Goal: Task Accomplishment & Management: Manage account settings

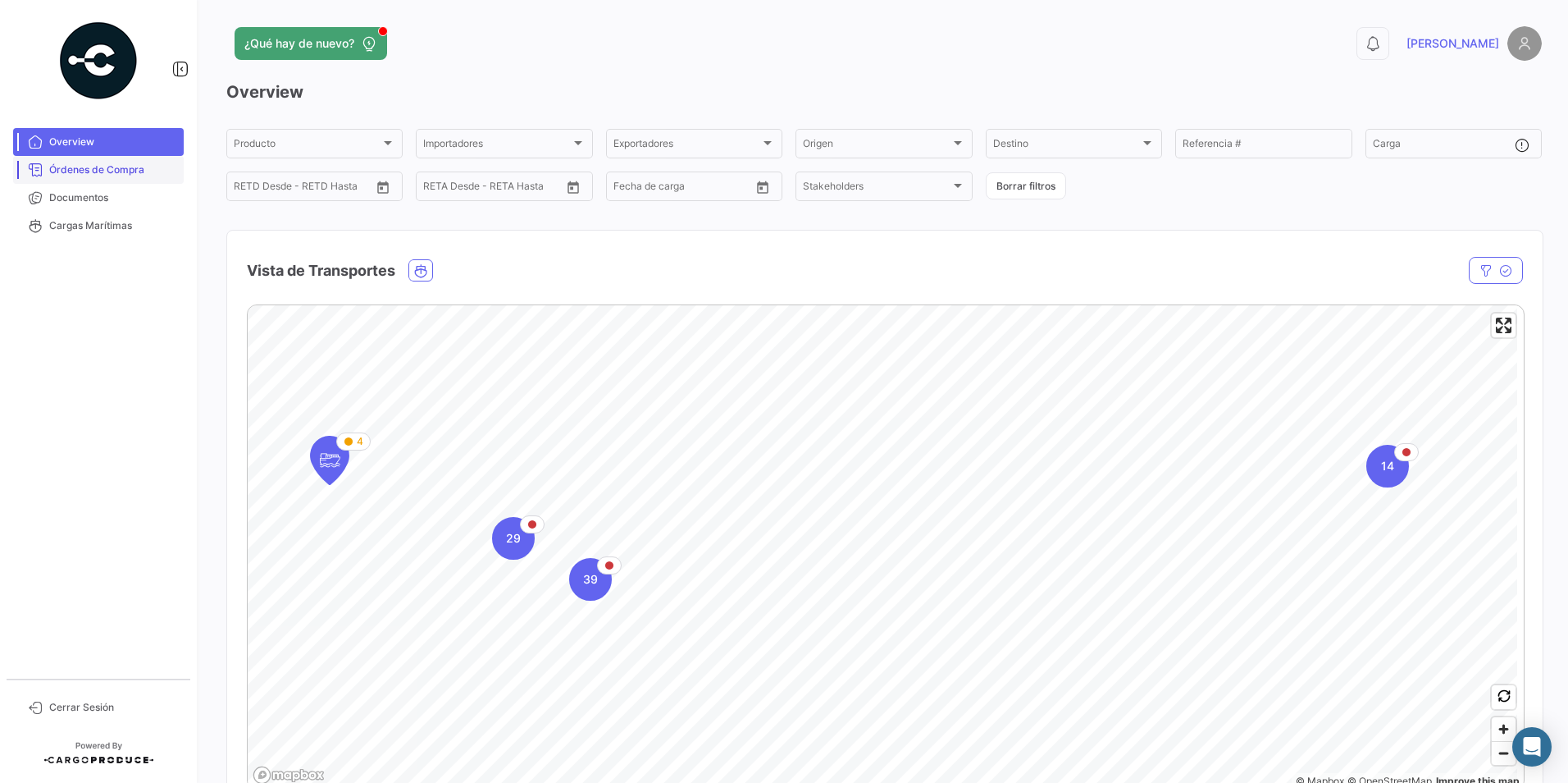
click at [61, 167] on span "Órdenes de Compra" at bounding box center [114, 170] width 128 height 14
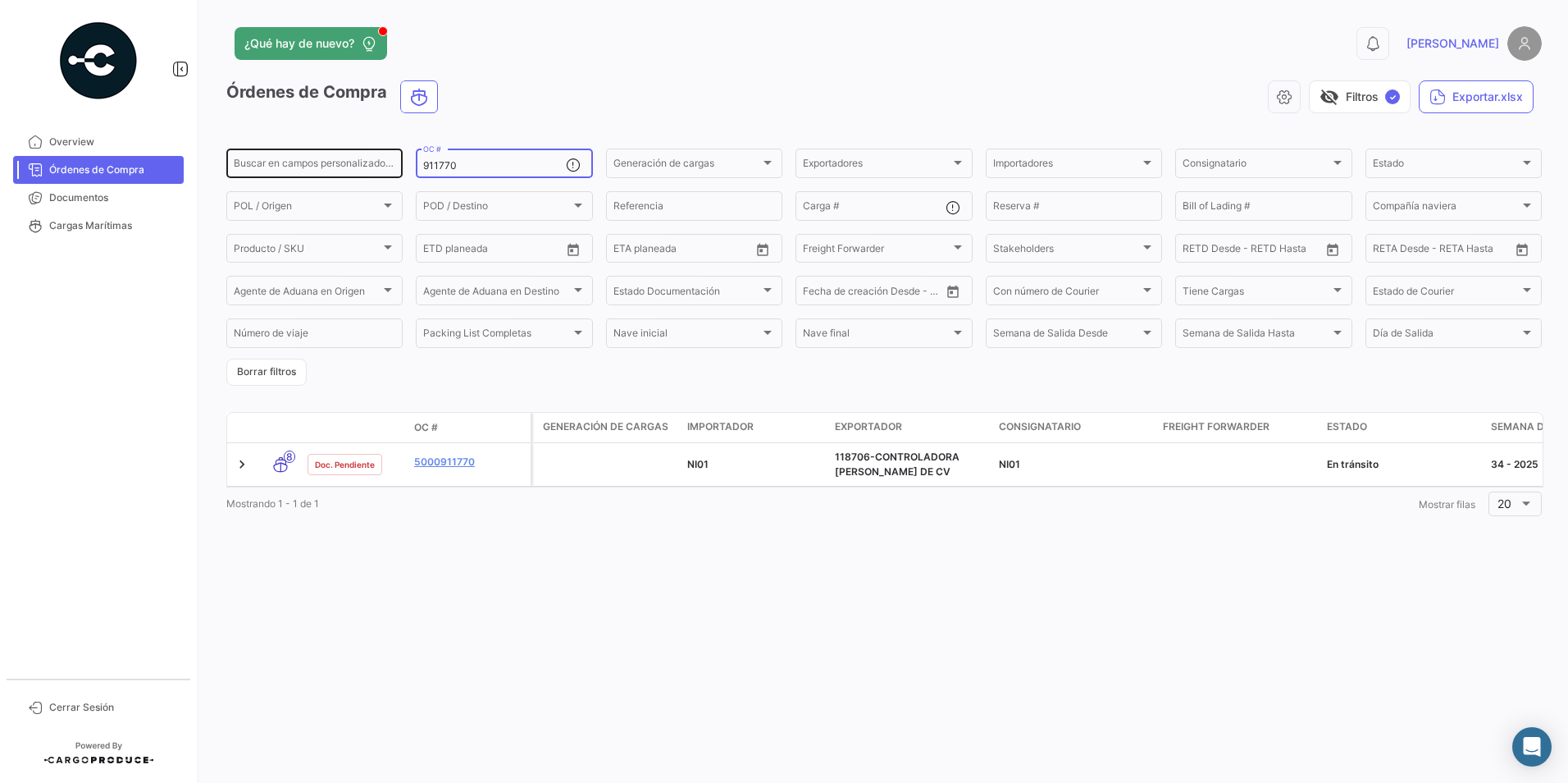
drag, startPoint x: 484, startPoint y: 163, endPoint x: 377, endPoint y: 166, distance: 107.0
click at [0, 0] on div "Buscar en [PERSON_NAME] personalizados... 911770 OC # Generación [PERSON_NAME] …" at bounding box center [0, 0] width 0 height 0
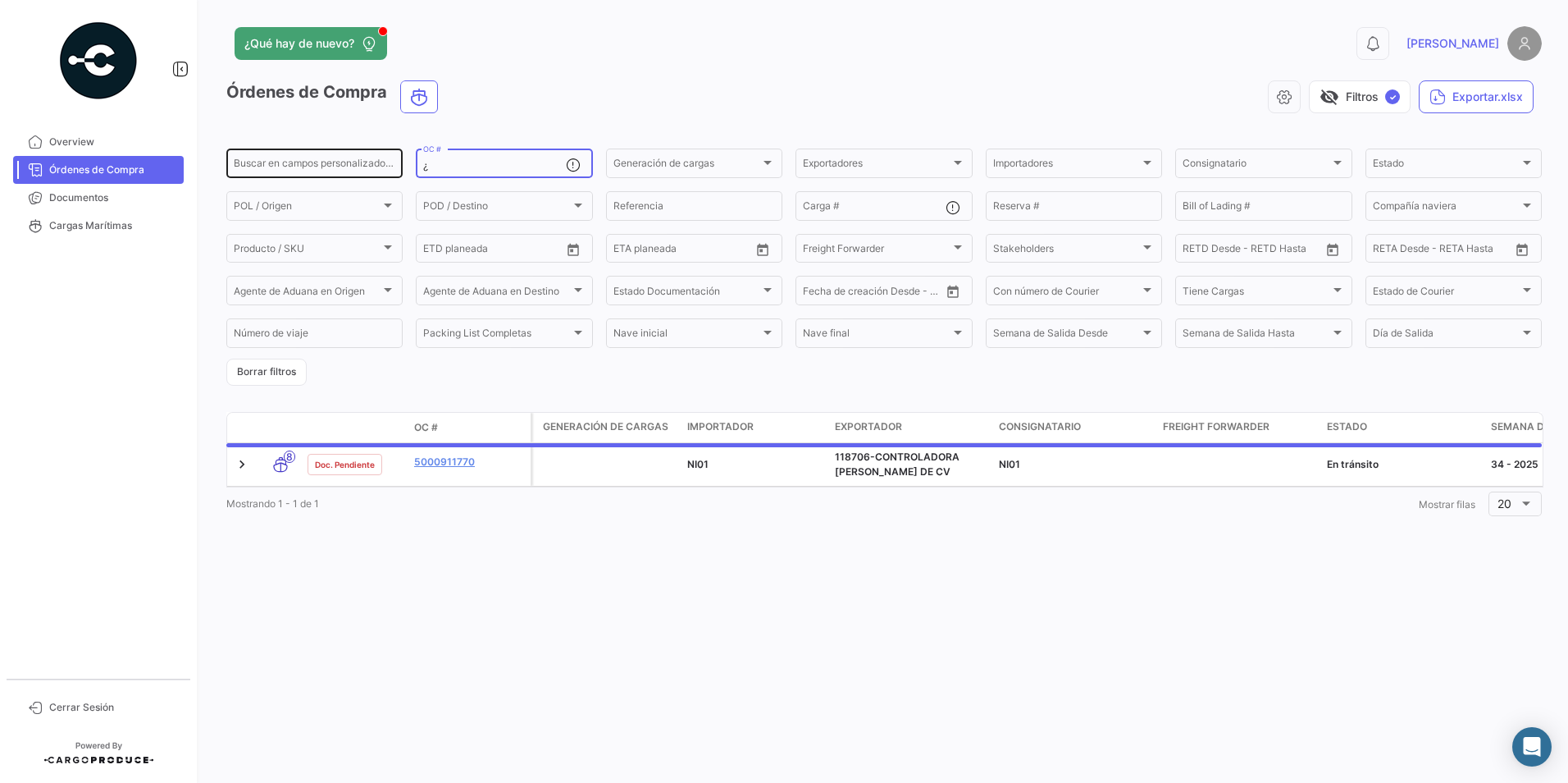
paste input "912793"
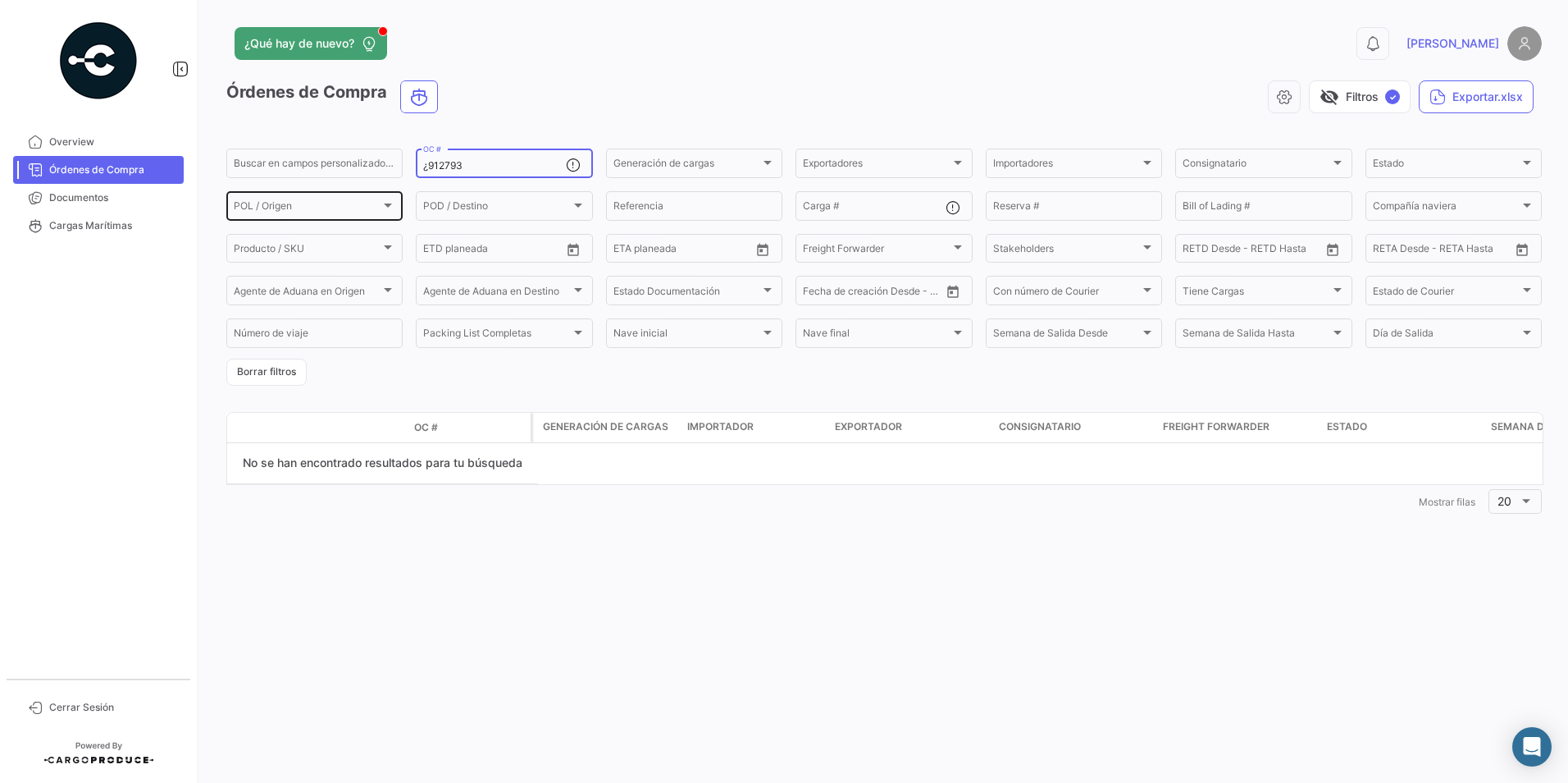
drag, startPoint x: 464, startPoint y: 168, endPoint x: 339, endPoint y: 192, distance: 127.3
click at [0, 0] on div "Buscar en [PERSON_NAME] personalizados... ¿912793 OC # Generación [PERSON_NAME]…" at bounding box center [0, 0] width 0 height 0
type input "¿"
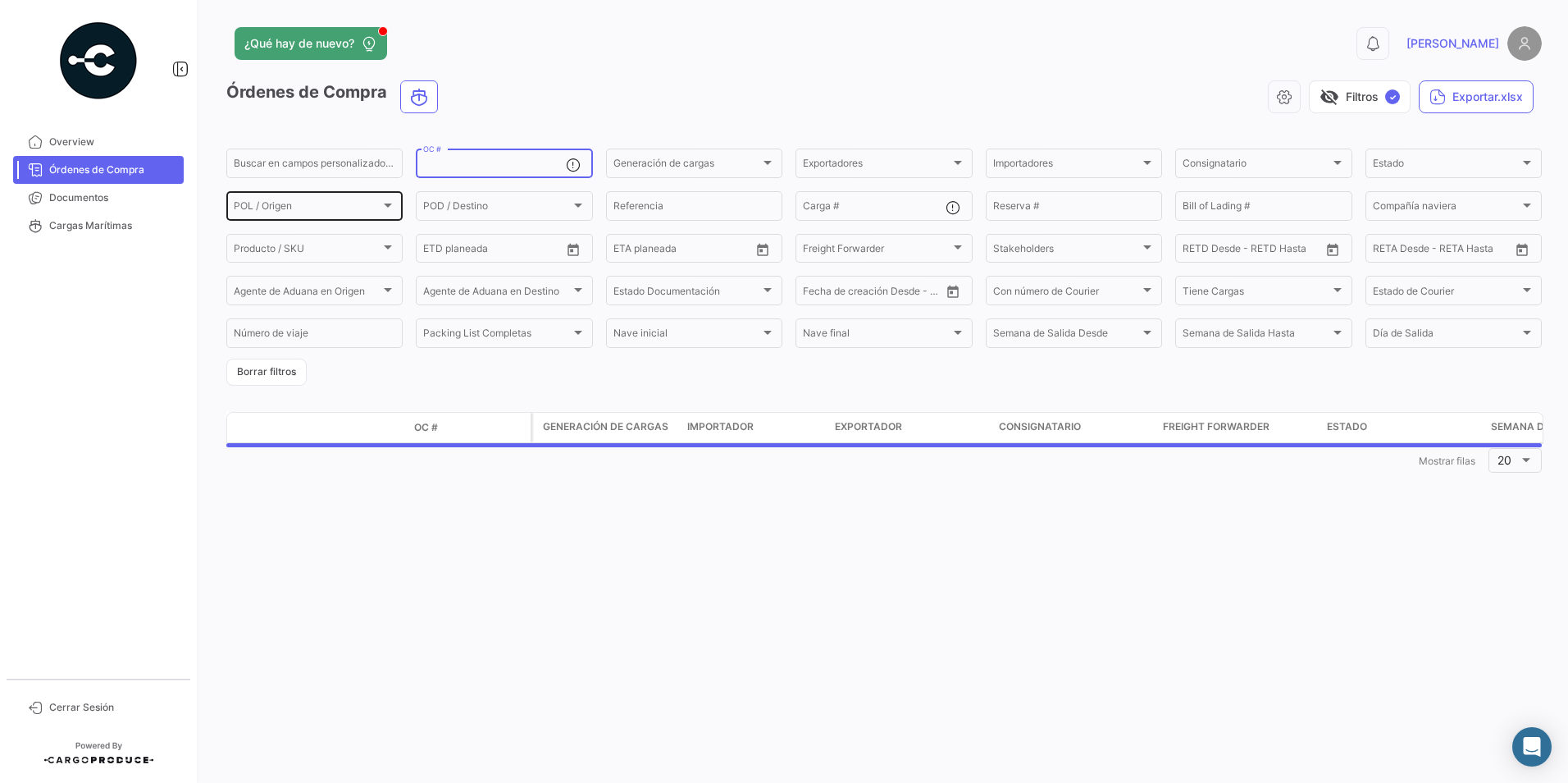
paste input "912793"
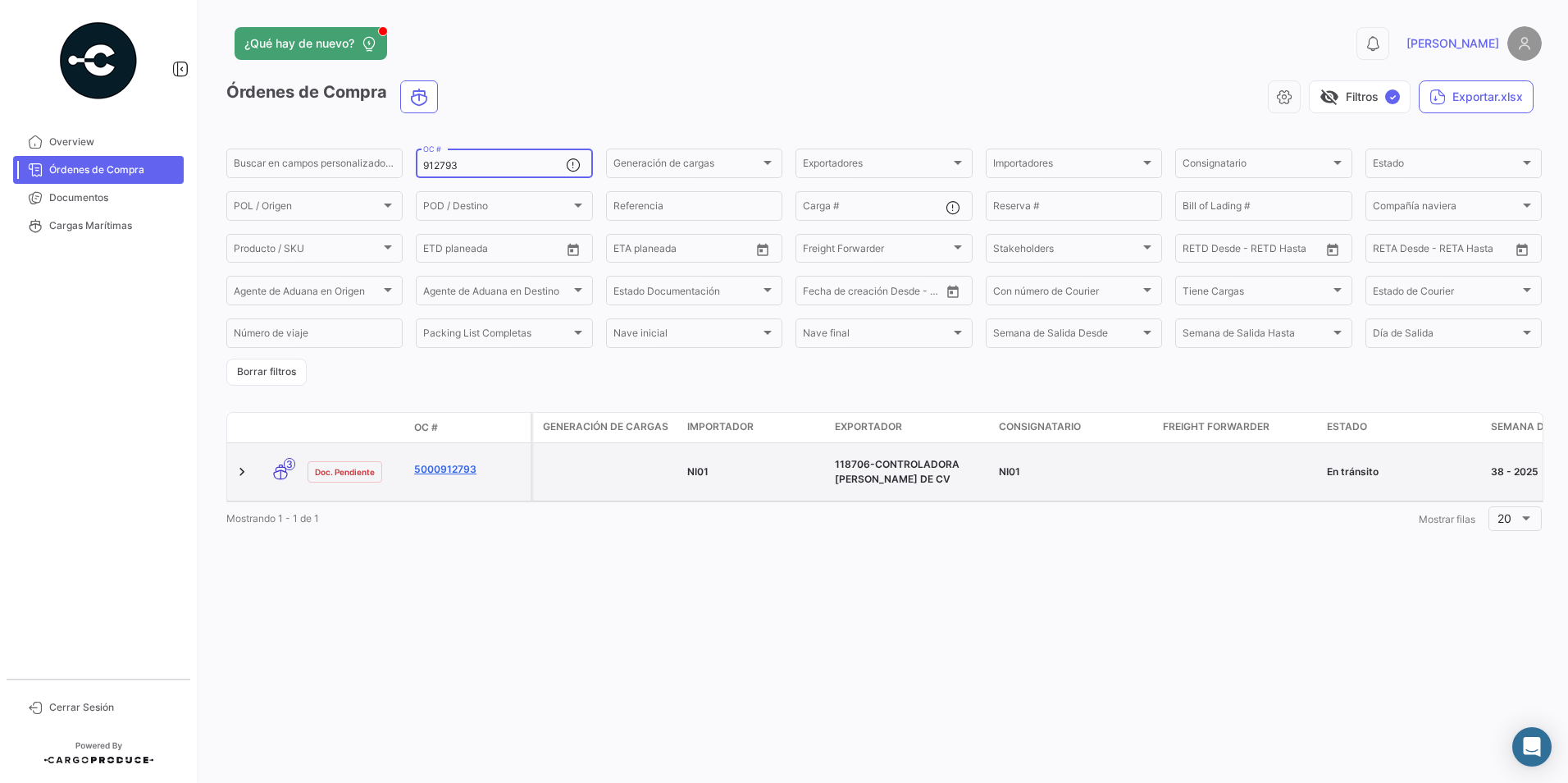
type input "912793"
click at [458, 470] on link "5000912793" at bounding box center [469, 470] width 110 height 14
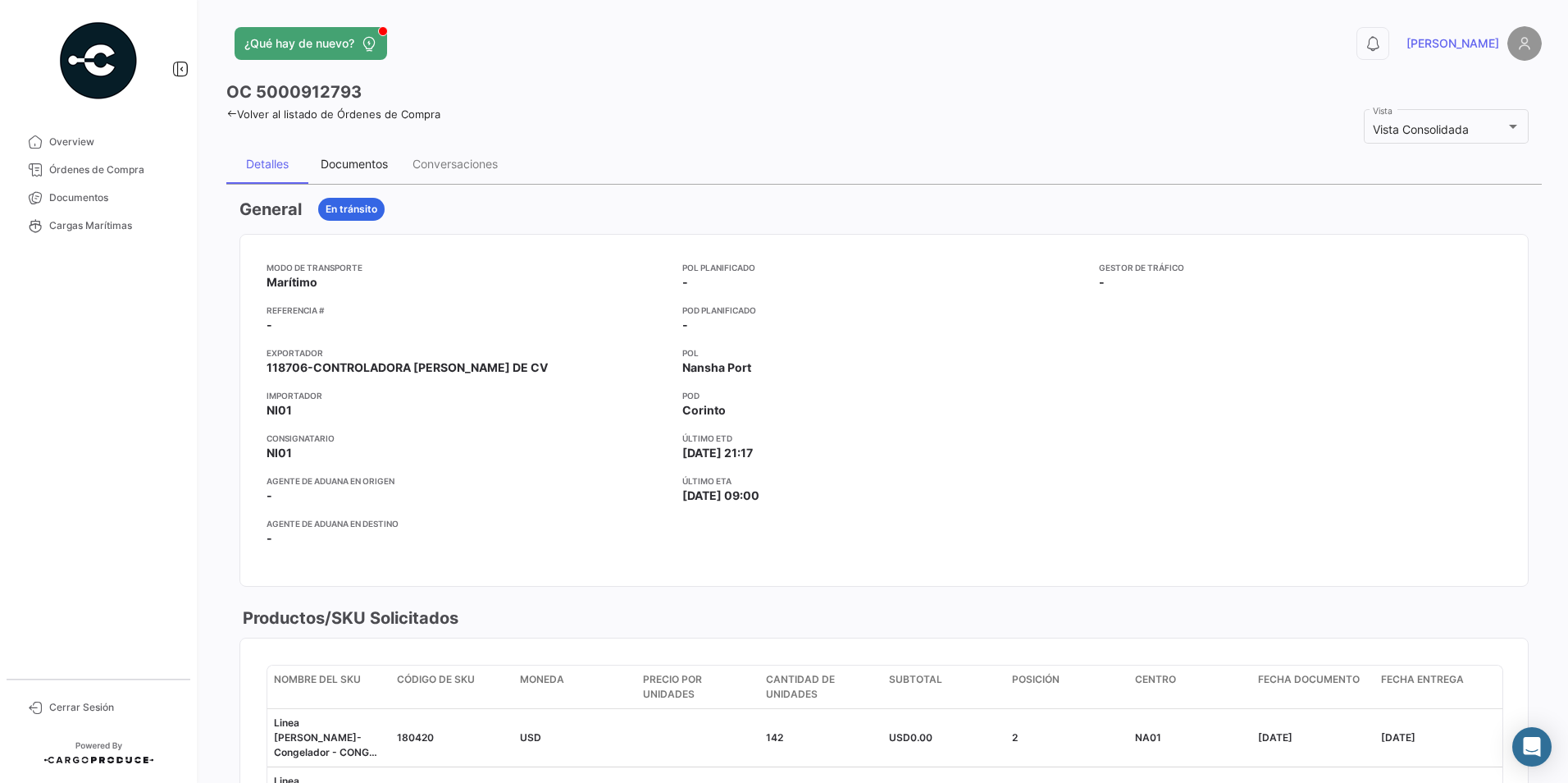
click at [349, 149] on div "Documentos" at bounding box center [355, 164] width 92 height 40
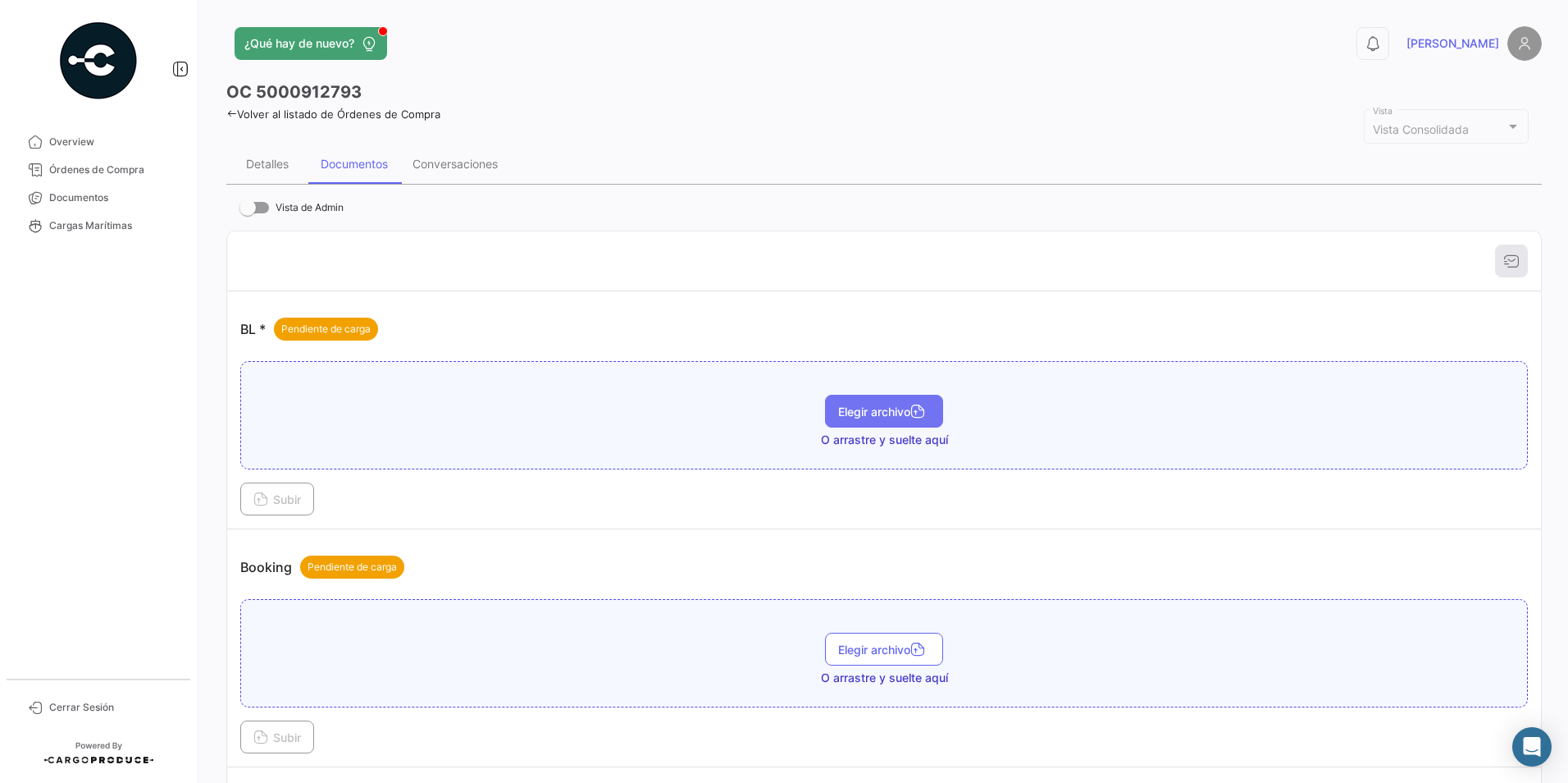
click at [843, 399] on button "Elegir archivo" at bounding box center [884, 411] width 118 height 33
click at [300, 499] on span "Subir" at bounding box center [277, 499] width 48 height 14
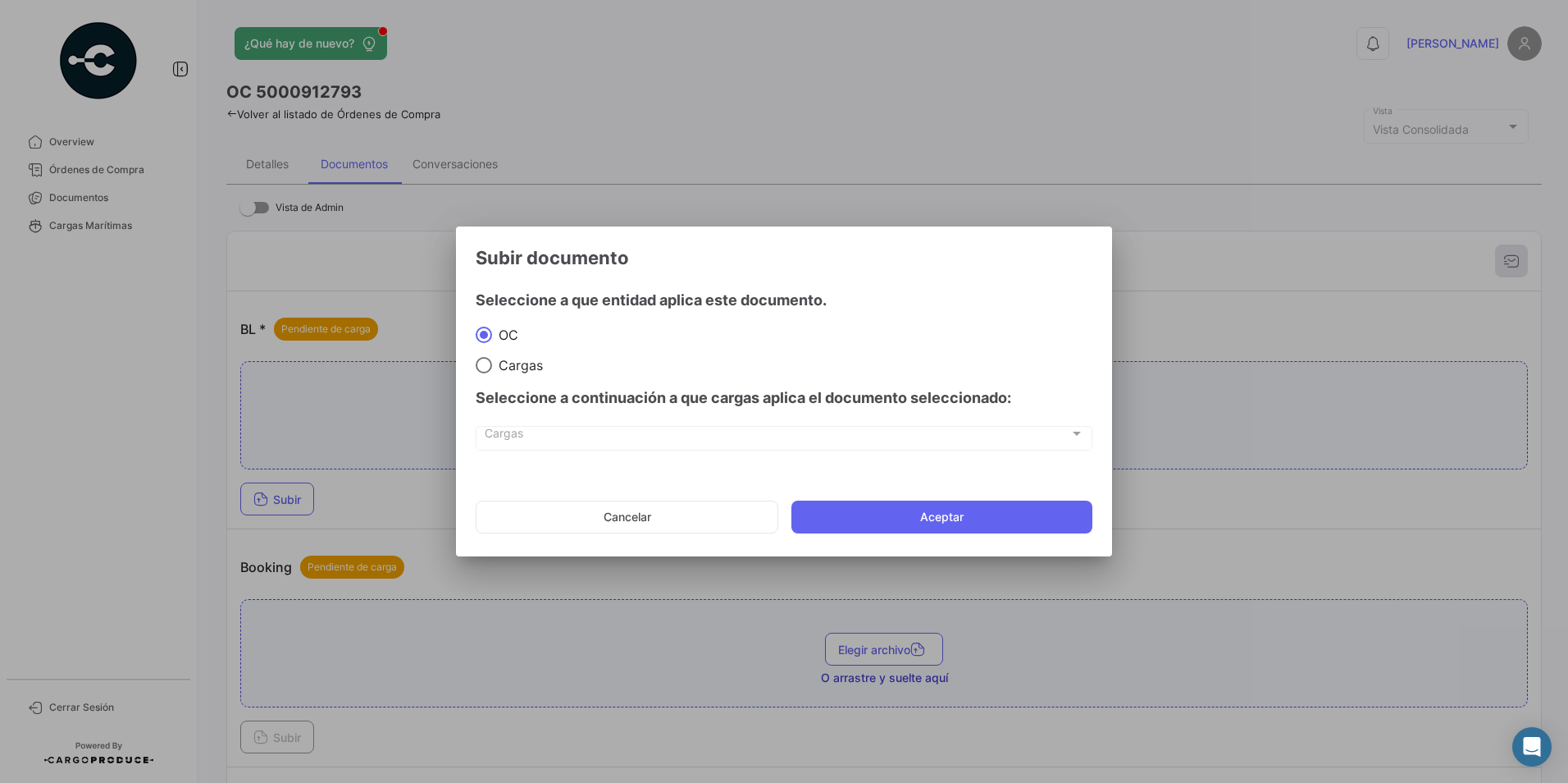
click at [492, 376] on div "Seleccione a continuación a que cargas aplica el documento seleccionado:" at bounding box center [784, 397] width 617 height 50
click at [484, 362] on span at bounding box center [484, 365] width 16 height 16
click at [484, 362] on input "Cargas" at bounding box center [484, 365] width 16 height 16
radio input "true"
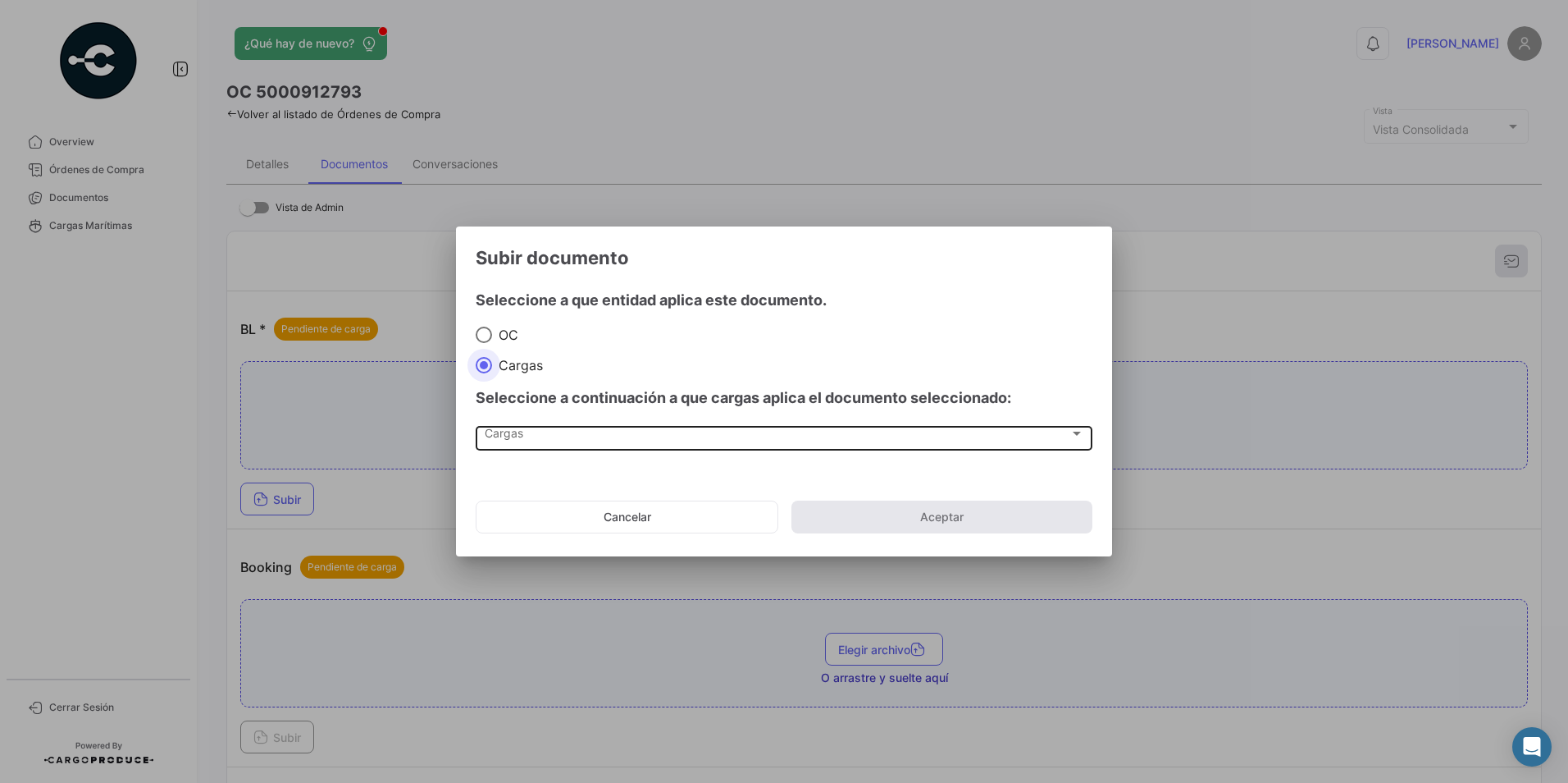
click at [531, 434] on div "Cargas" at bounding box center [777, 436] width 585 height 14
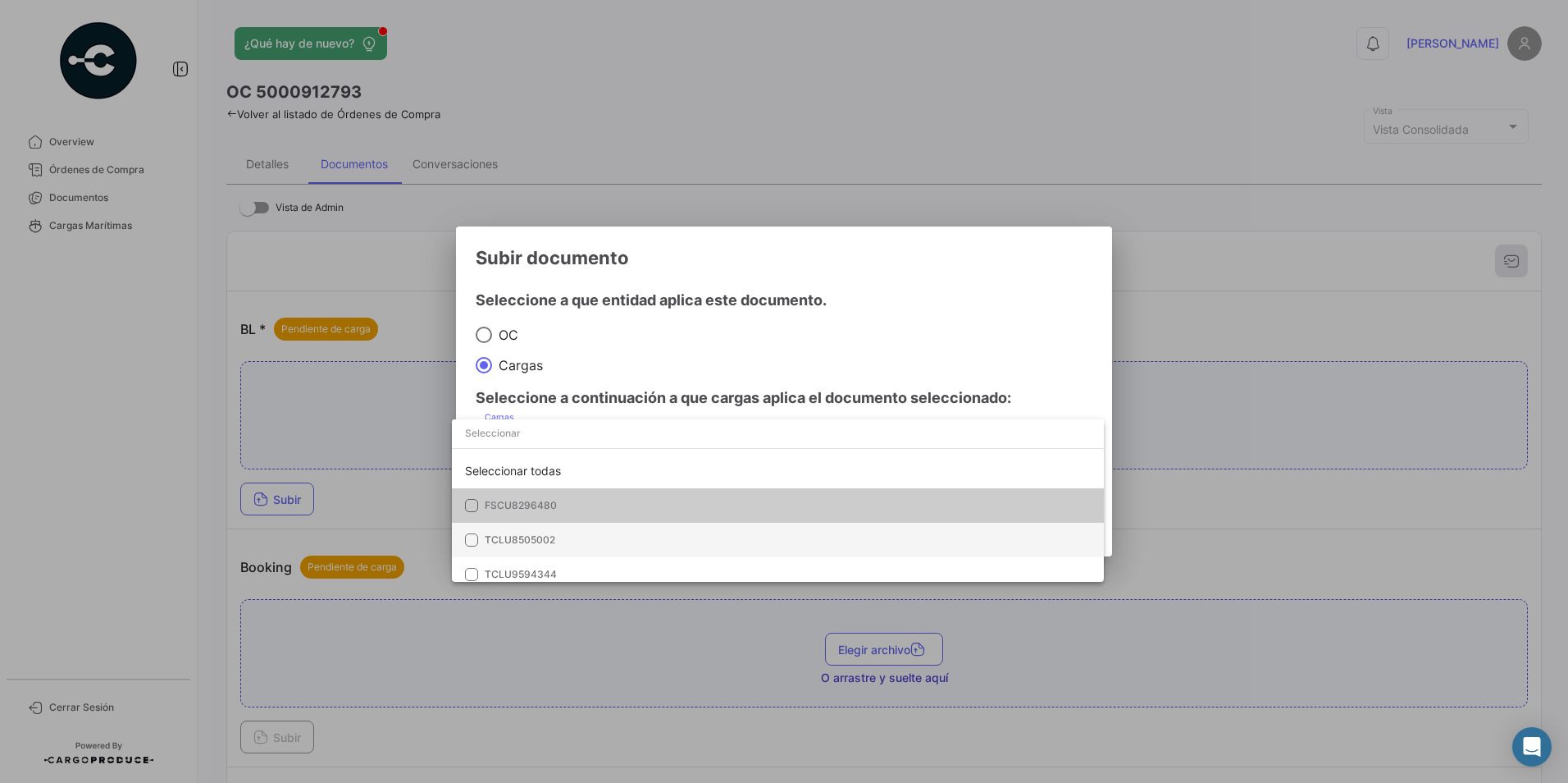
scroll to position [10, 0]
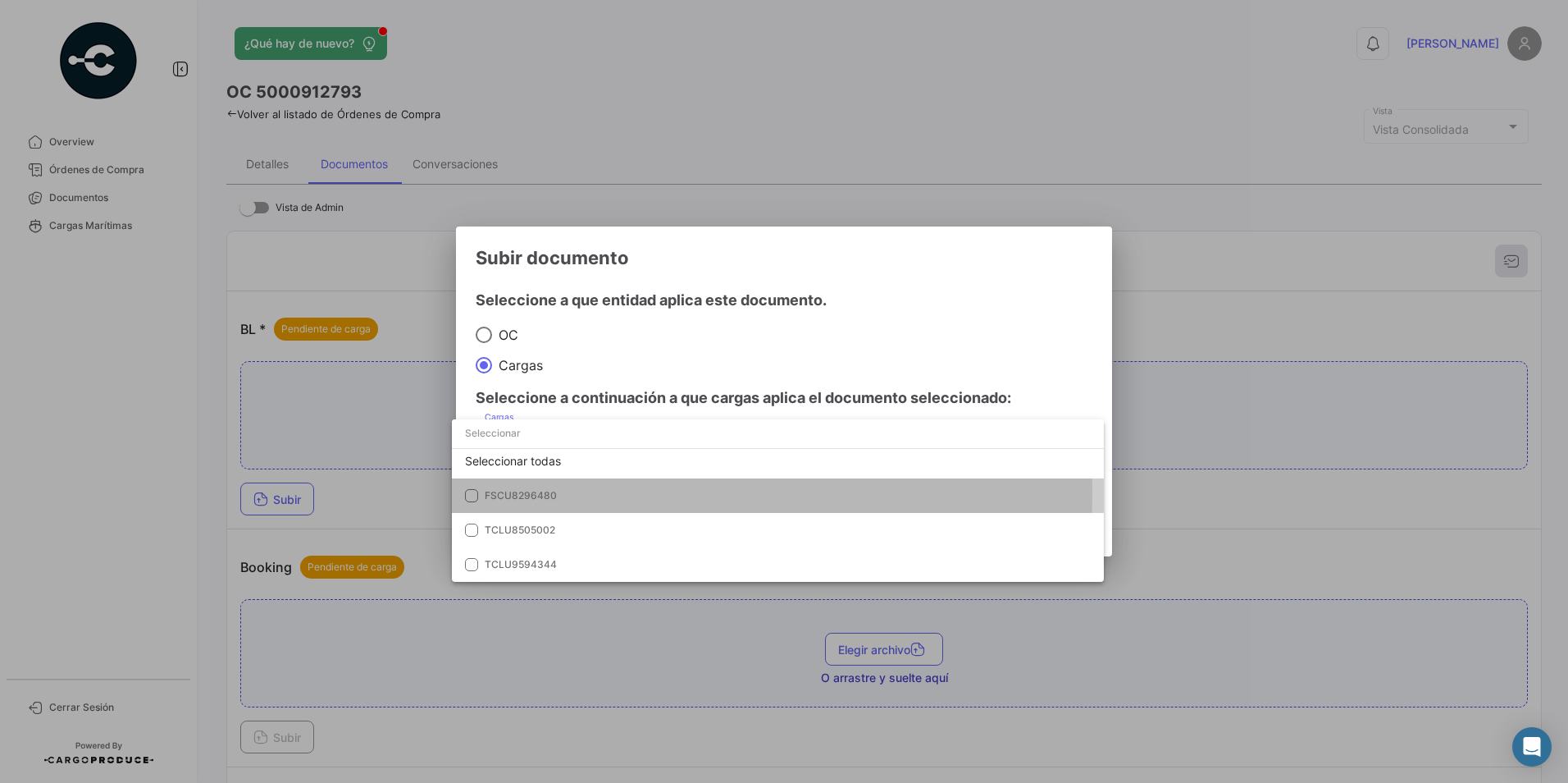
click at [532, 491] on span "FSCU8296480" at bounding box center [521, 496] width 72 height 13
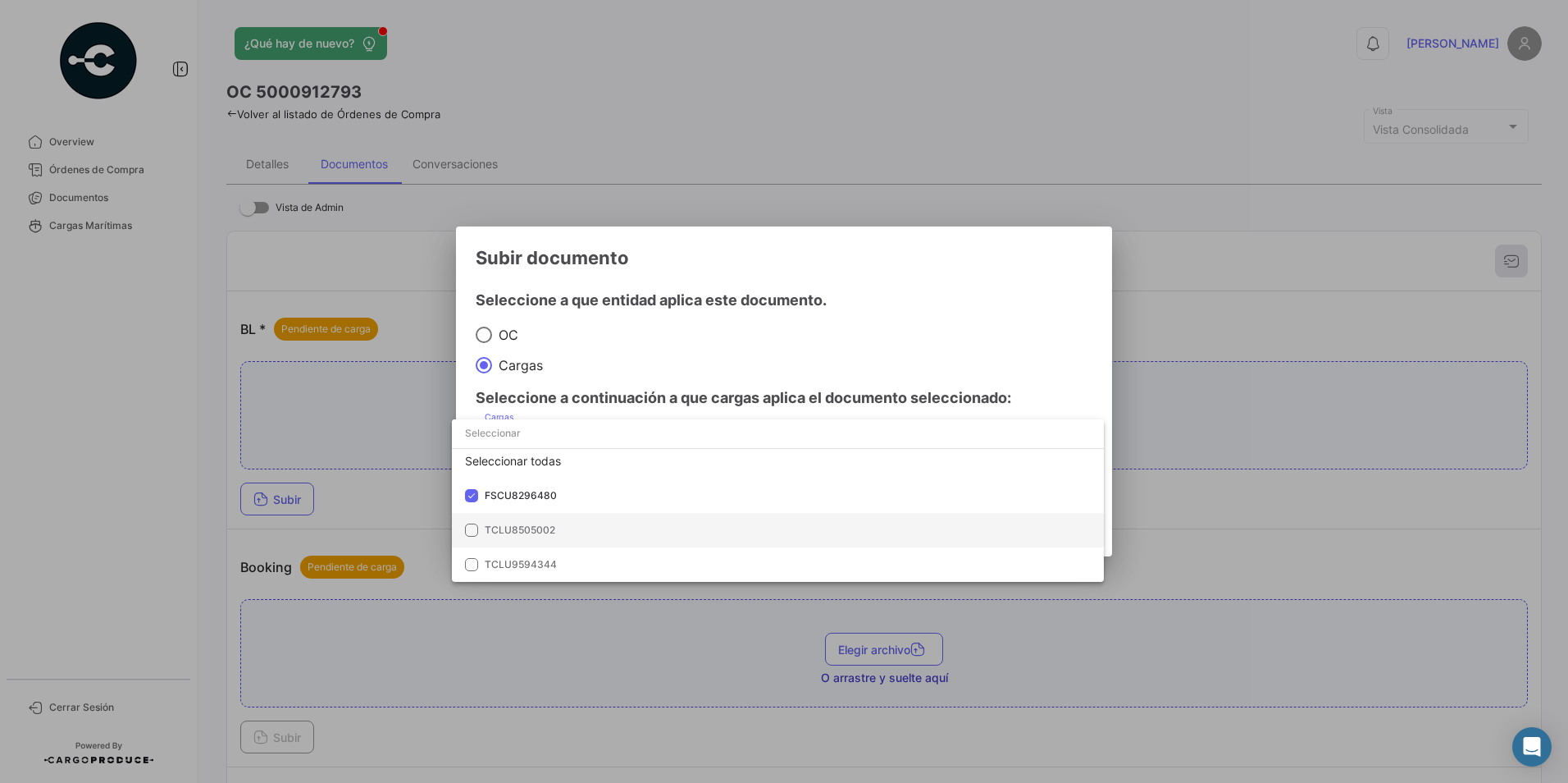
click at [552, 526] on span "TCLU8505002" at bounding box center [520, 530] width 70 height 13
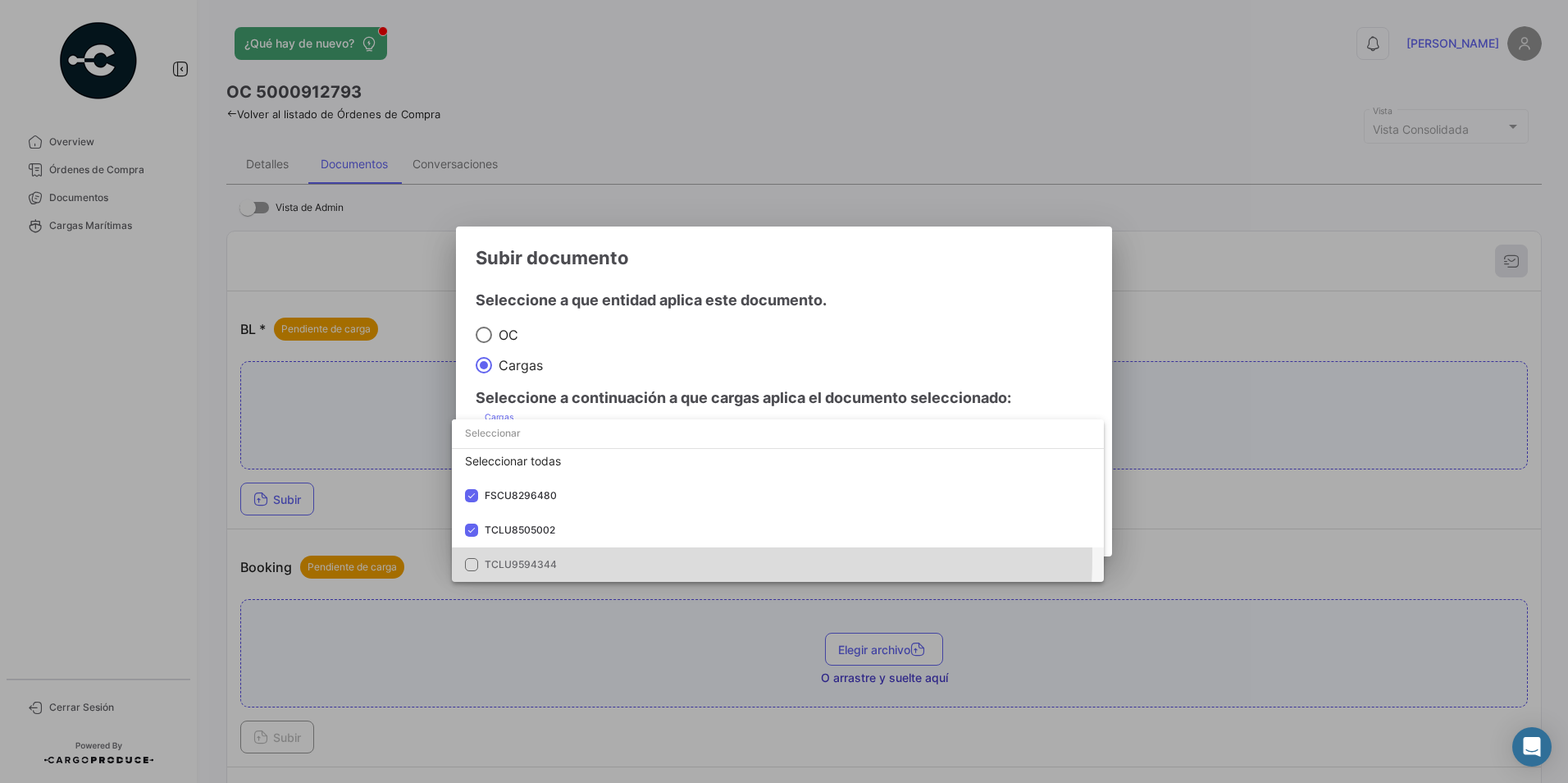
click at [556, 555] on mat-option "TCLU9594344" at bounding box center [778, 564] width 652 height 34
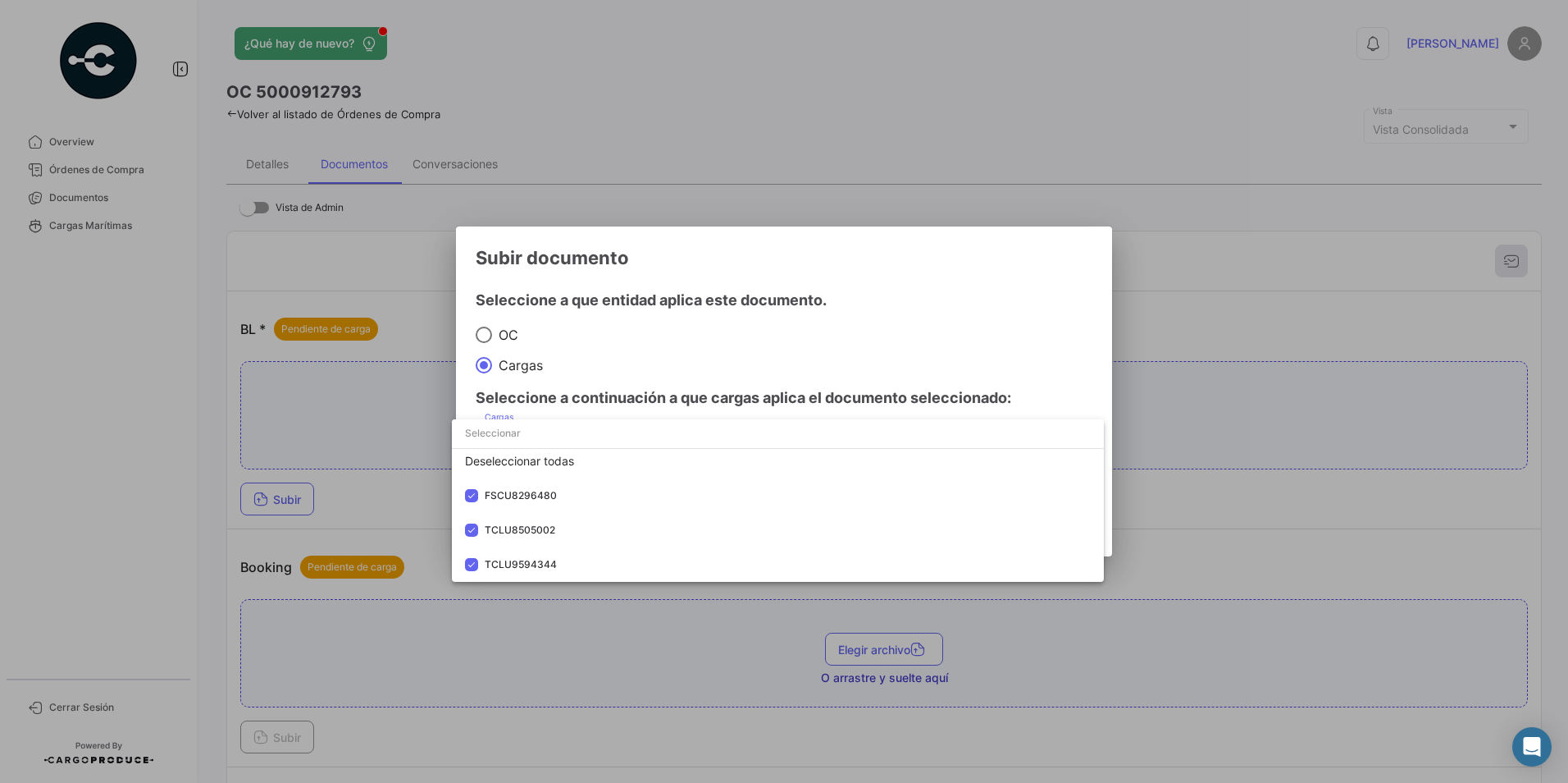
click at [696, 343] on div at bounding box center [784, 391] width 1568 height 783
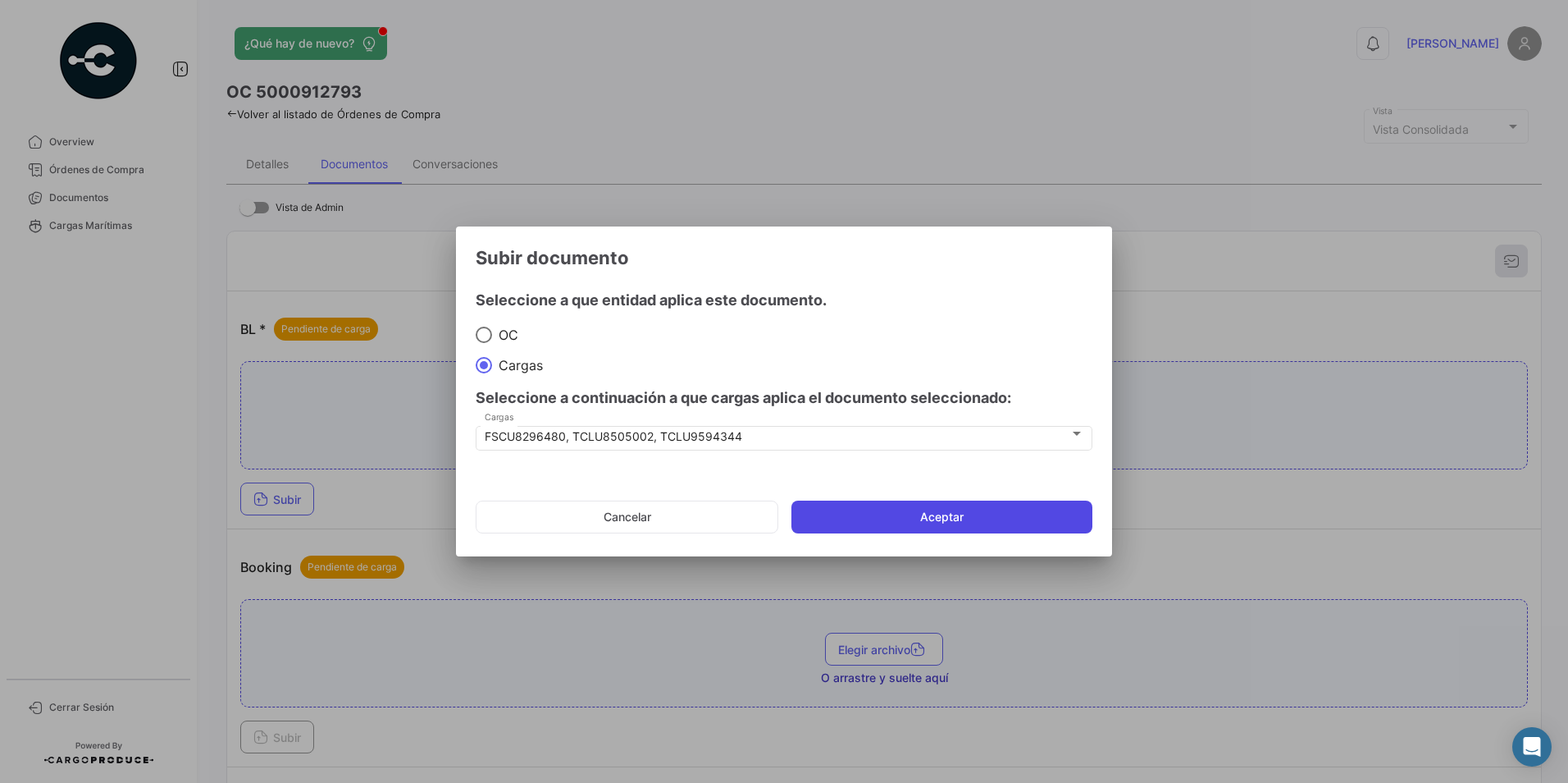
click at [886, 520] on button "Aceptar" at bounding box center [942, 517] width 301 height 33
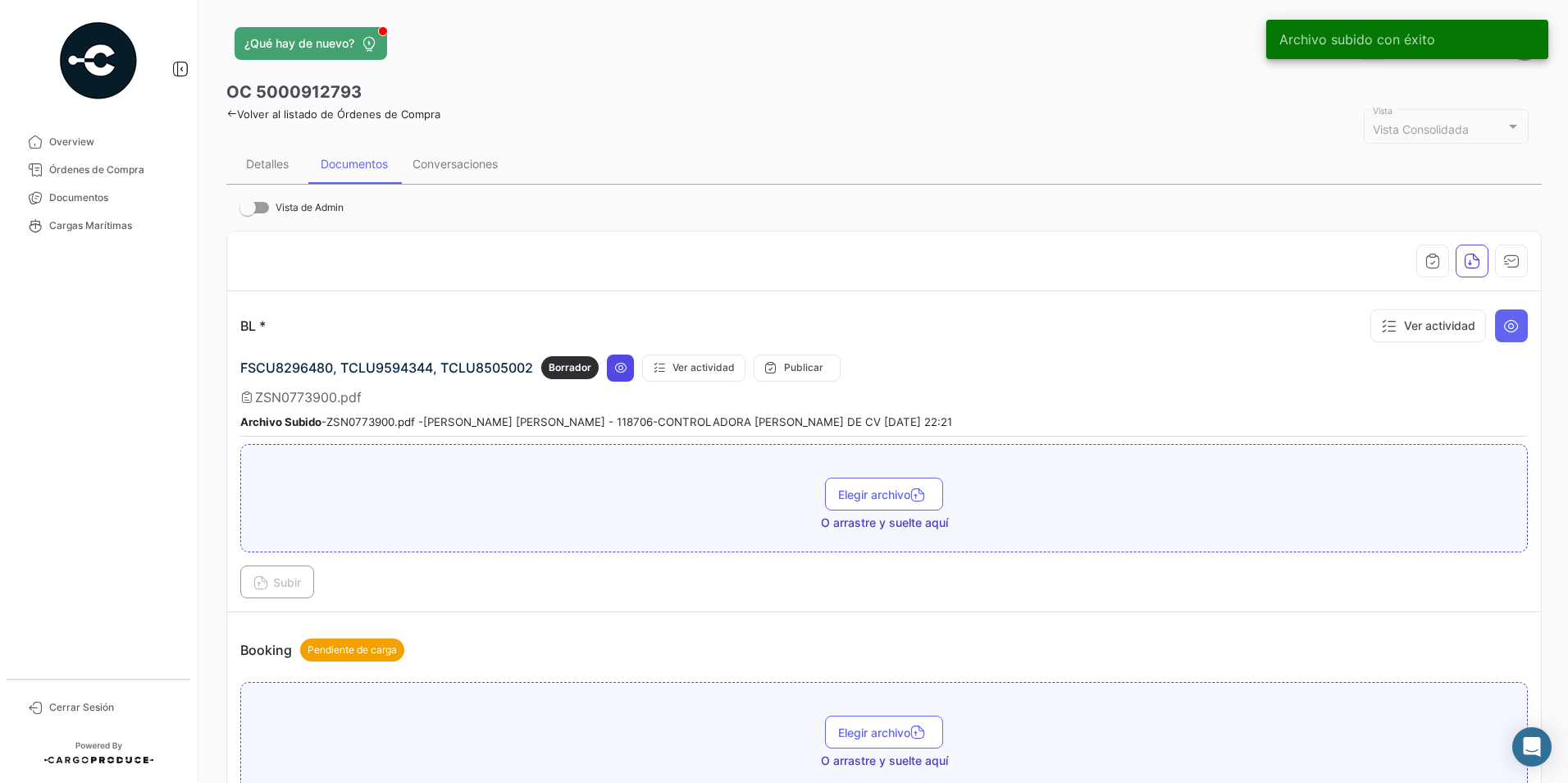
click at [621, 367] on icon at bounding box center [621, 368] width 14 height 14
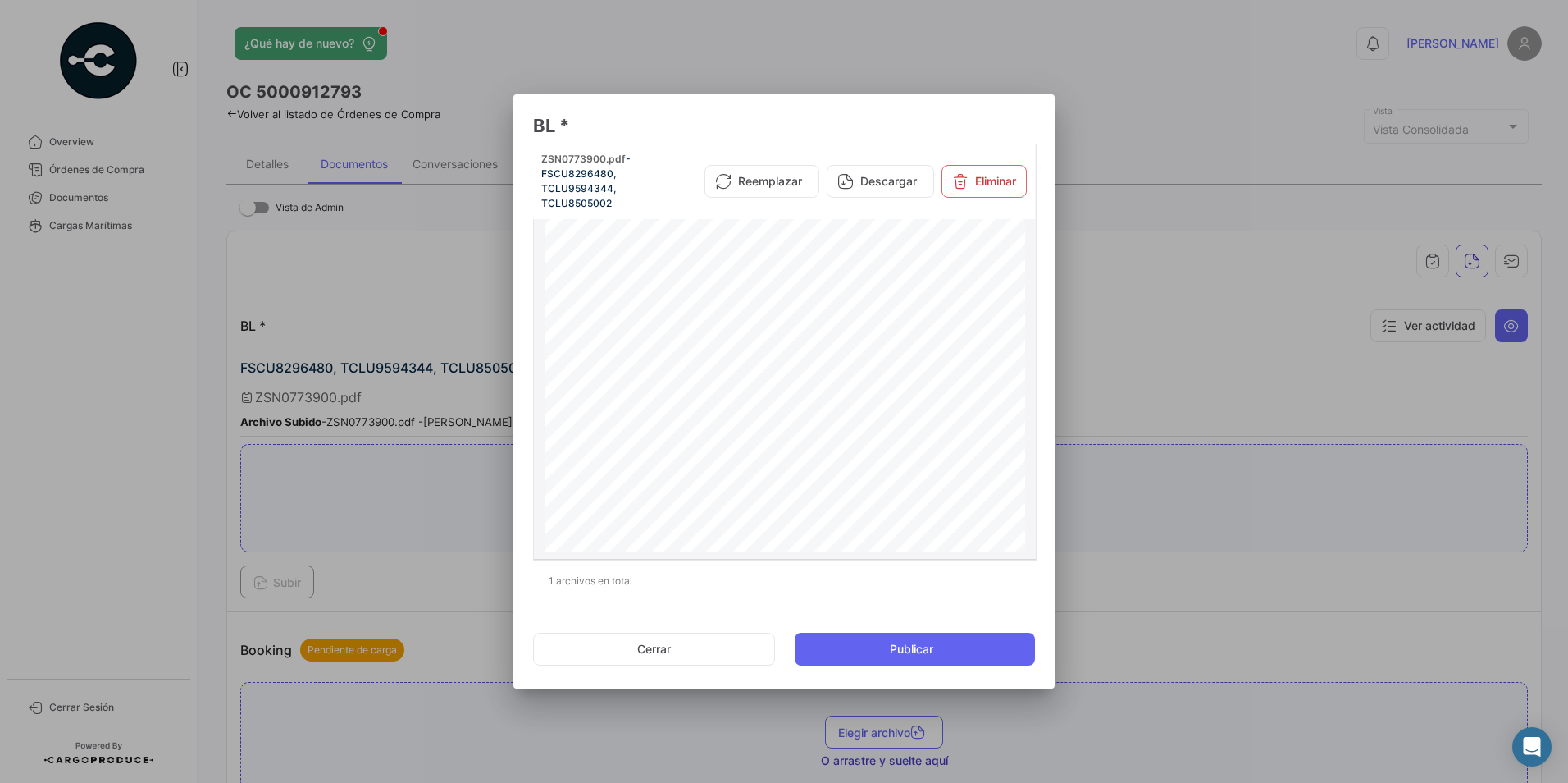
scroll to position [0, 0]
click at [650, 646] on button "Cerrar" at bounding box center [654, 649] width 242 height 33
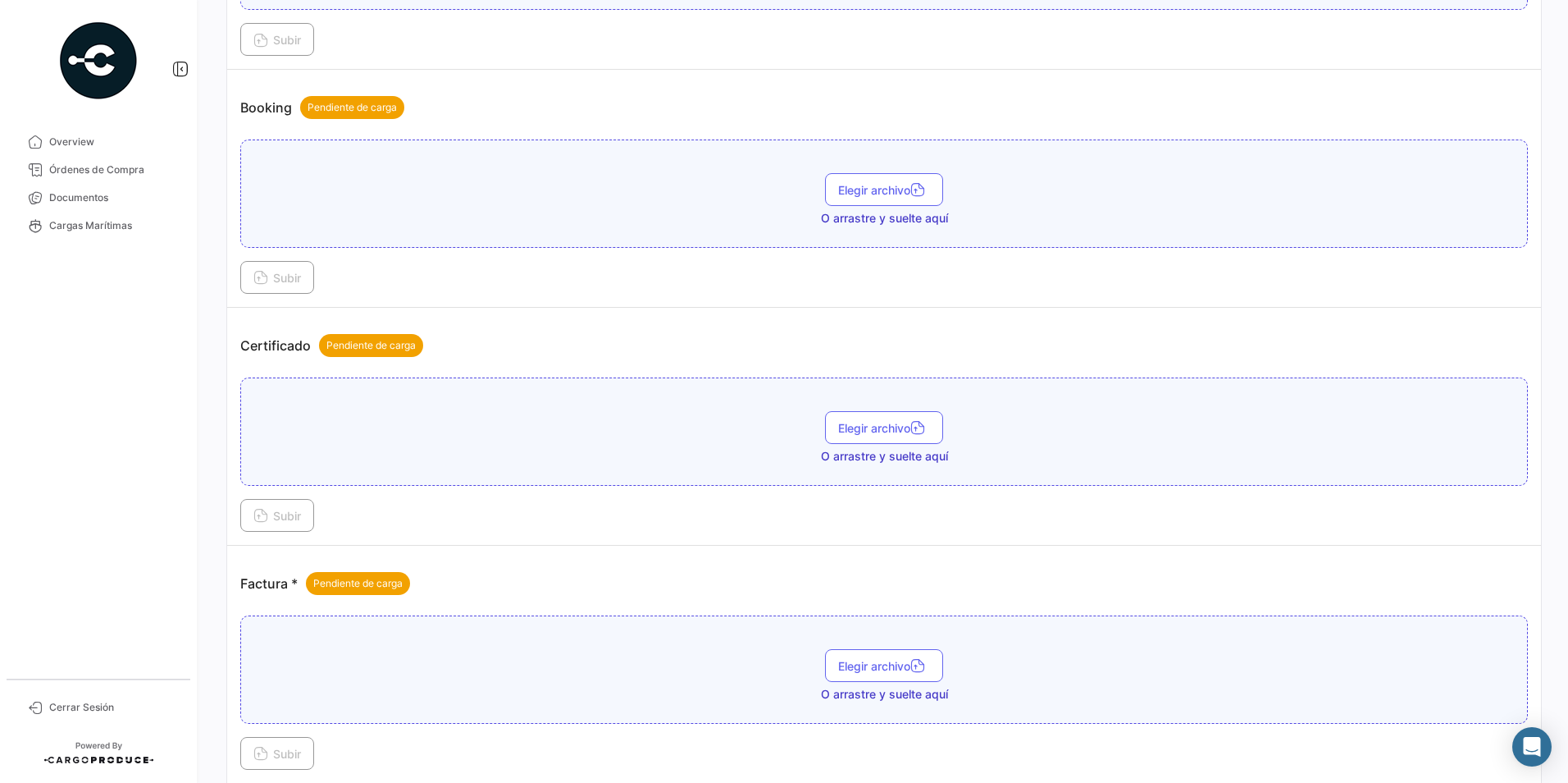
scroll to position [544, 0]
click at [875, 413] on button "Elegir archivo" at bounding box center [884, 426] width 118 height 33
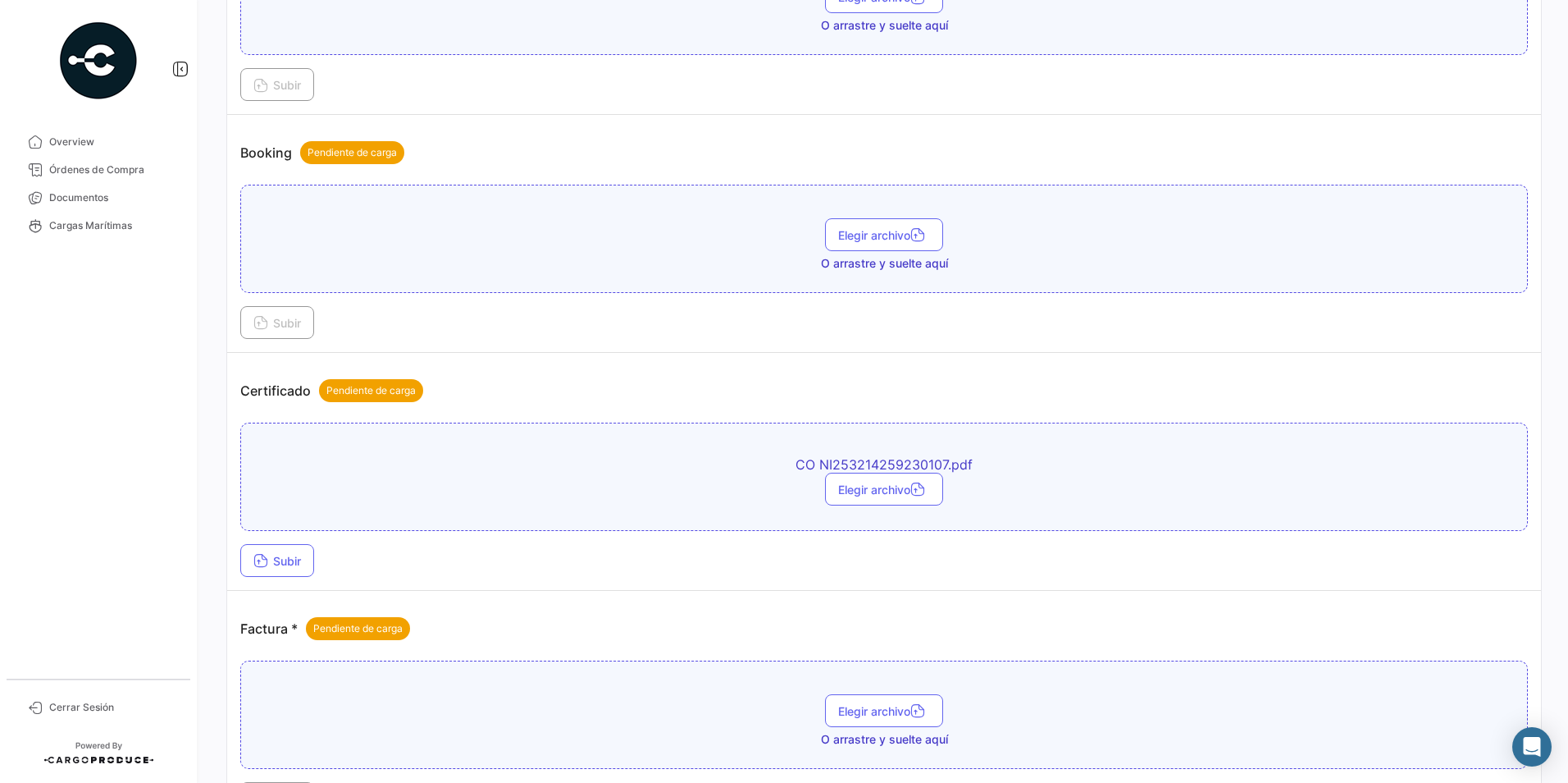
scroll to position [499, 0]
click at [292, 564] on span "Subir" at bounding box center [277, 559] width 48 height 14
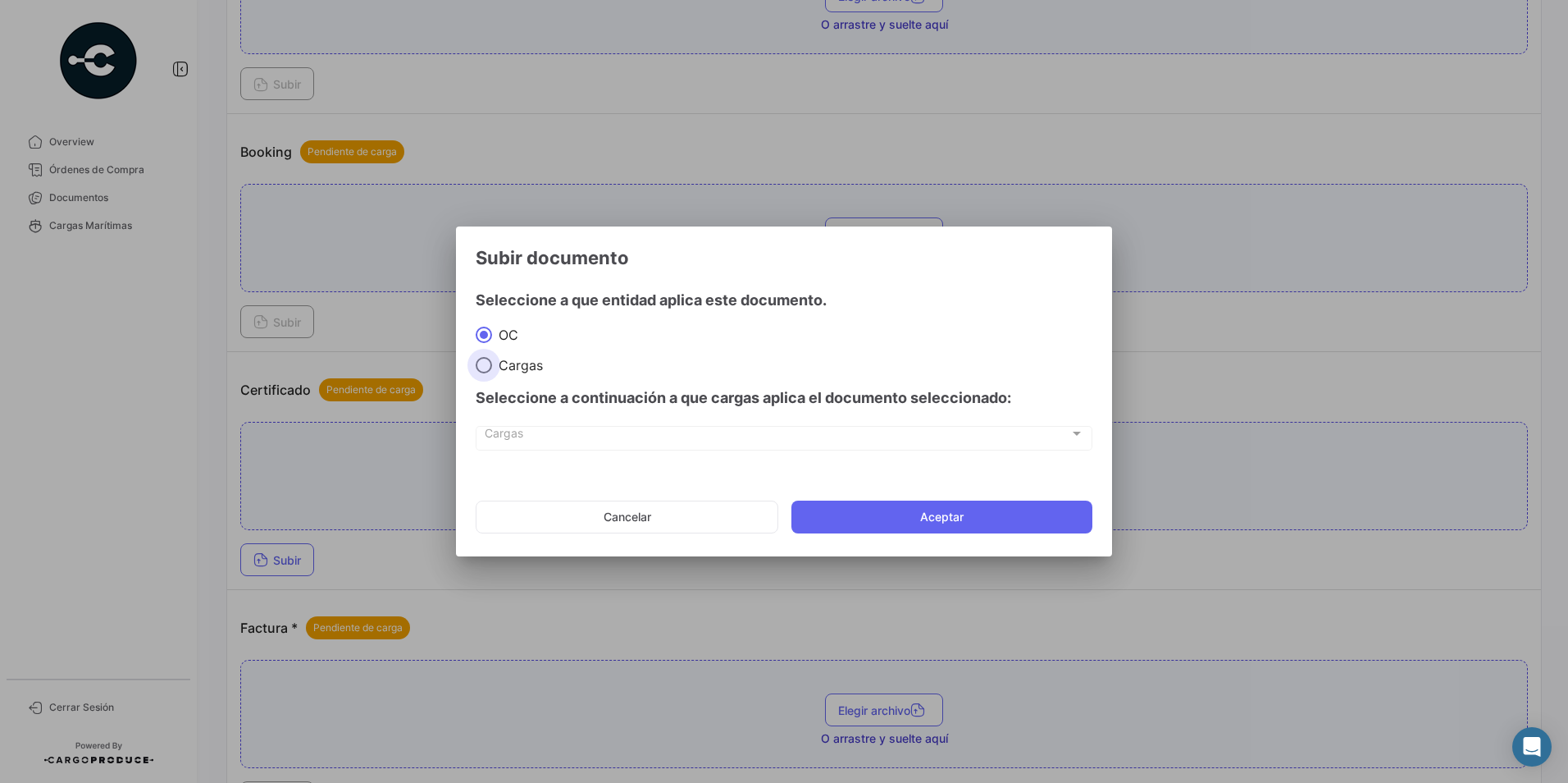
click at [514, 369] on span "Cargas" at bounding box center [517, 365] width 51 height 16
click at [492, 369] on input "Cargas" at bounding box center [484, 365] width 16 height 16
radio input "true"
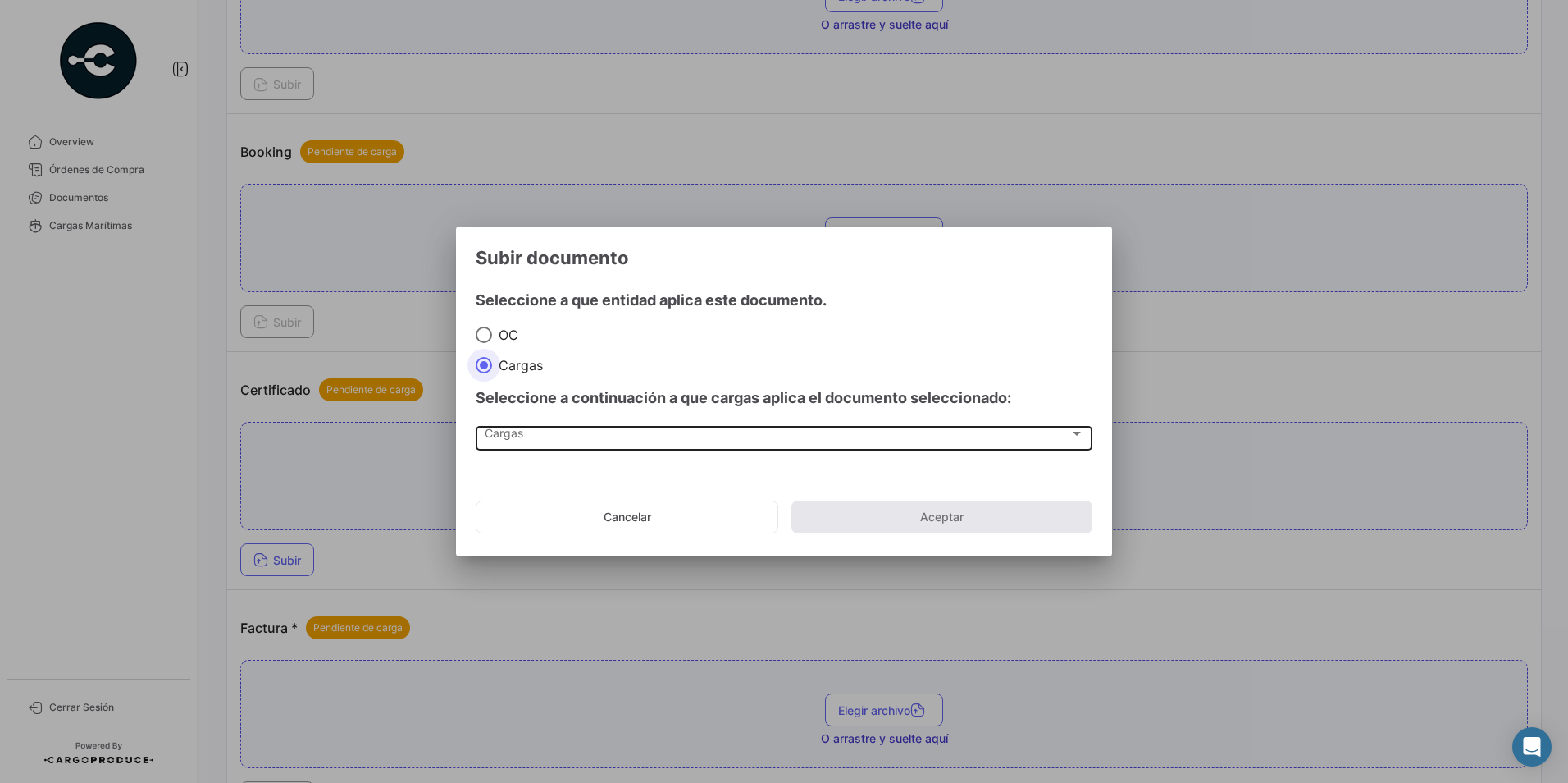
click at [540, 443] on div "Cargas" at bounding box center [777, 436] width 585 height 14
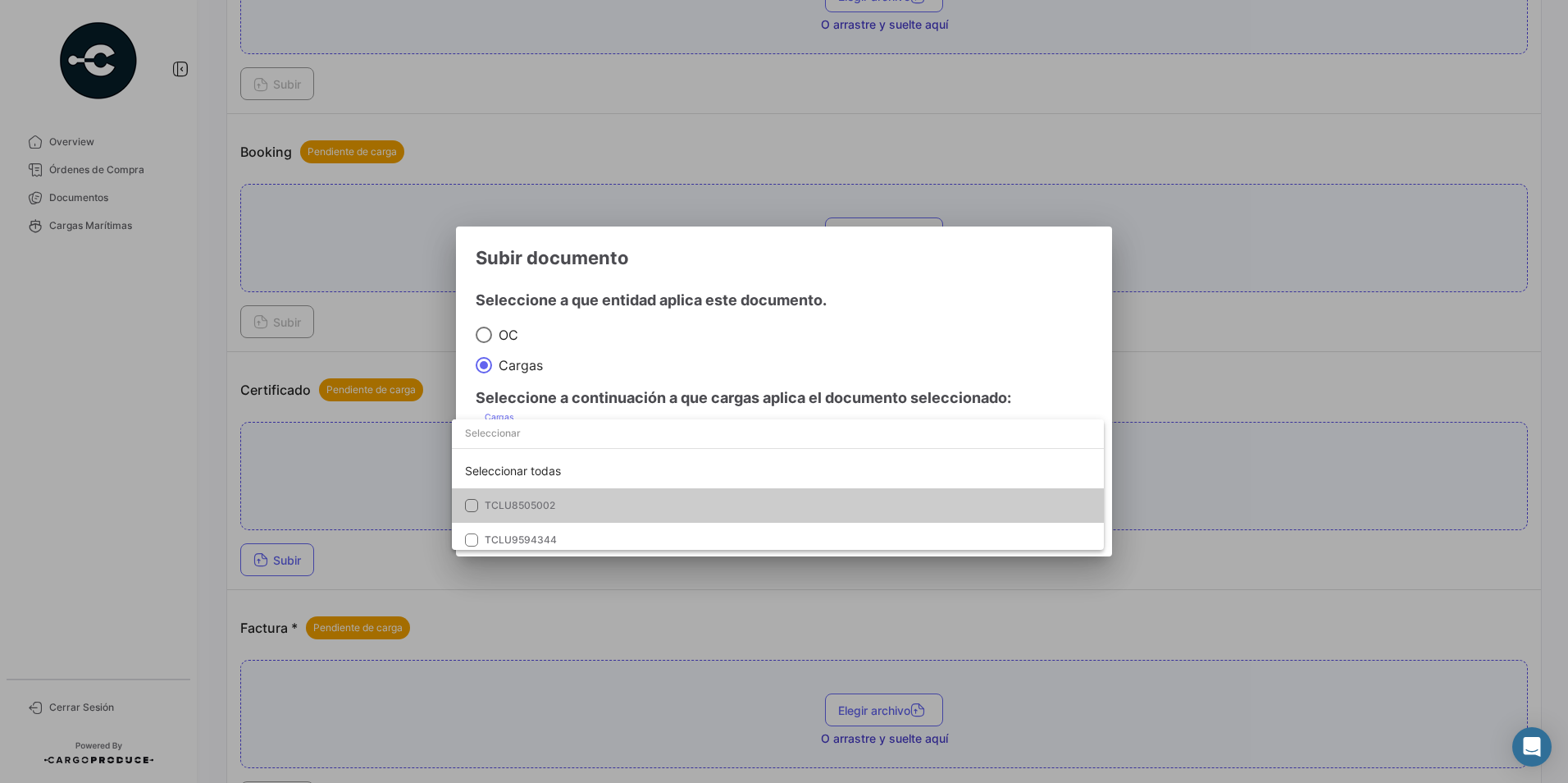
scroll to position [7, 0]
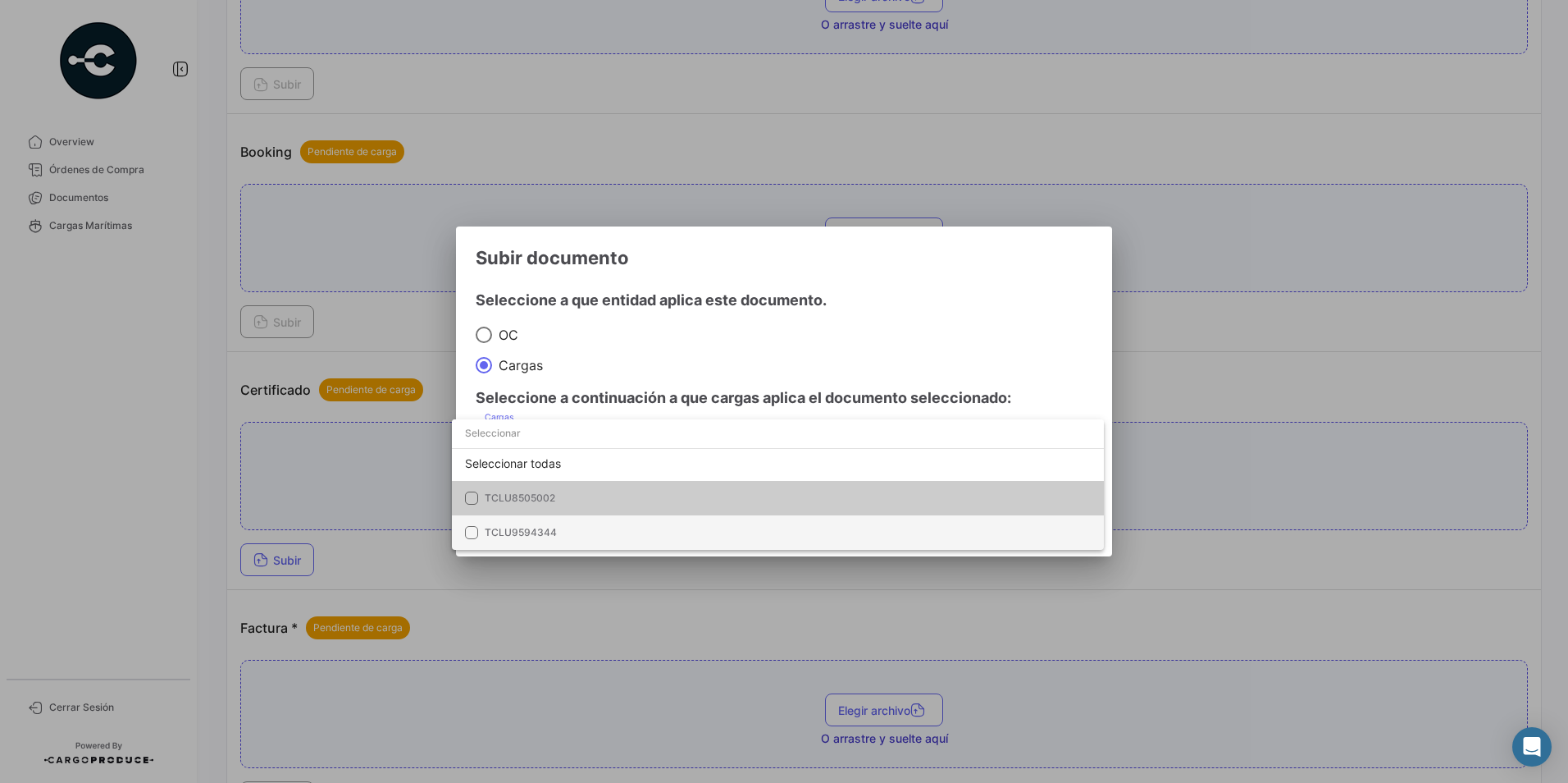
click at [617, 529] on span "TCLU9594344" at bounding box center [599, 533] width 229 height 14
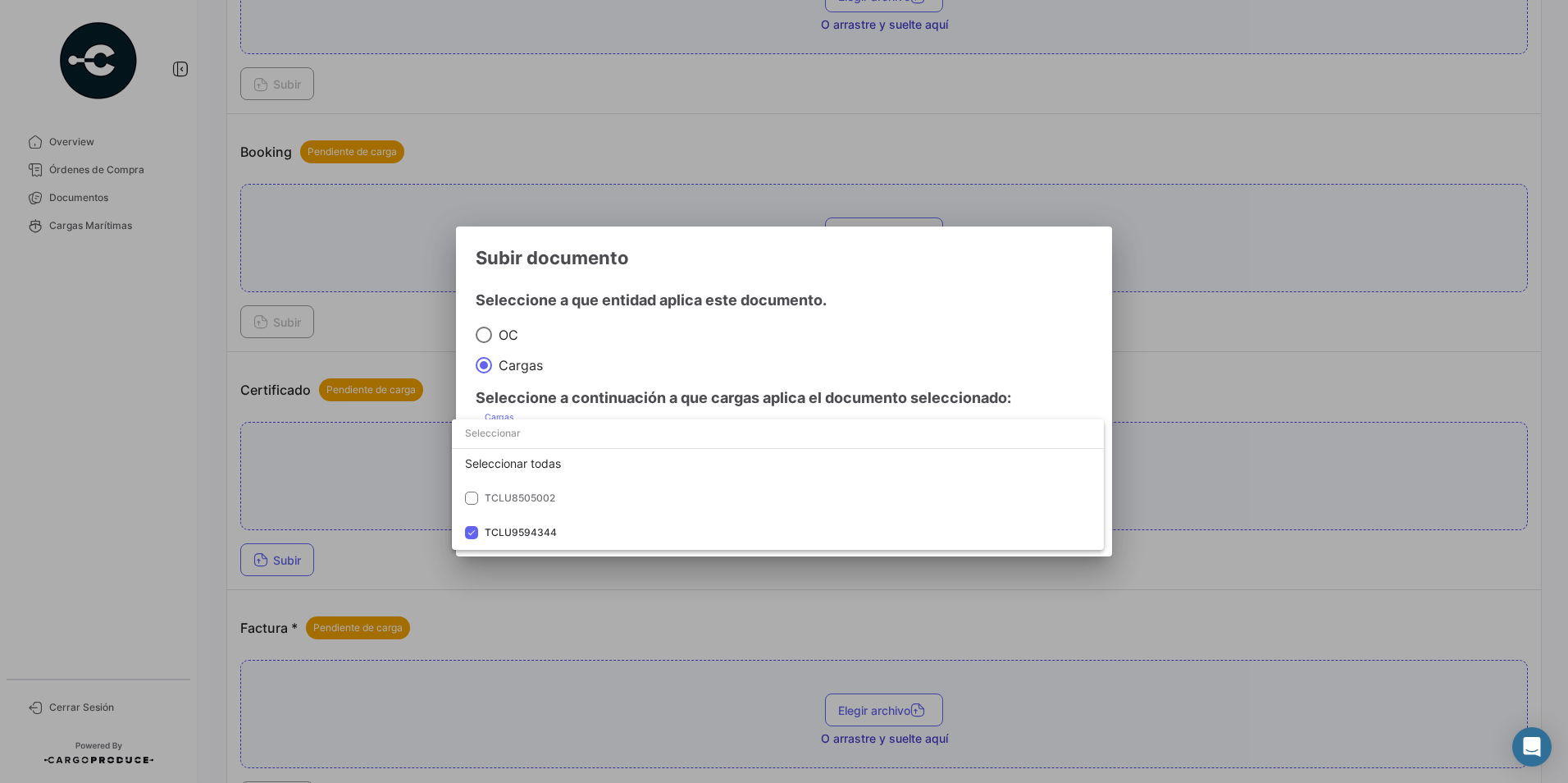
click at [617, 353] on div at bounding box center [784, 391] width 1568 height 783
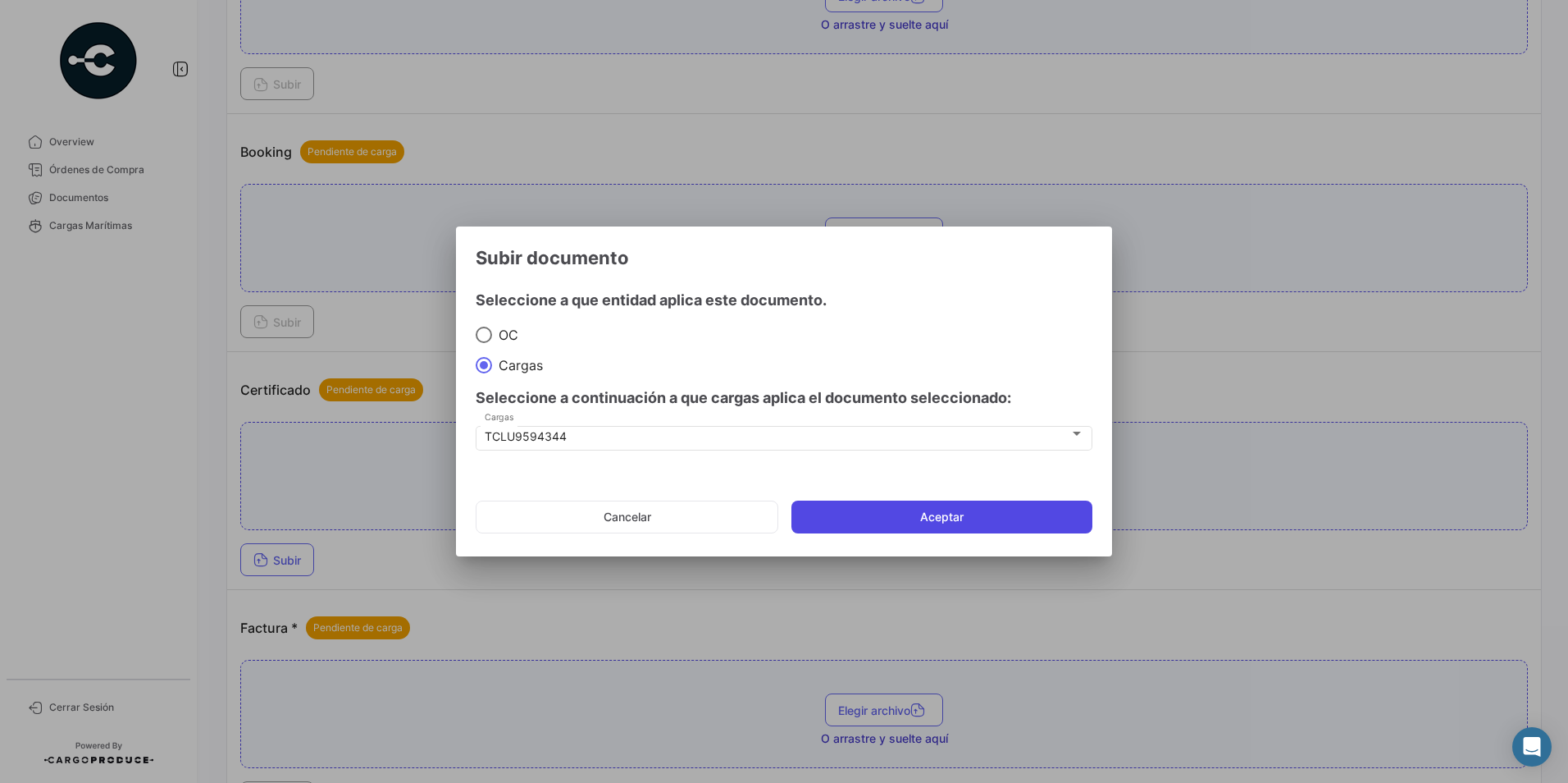
click at [849, 519] on button "Aceptar" at bounding box center [942, 517] width 301 height 33
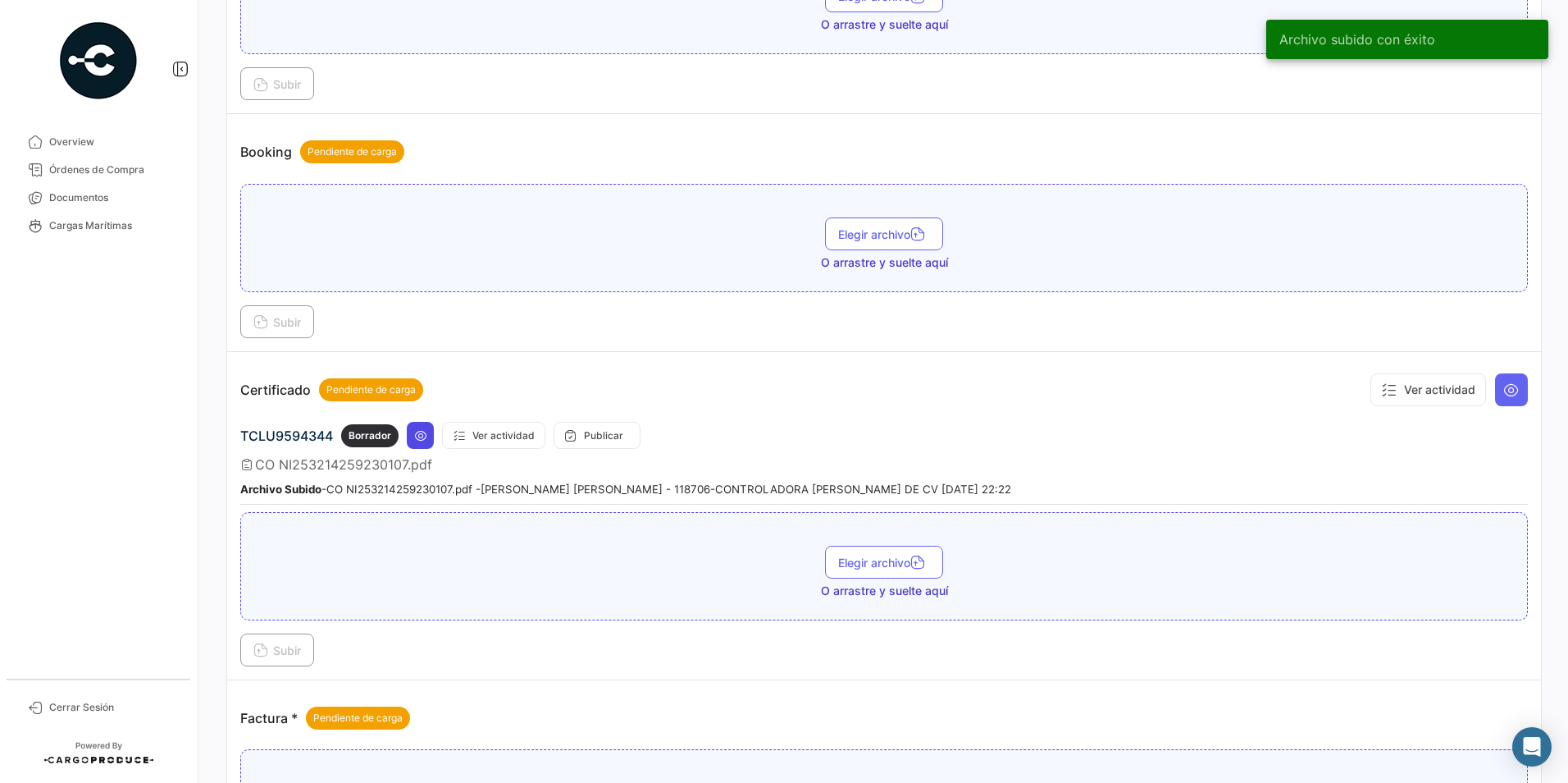
click at [421, 436] on icon at bounding box center [421, 435] width 14 height 14
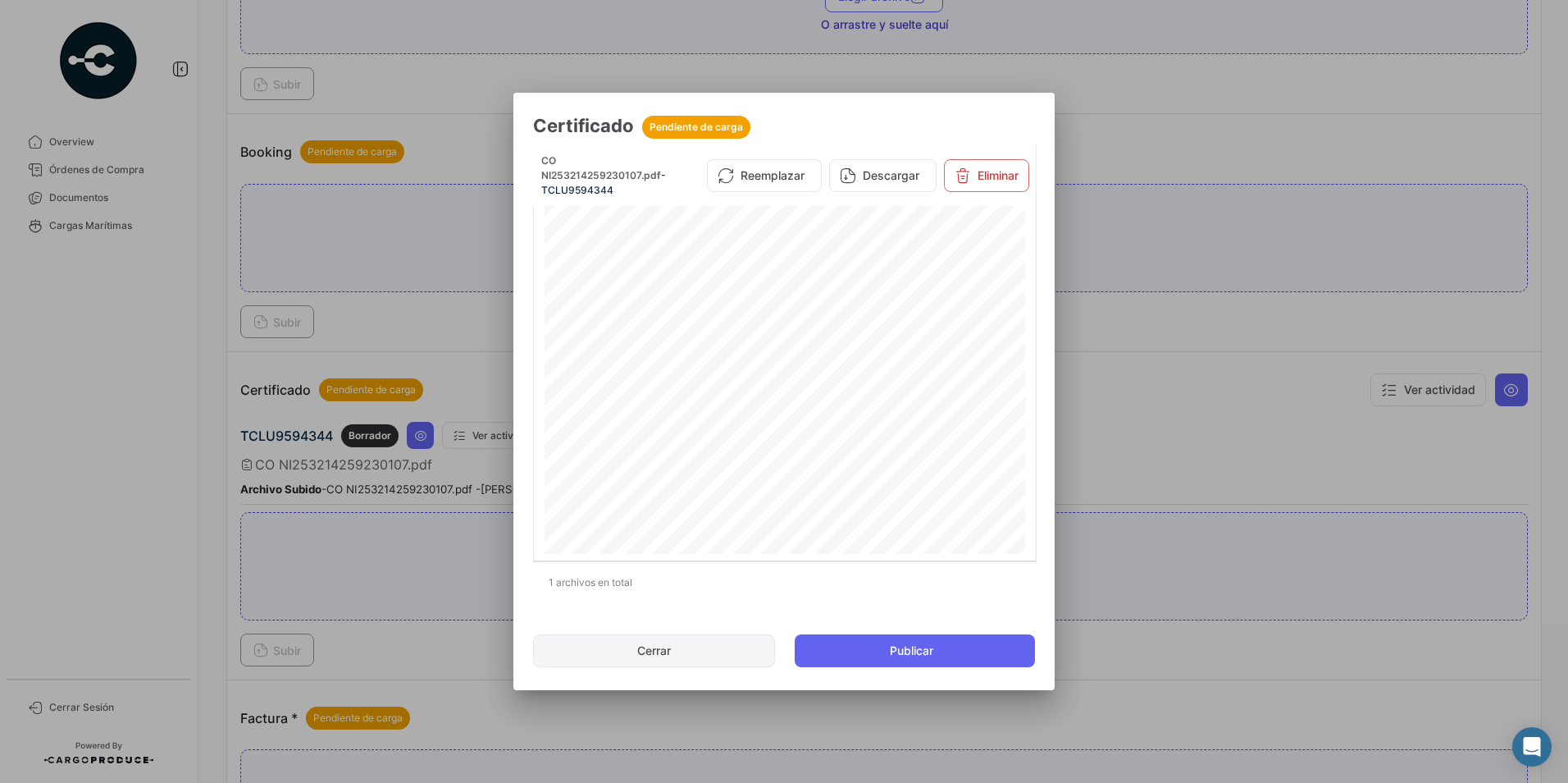
click at [703, 656] on button "Cerrar" at bounding box center [654, 650] width 242 height 33
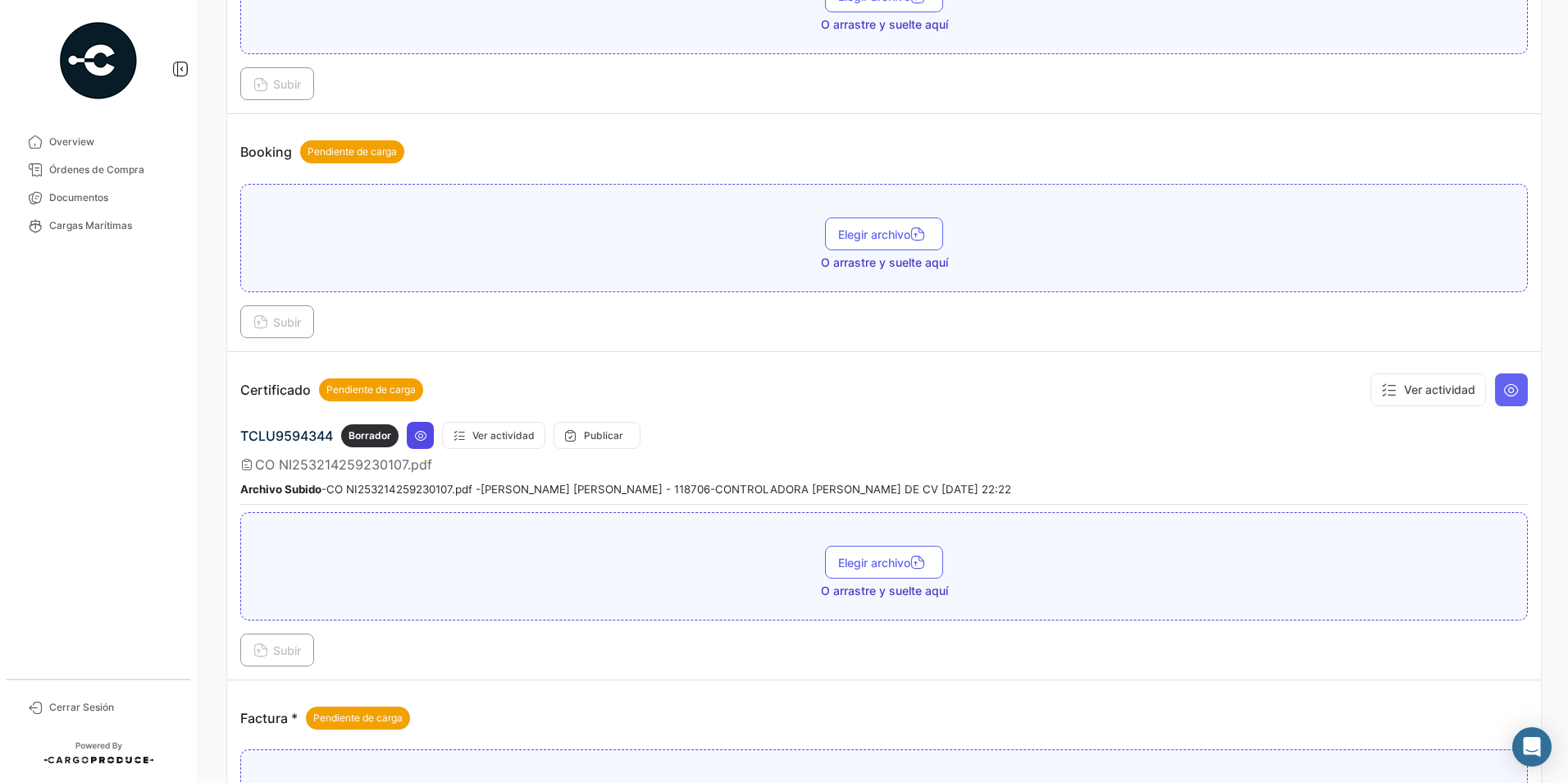
click at [418, 443] on button at bounding box center [421, 435] width 27 height 27
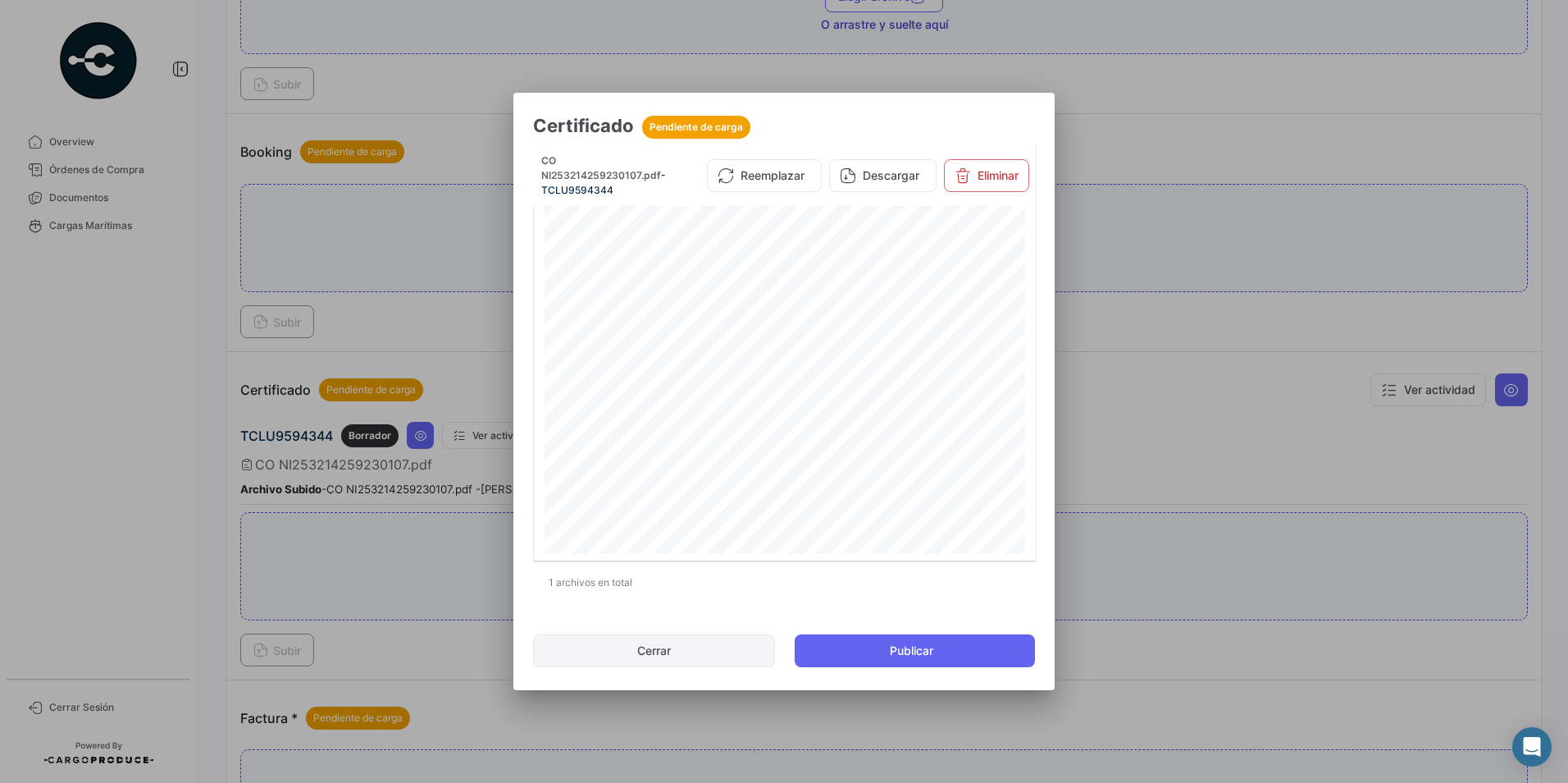
click at [678, 641] on button "Cerrar" at bounding box center [654, 650] width 242 height 33
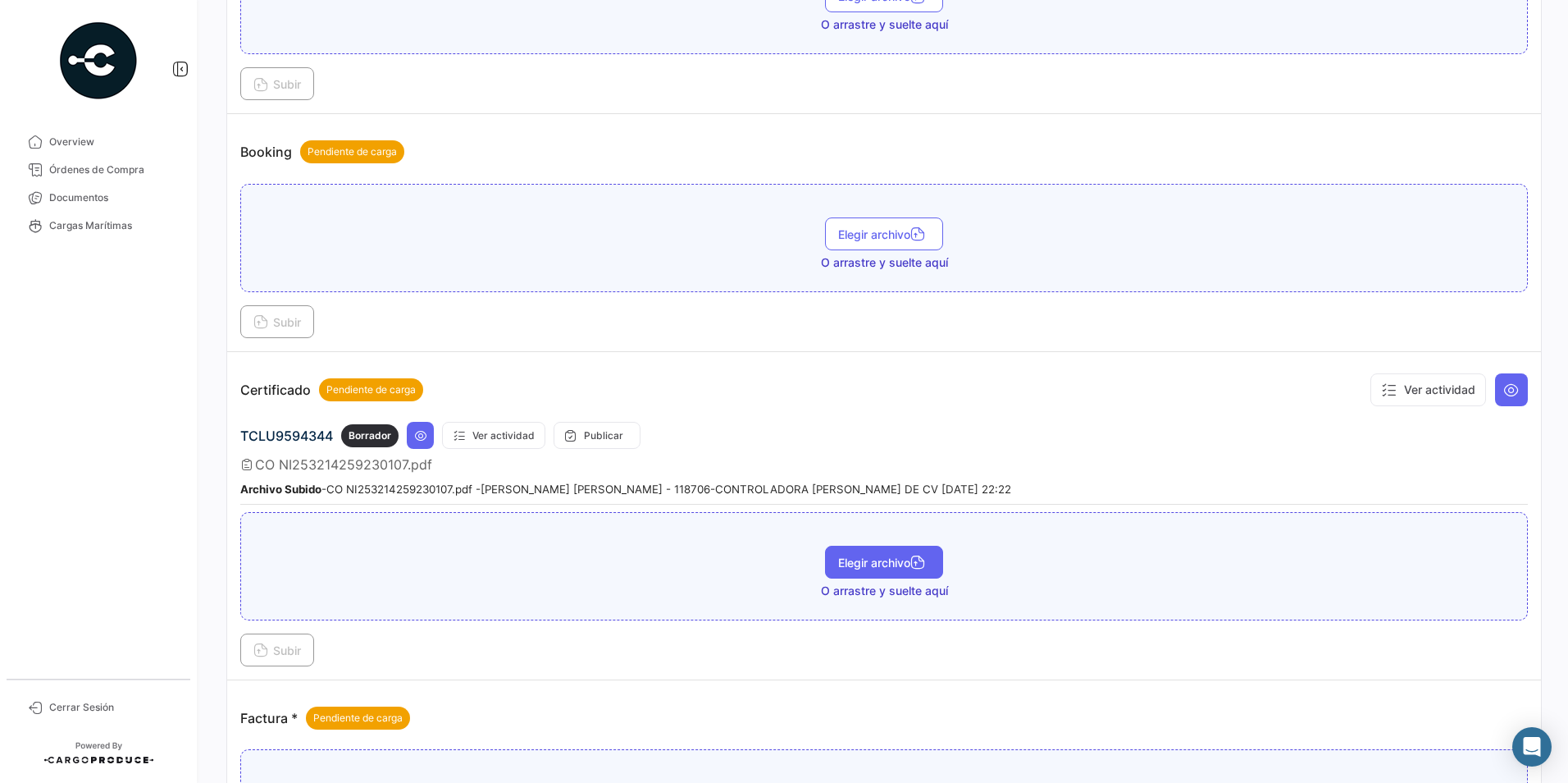
click at [855, 558] on span "Elegir archivo" at bounding box center [885, 562] width 92 height 14
click at [296, 638] on button "Subir" at bounding box center [277, 649] width 74 height 33
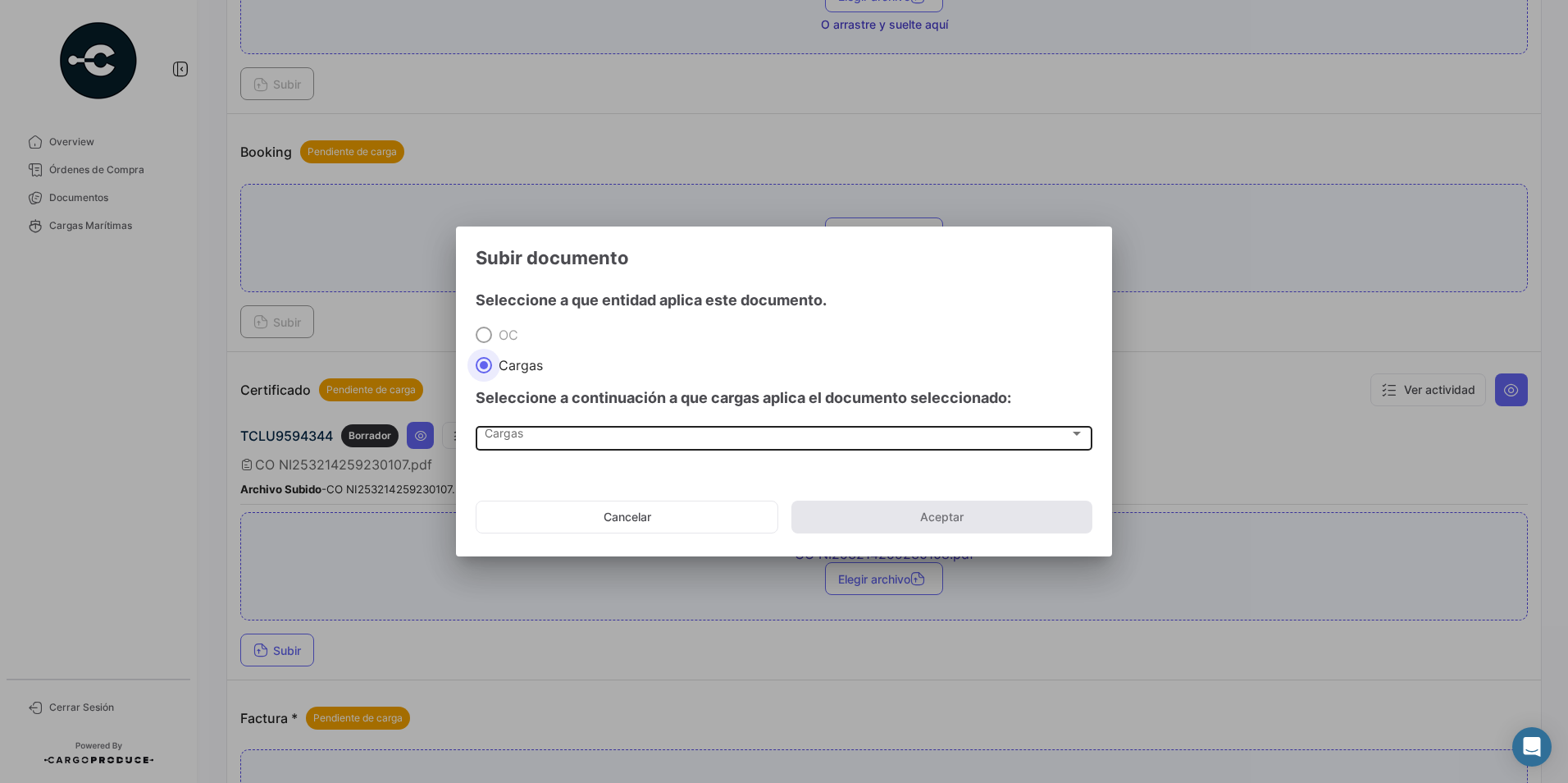
click at [519, 433] on span "Cargas" at bounding box center [777, 436] width 585 height 14
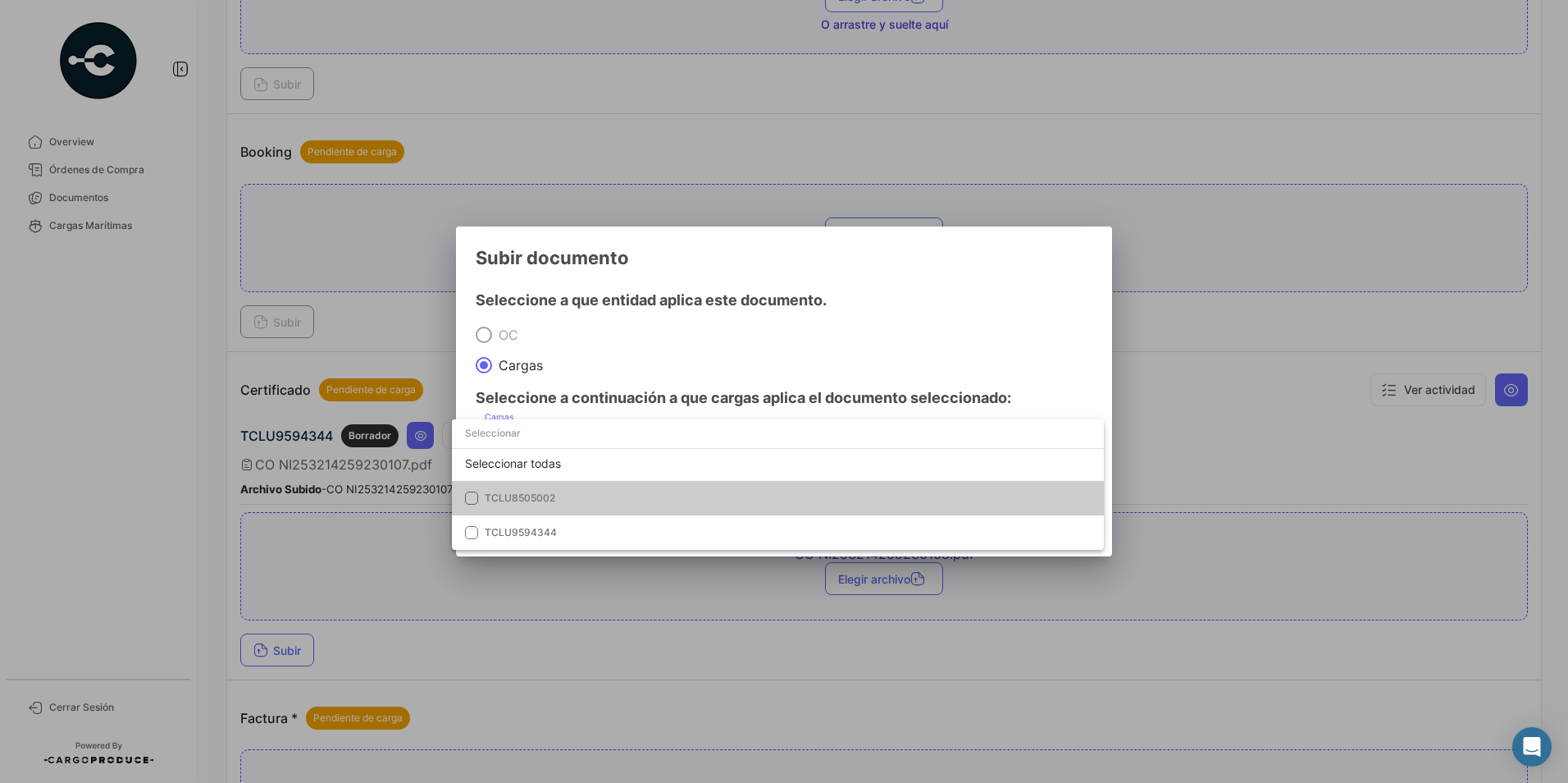
click at [571, 497] on span "TCLU8505002" at bounding box center [599, 498] width 229 height 14
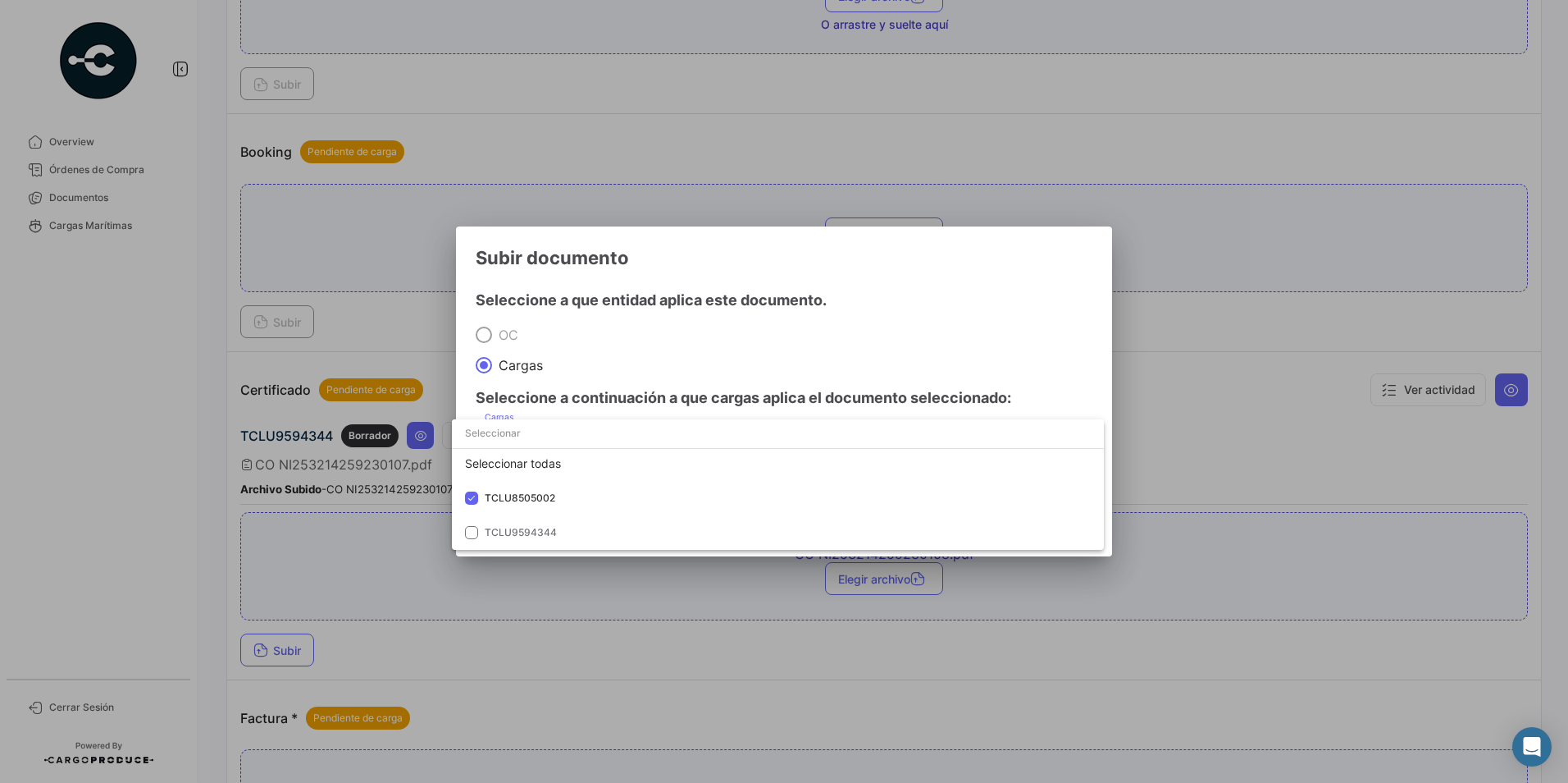
click at [791, 372] on div at bounding box center [784, 391] width 1568 height 783
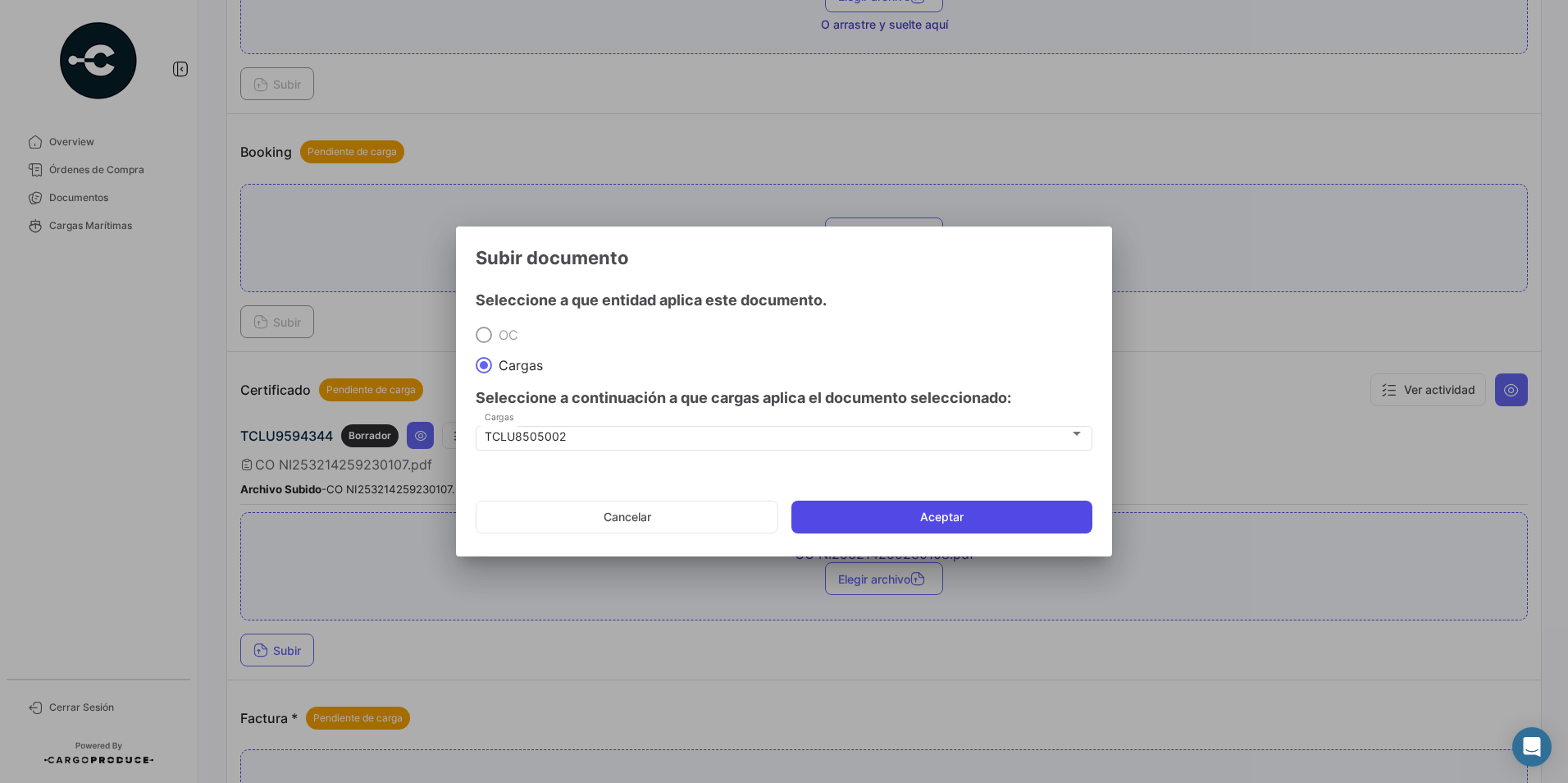
click at [905, 507] on button "Aceptar" at bounding box center [942, 517] width 301 height 33
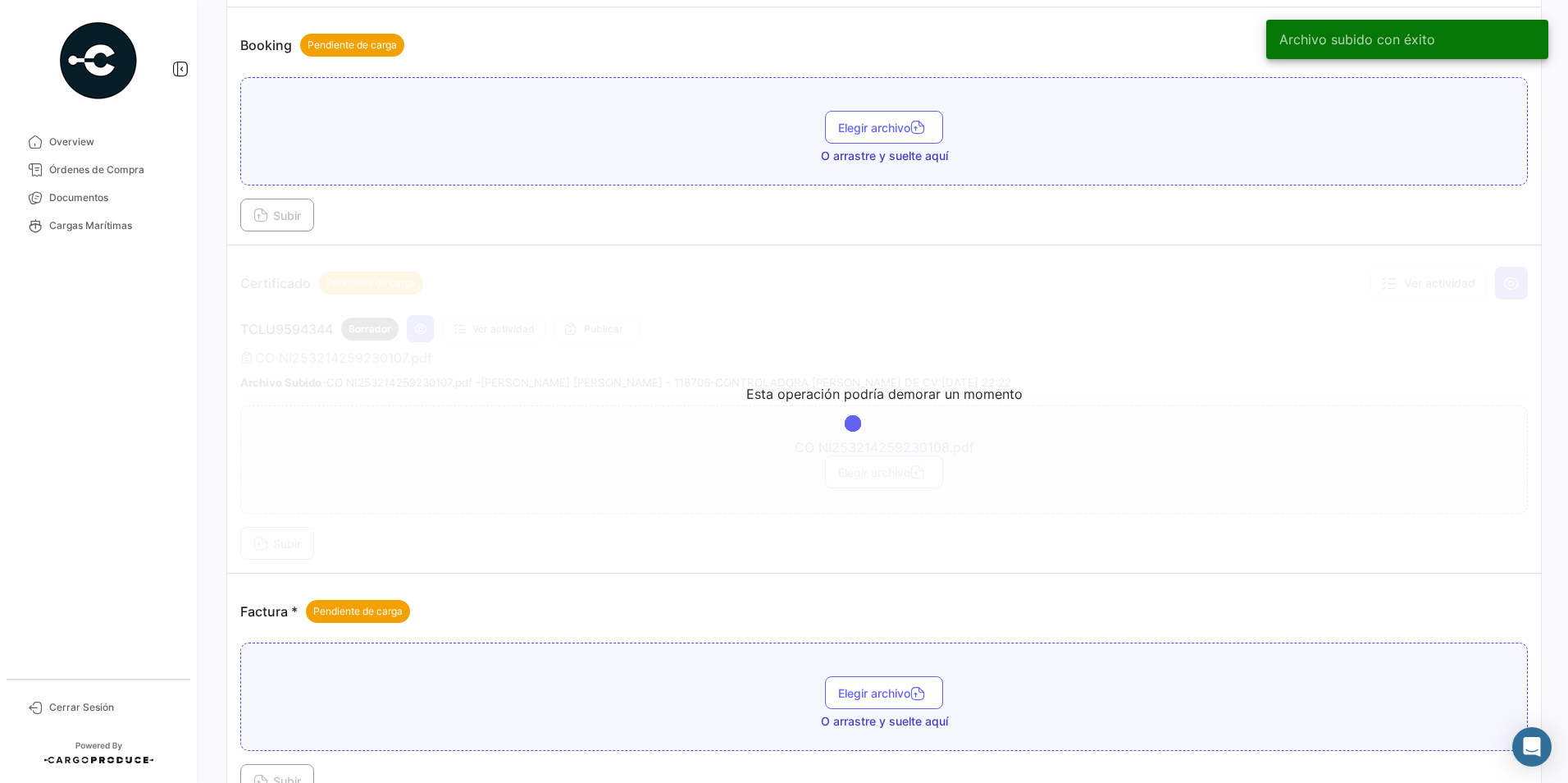
scroll to position [606, 0]
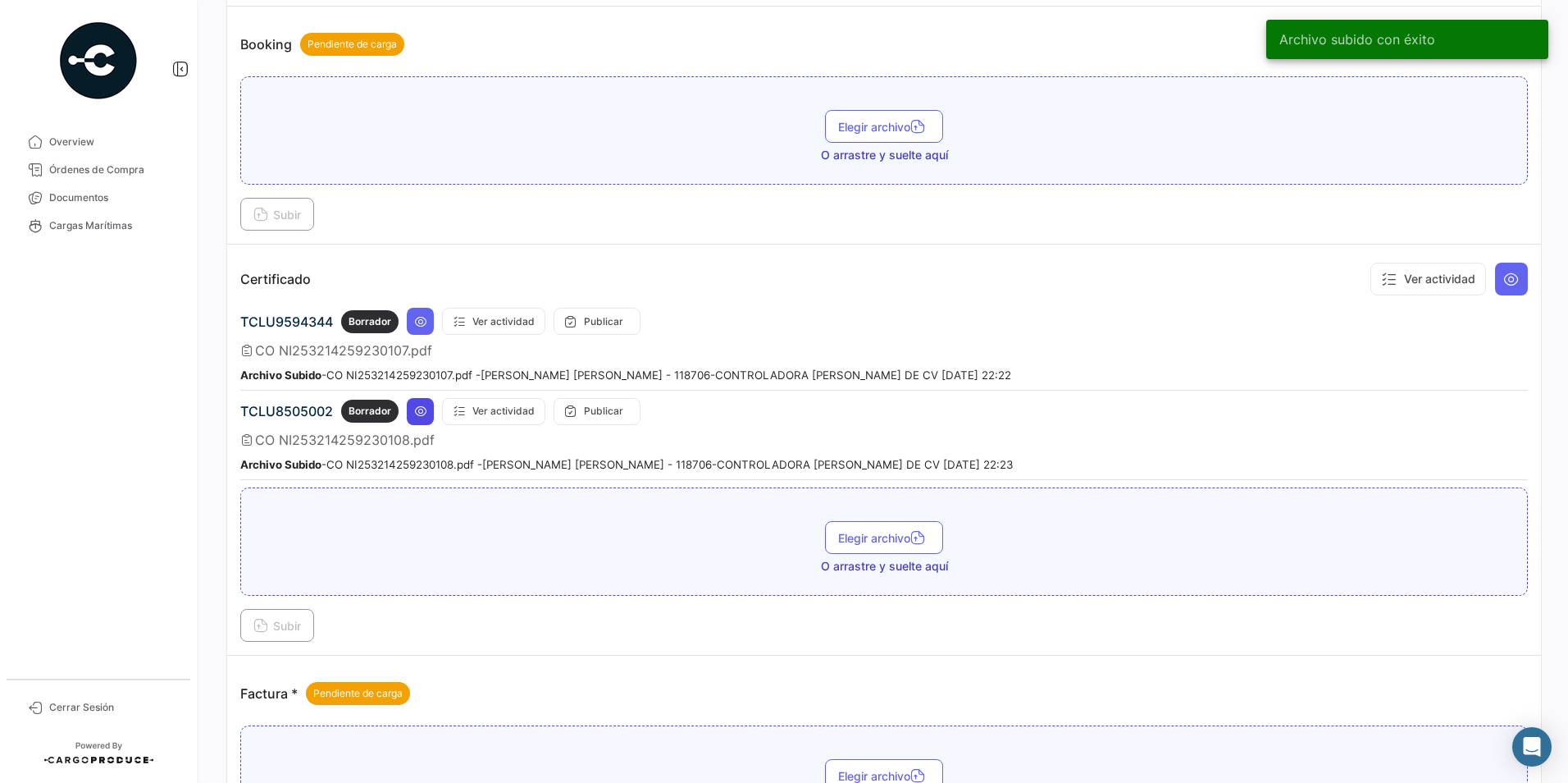
click at [423, 412] on icon at bounding box center [421, 411] width 14 height 14
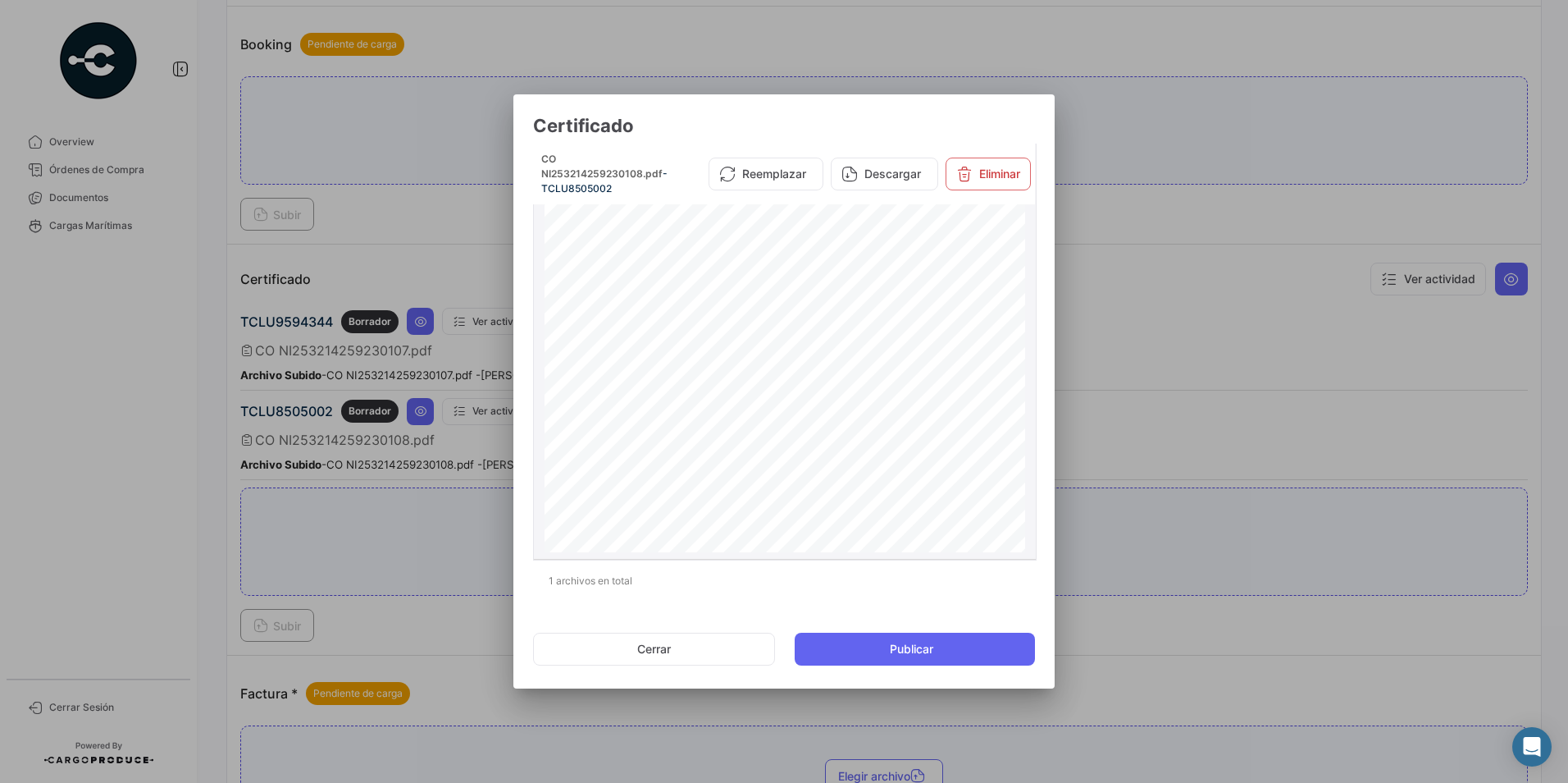
scroll to position [0, 0]
click at [701, 647] on button "Cerrar" at bounding box center [654, 649] width 242 height 33
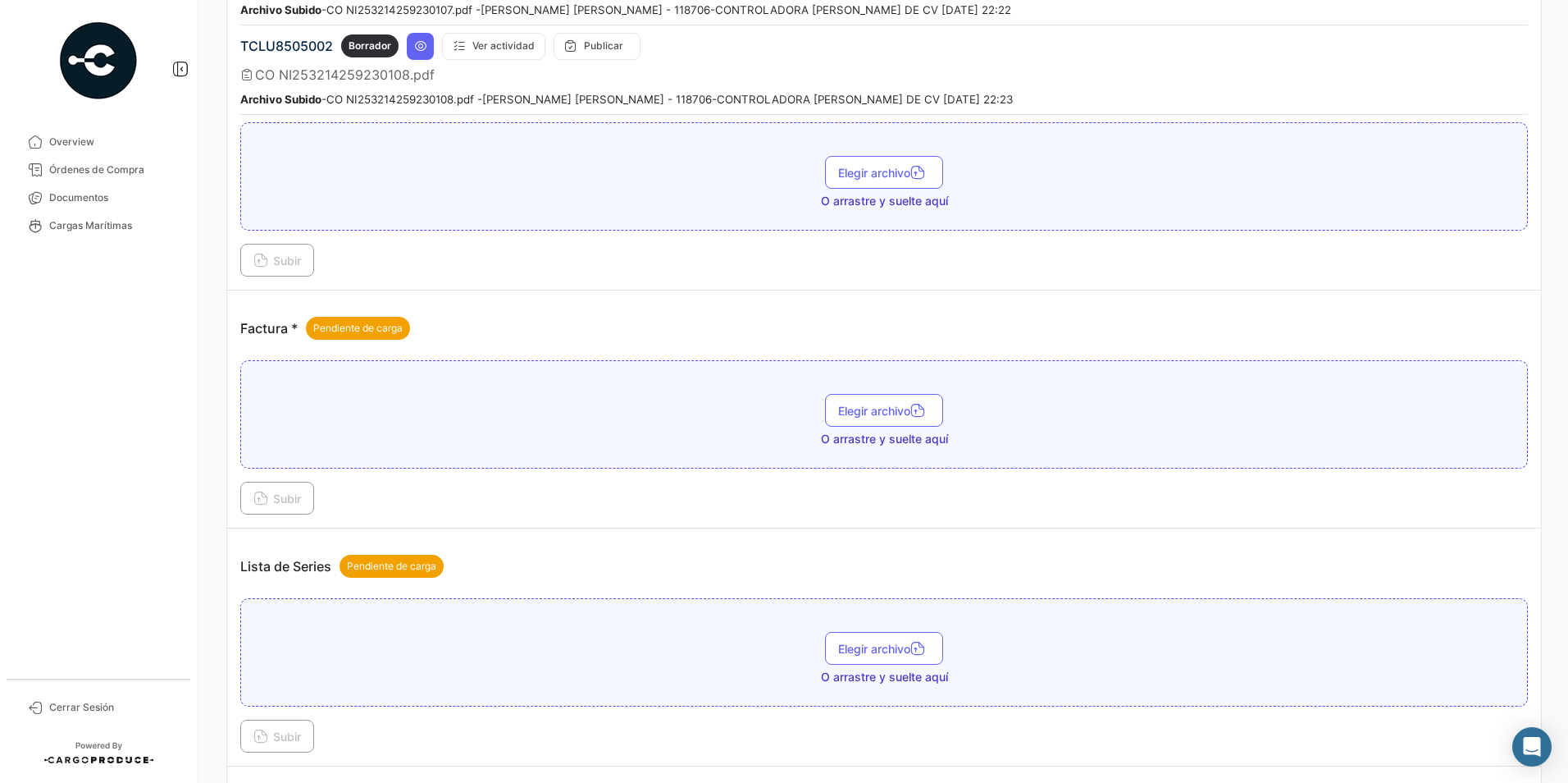
scroll to position [986, 0]
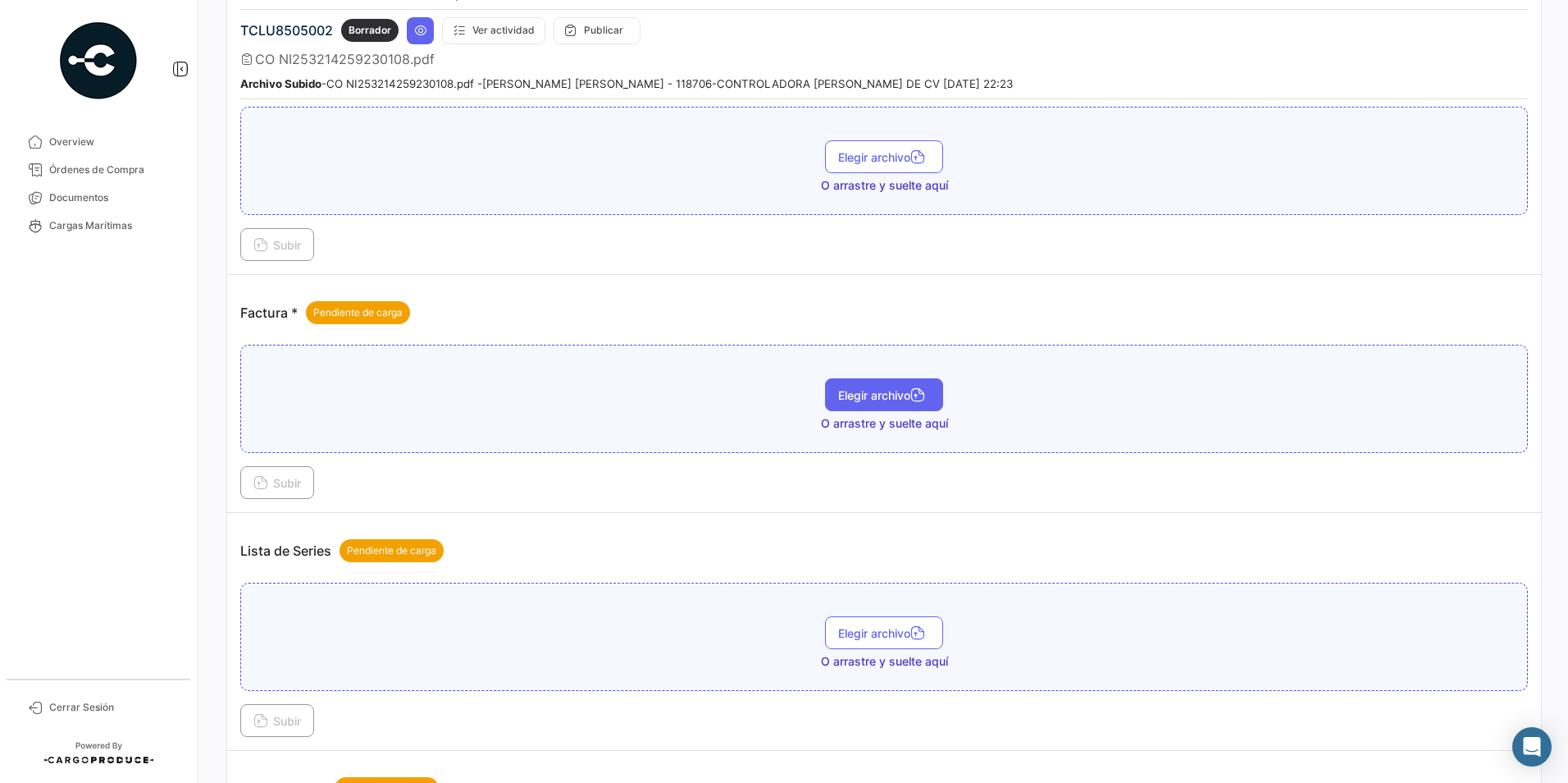
click at [830, 391] on button "Elegir archivo" at bounding box center [884, 395] width 118 height 33
click at [289, 483] on span "Subir" at bounding box center [277, 482] width 48 height 14
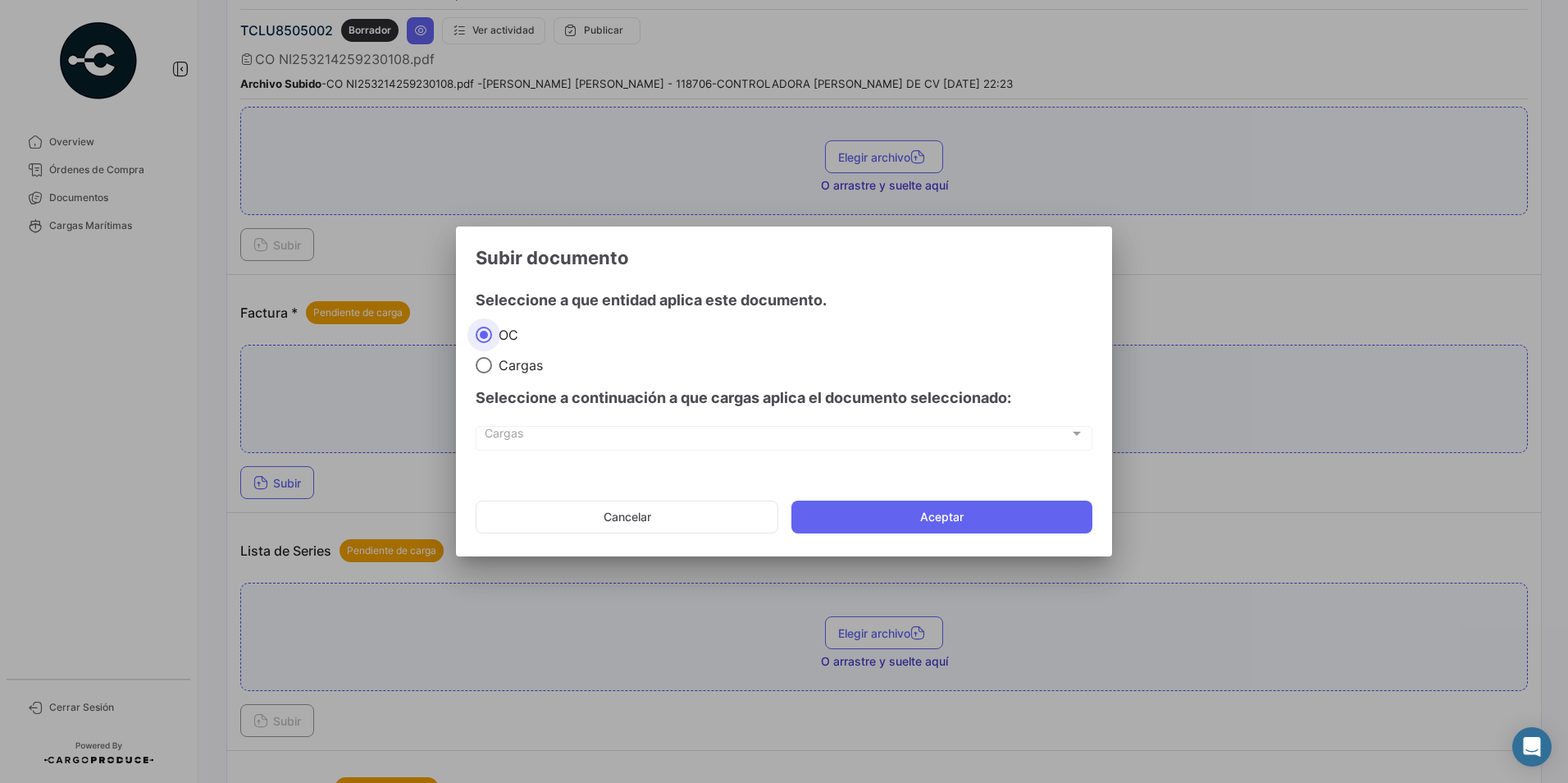
click at [499, 367] on span "Cargas" at bounding box center [517, 365] width 51 height 16
click at [492, 367] on input "Cargas" at bounding box center [484, 365] width 16 height 16
radio input "true"
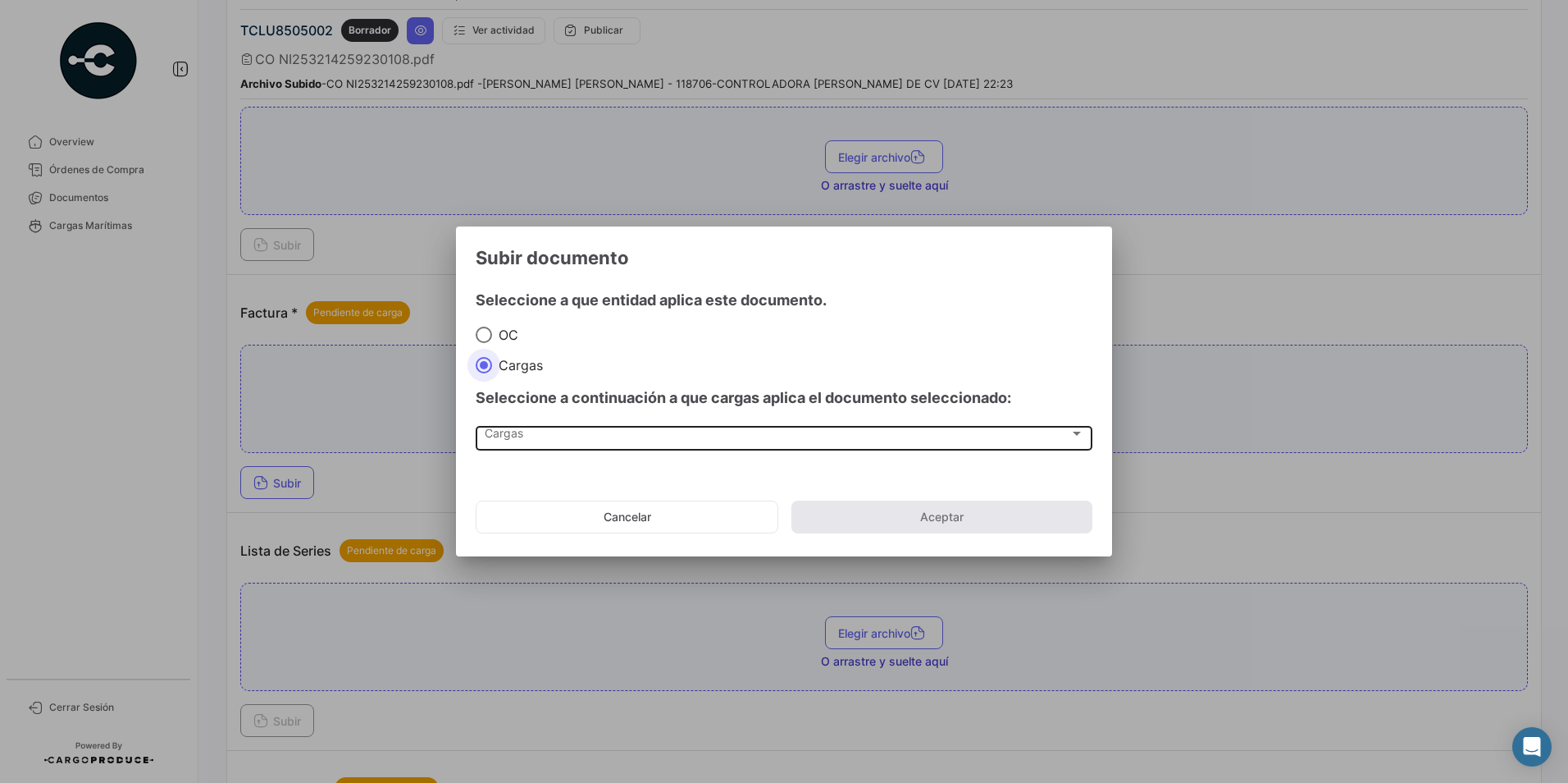
click at [534, 432] on div "Cargas" at bounding box center [777, 436] width 585 height 14
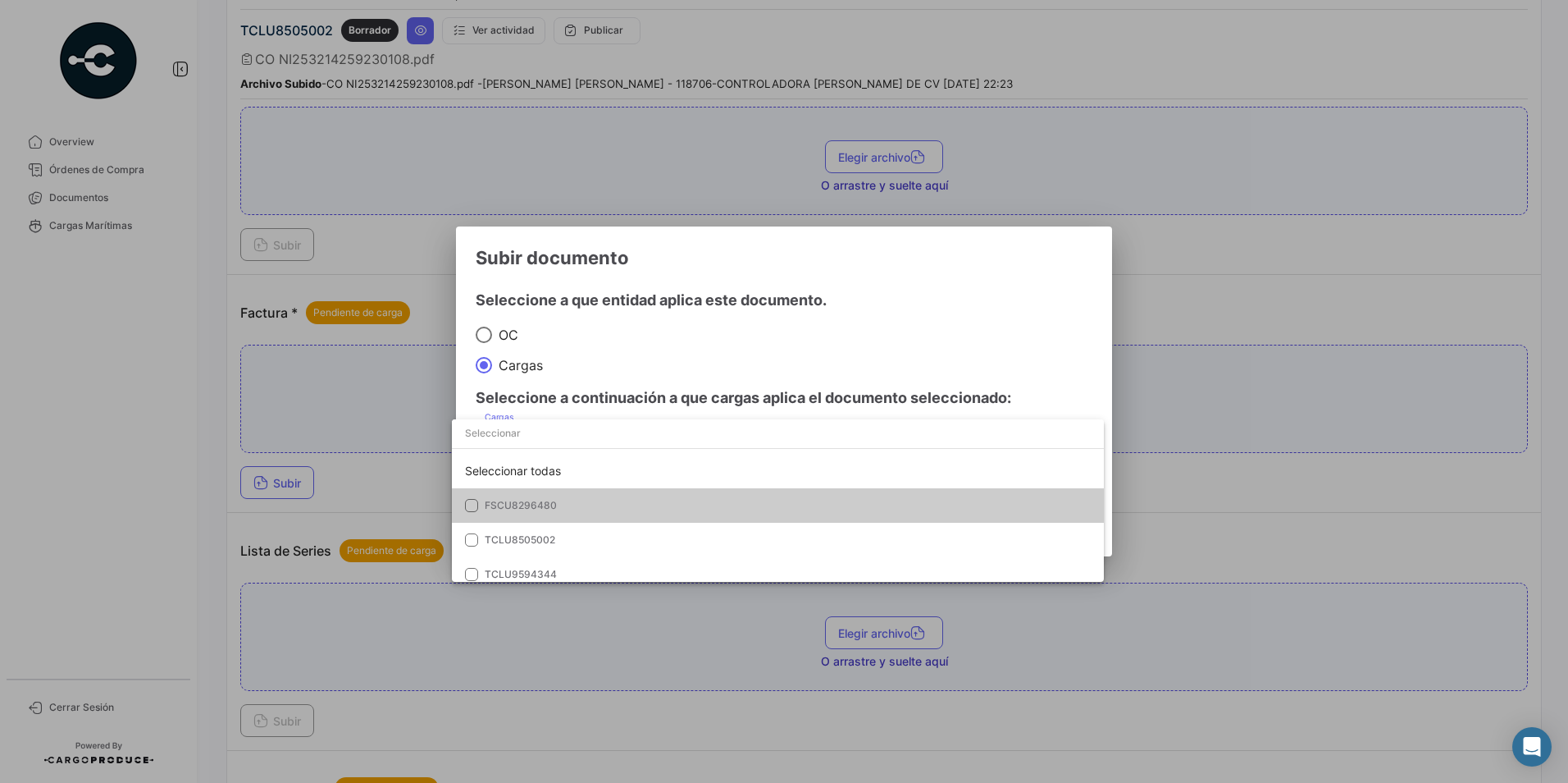
scroll to position [10, 0]
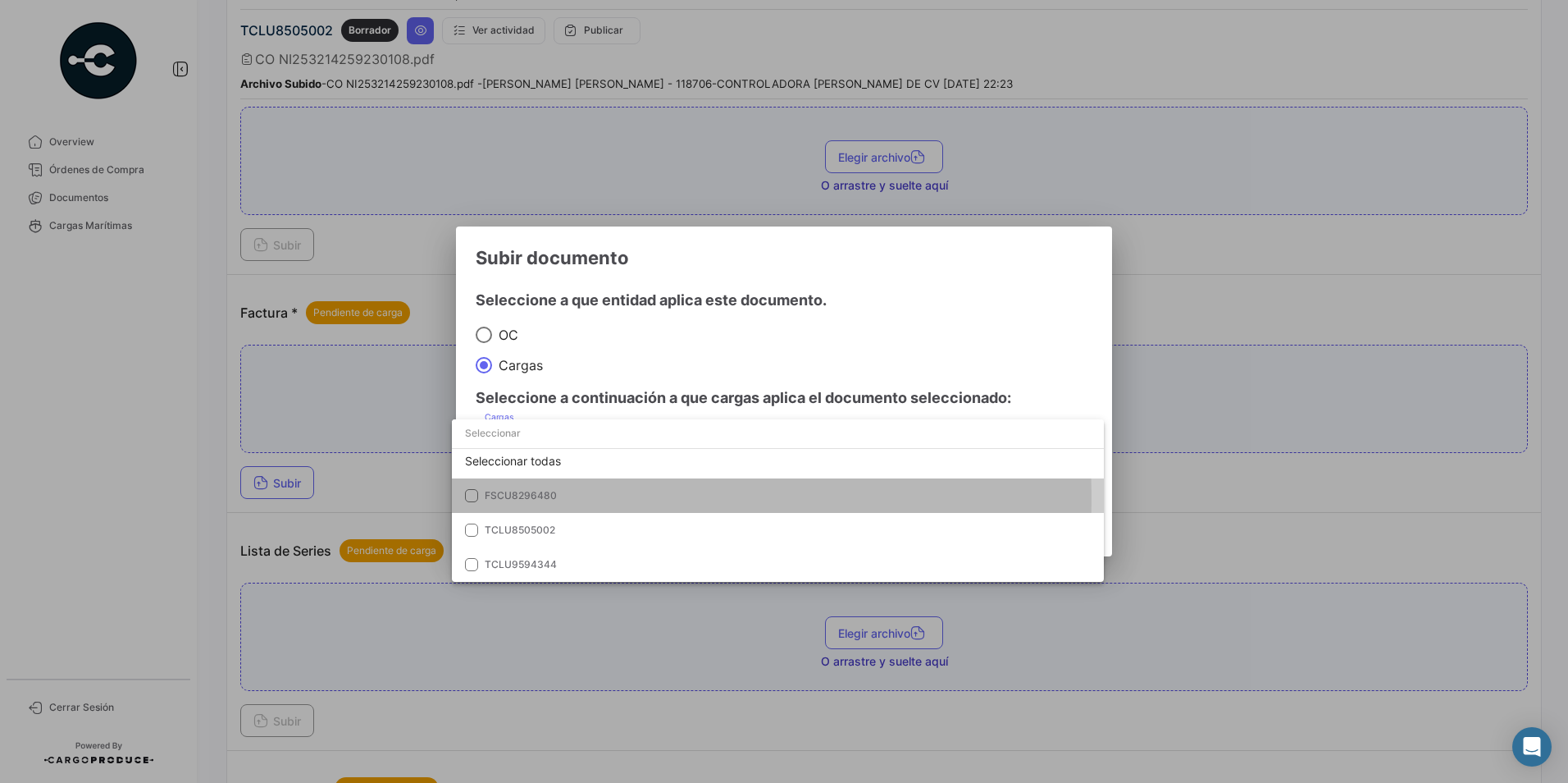
click at [579, 499] on span "FSCU8296480" at bounding box center [599, 496] width 229 height 14
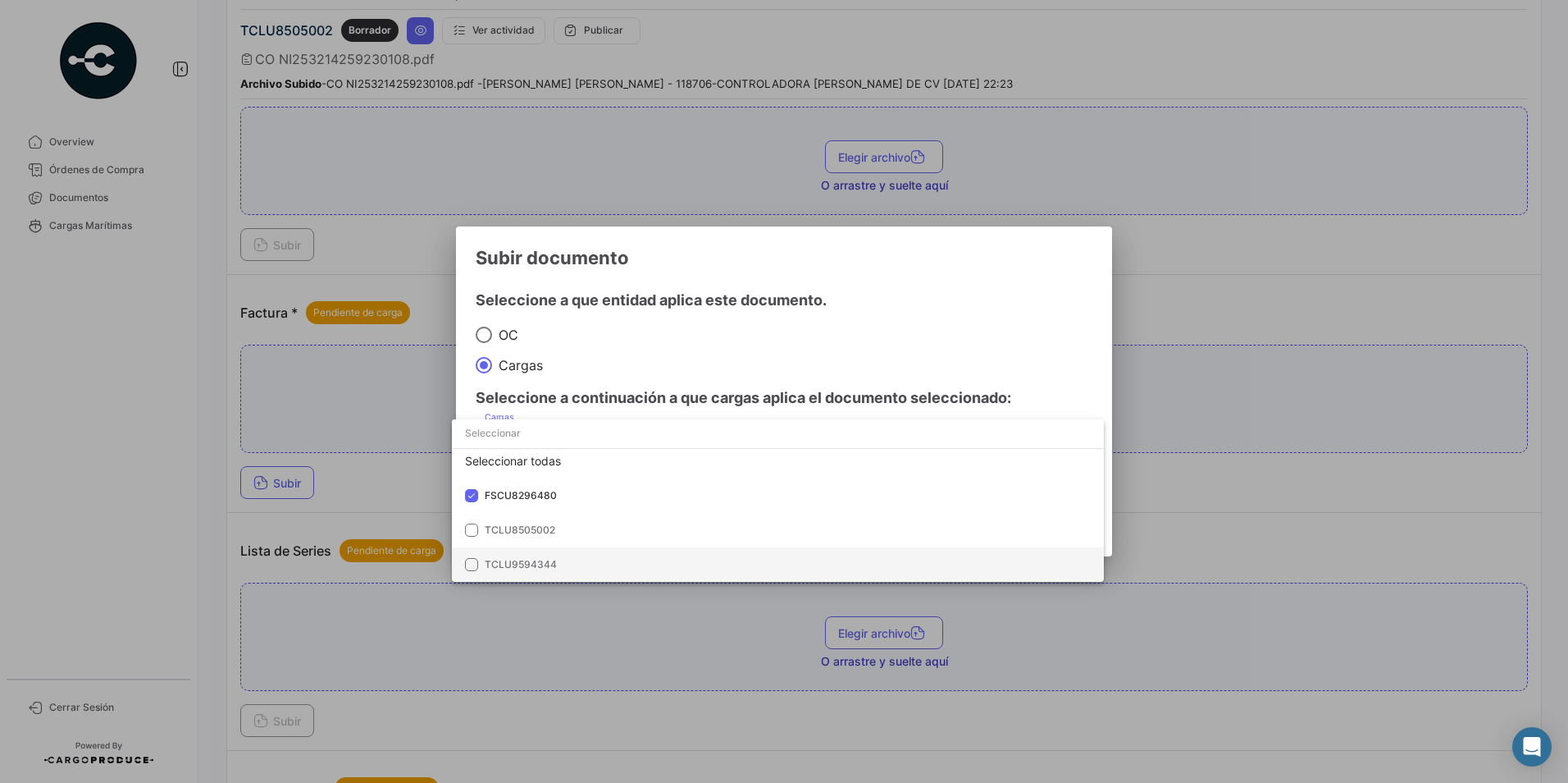
click at [583, 562] on span "TCLU9594344" at bounding box center [599, 564] width 229 height 14
click at [683, 340] on div at bounding box center [784, 391] width 1568 height 783
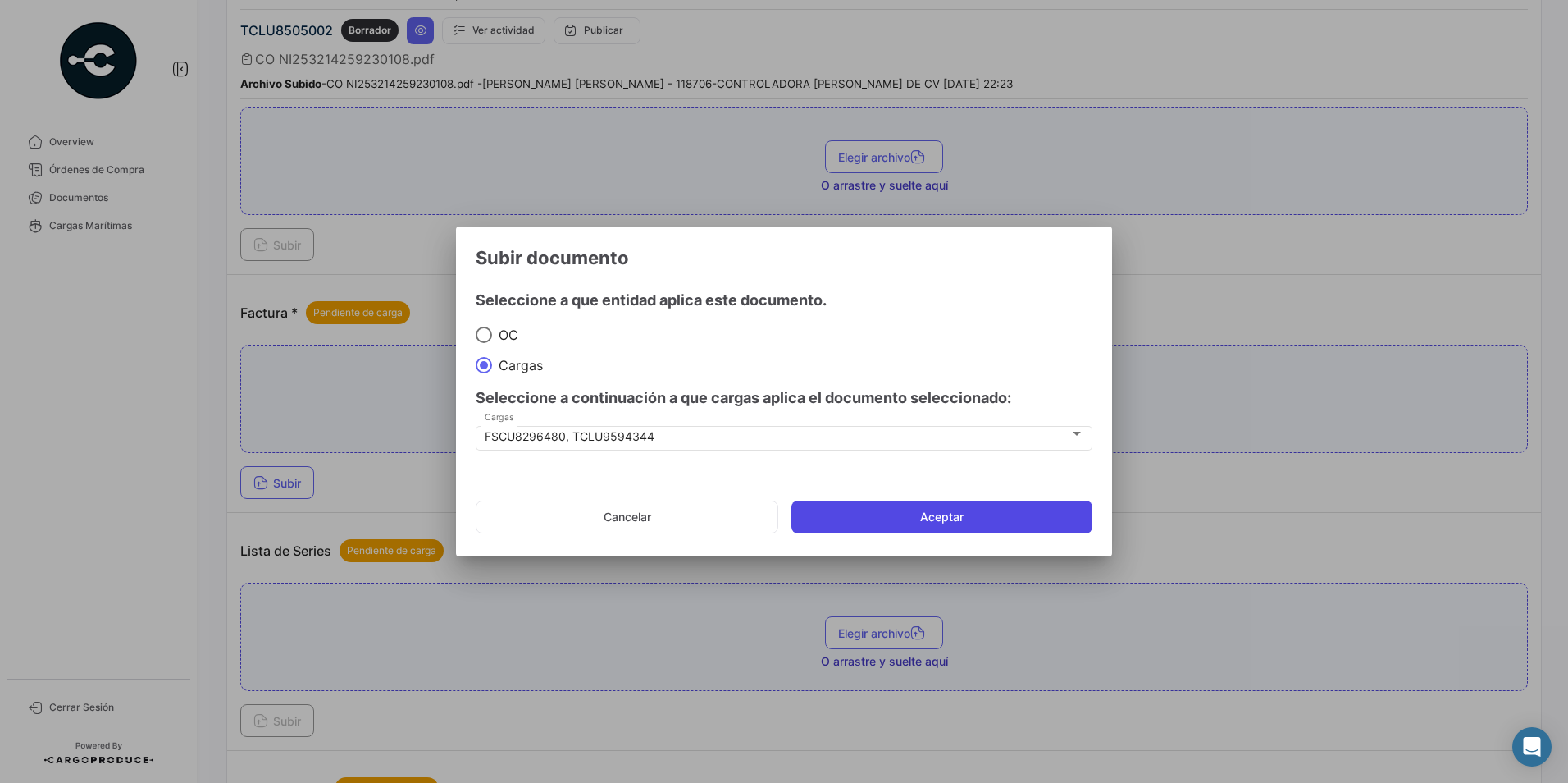
click at [862, 514] on button "Aceptar" at bounding box center [942, 517] width 301 height 33
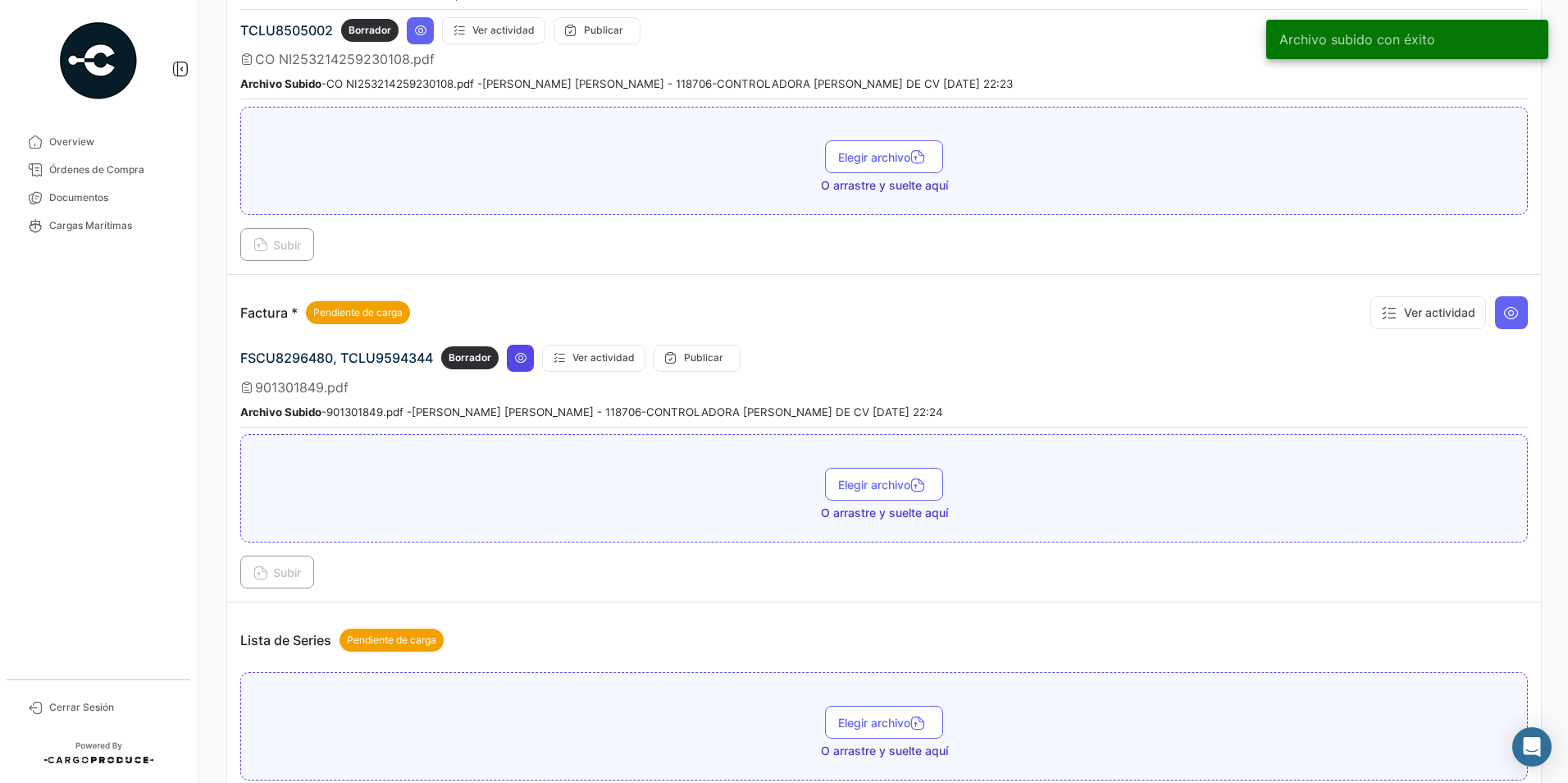
click at [525, 363] on icon at bounding box center [521, 358] width 14 height 14
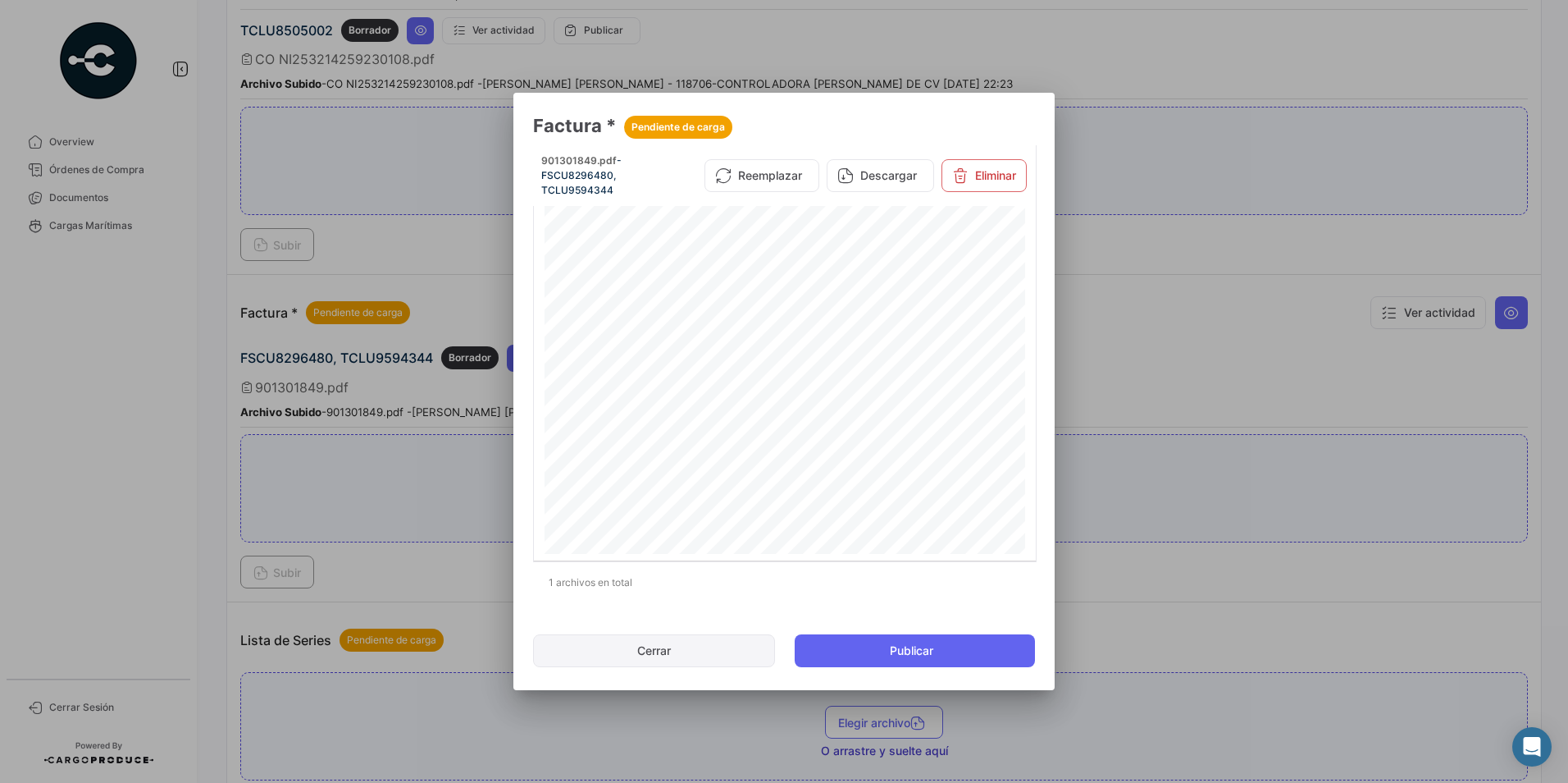
click at [693, 648] on button "Cerrar" at bounding box center [654, 650] width 242 height 33
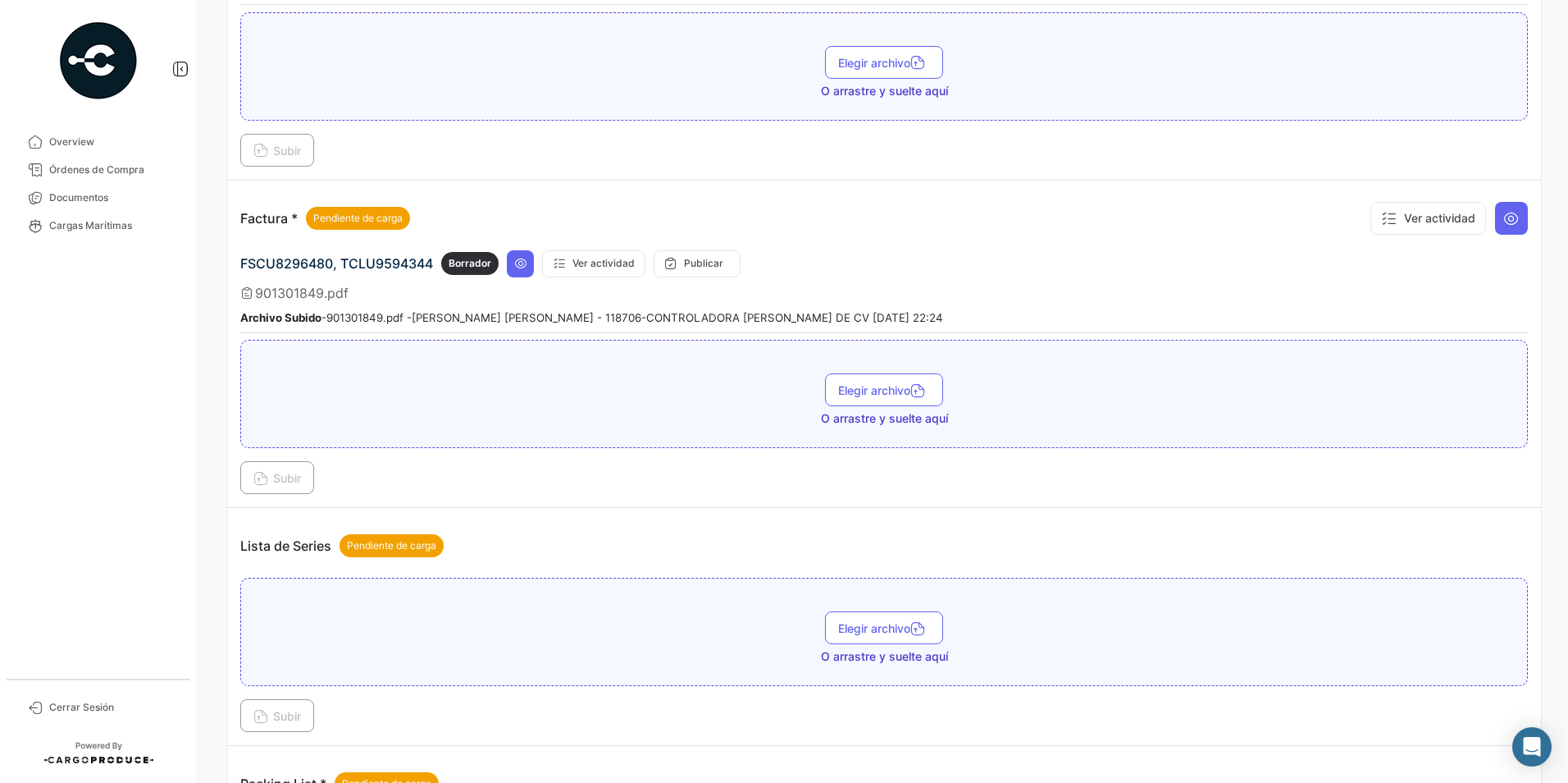
scroll to position [1080, 0]
click at [890, 394] on span "Elegir archivo" at bounding box center [885, 390] width 92 height 14
click at [289, 480] on span "Subir" at bounding box center [277, 478] width 48 height 14
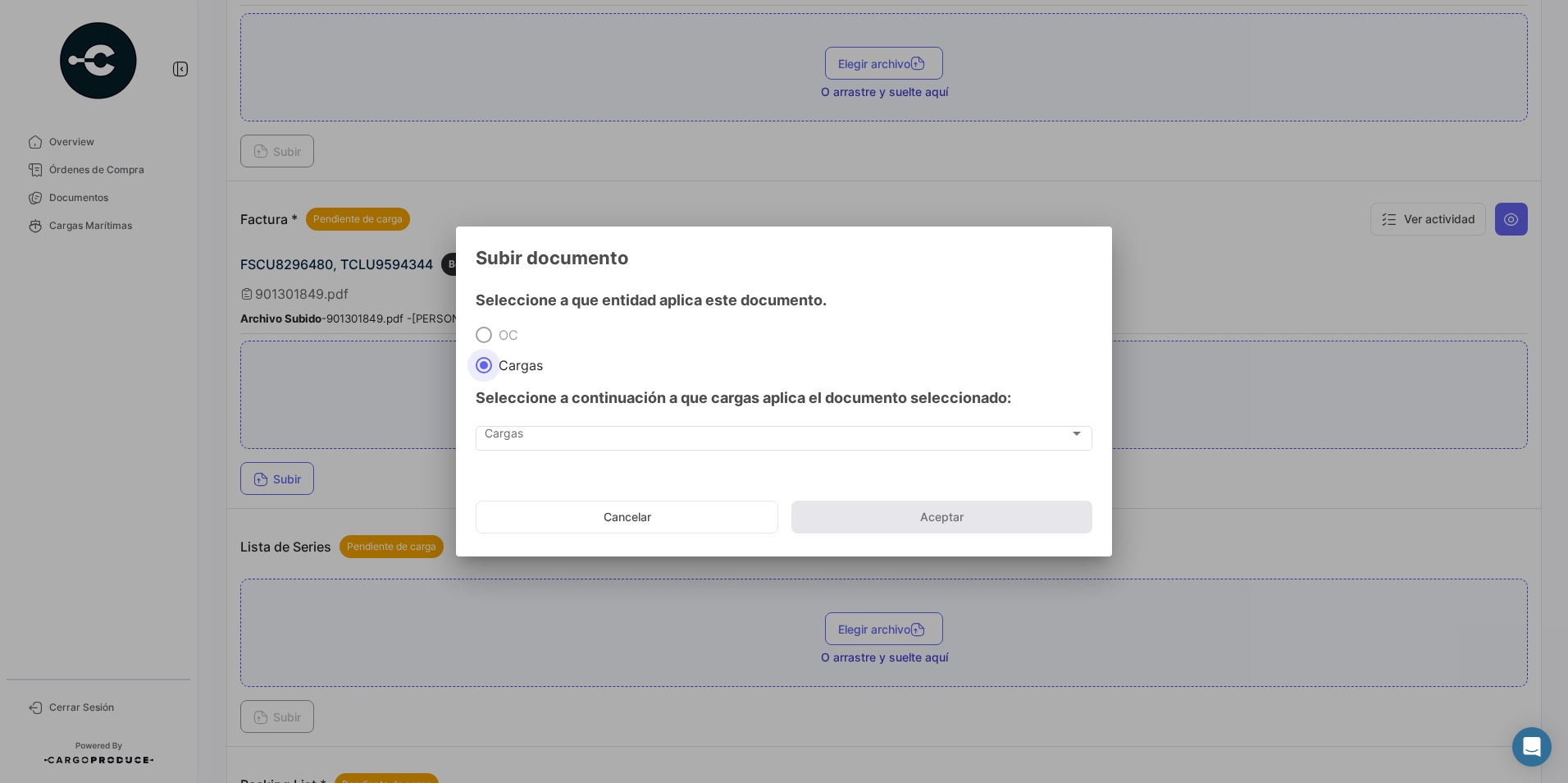
click at [525, 371] on span "Cargas" at bounding box center [517, 365] width 51 height 16
click at [492, 371] on input "Cargas" at bounding box center [484, 365] width 16 height 16
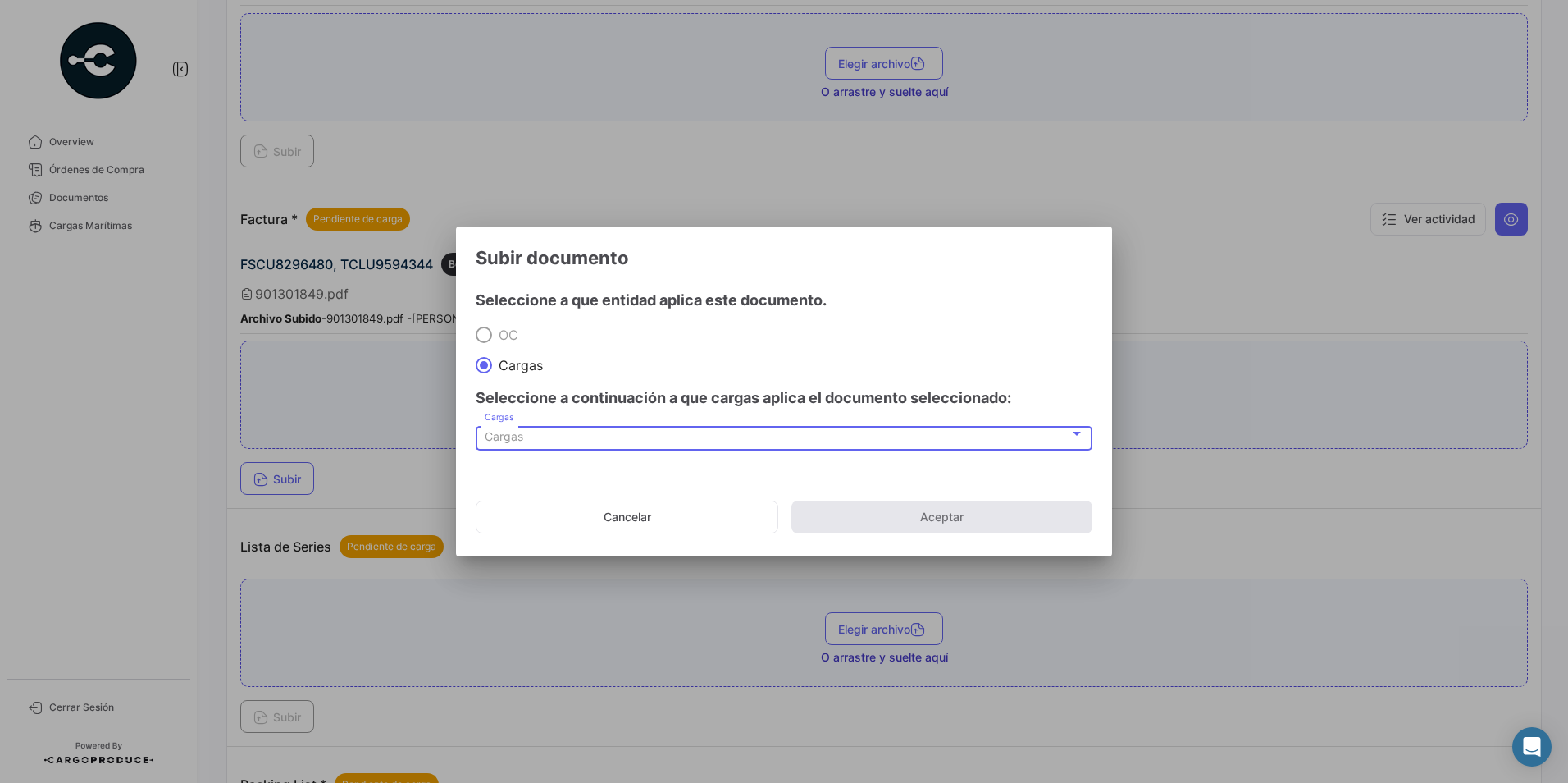
click at [534, 430] on div "Cargas" at bounding box center [777, 436] width 585 height 14
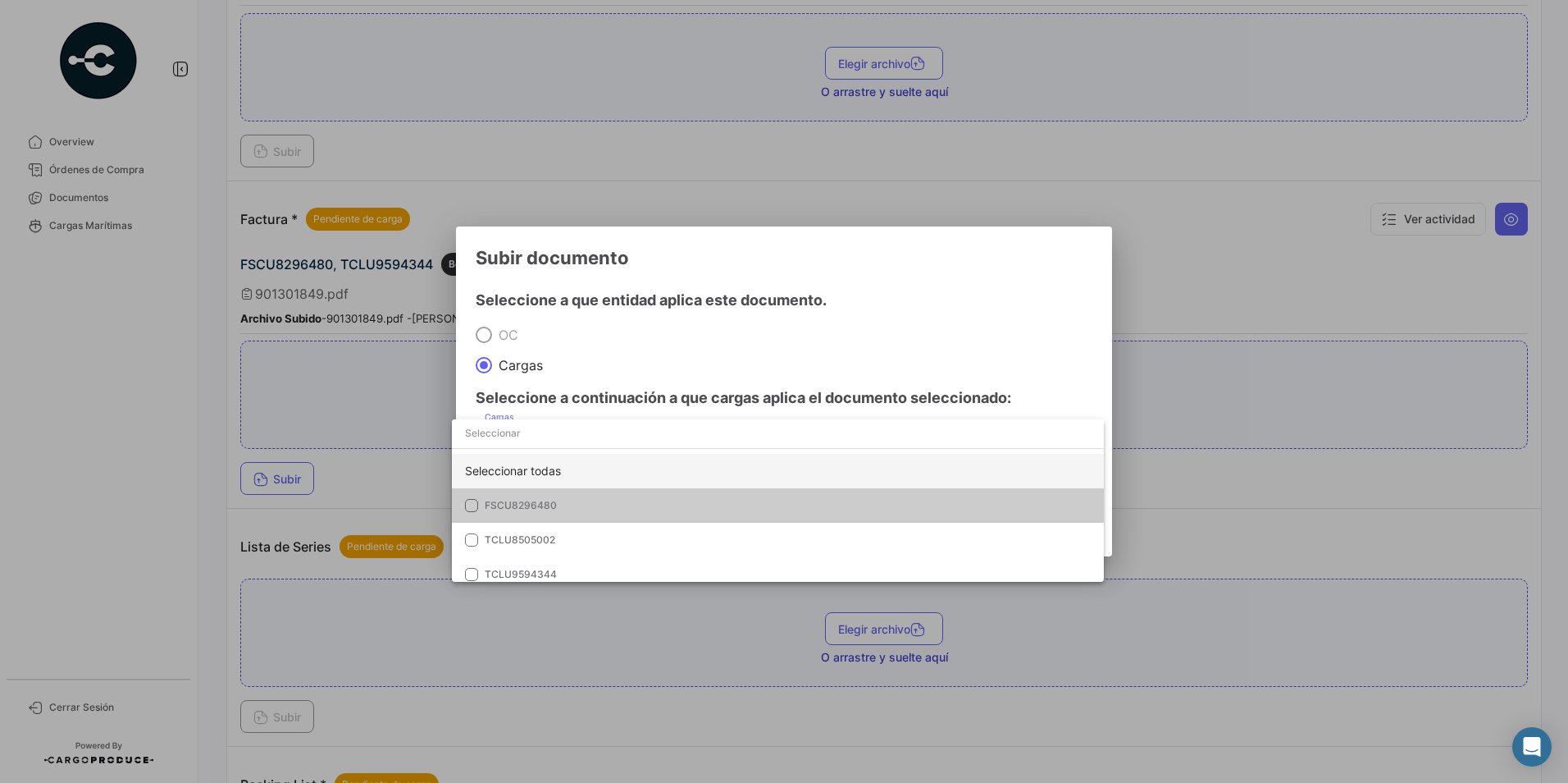
scroll to position [10, 0]
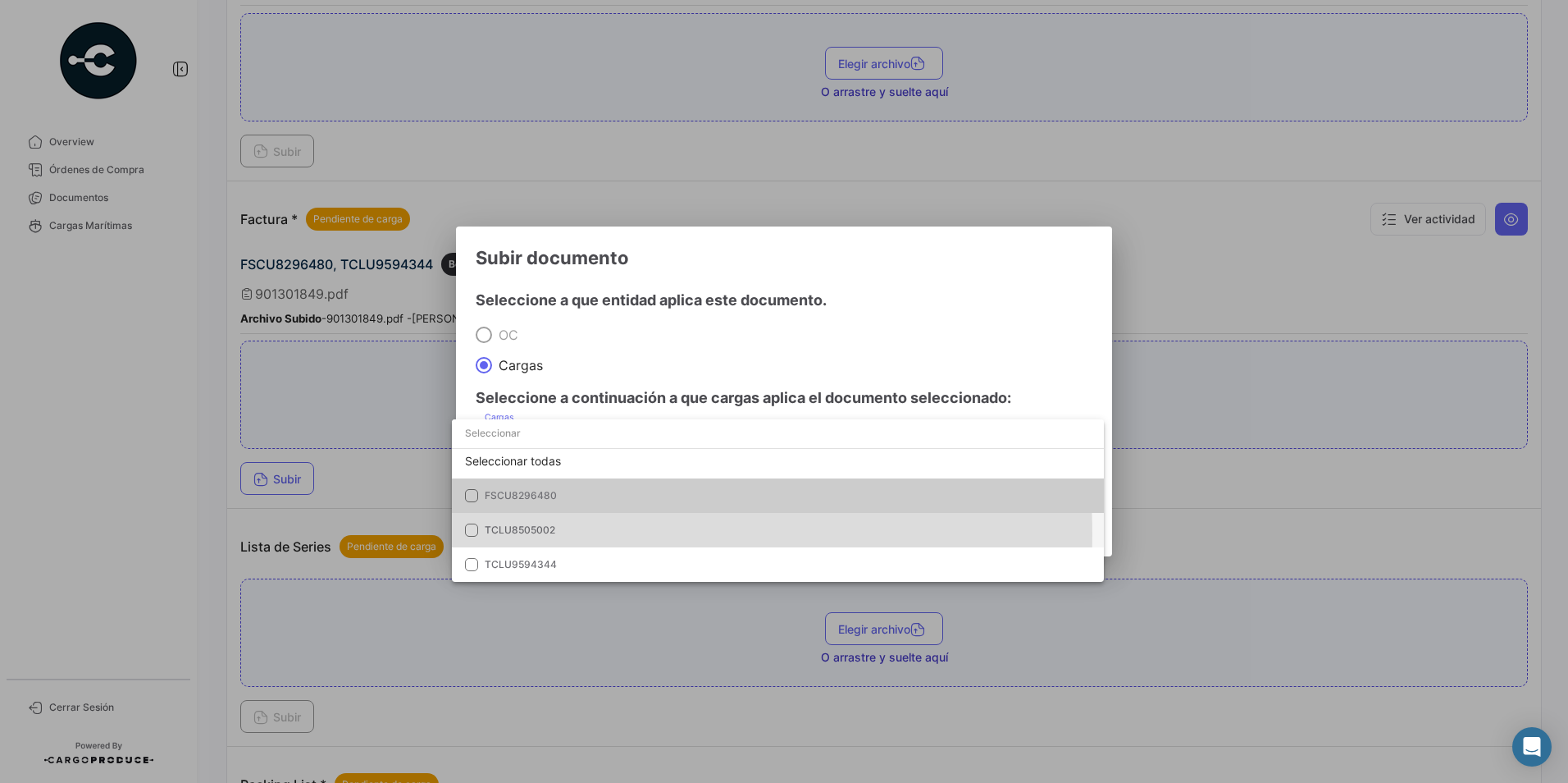
click at [624, 534] on span "TCLU8505002" at bounding box center [599, 530] width 229 height 14
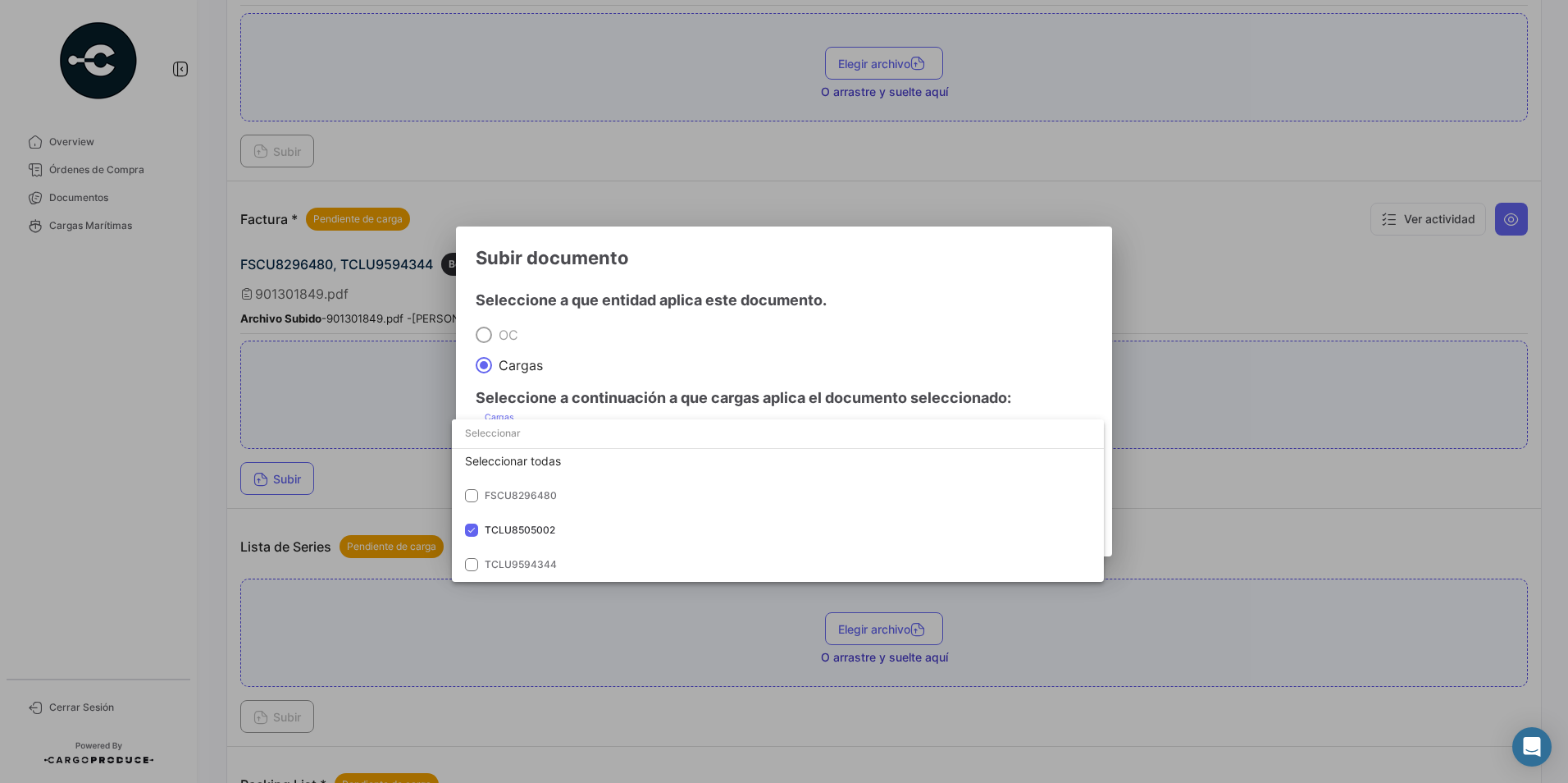
click at [615, 381] on div at bounding box center [784, 391] width 1568 height 783
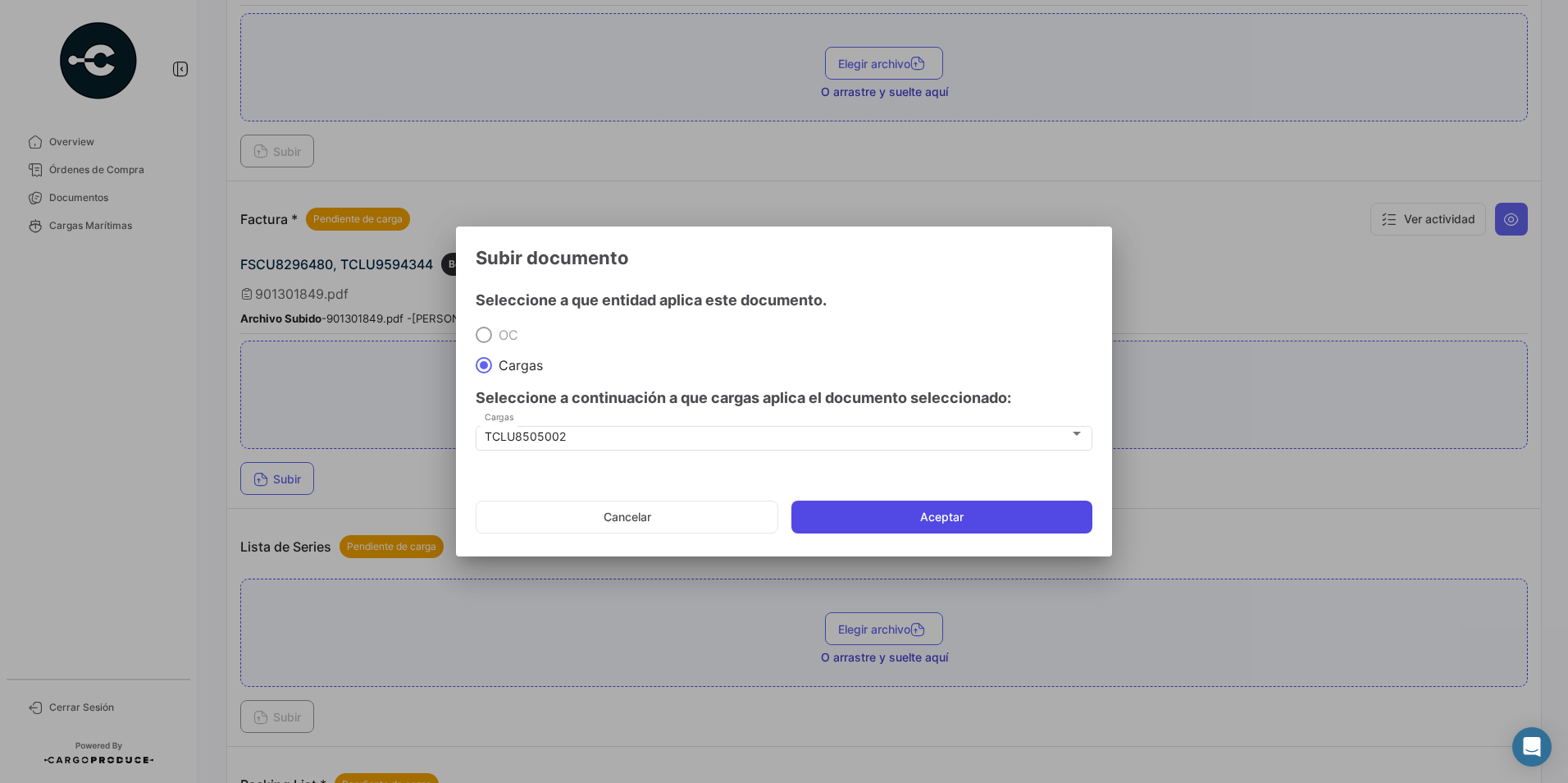
click at [861, 516] on button "Aceptar" at bounding box center [942, 517] width 301 height 33
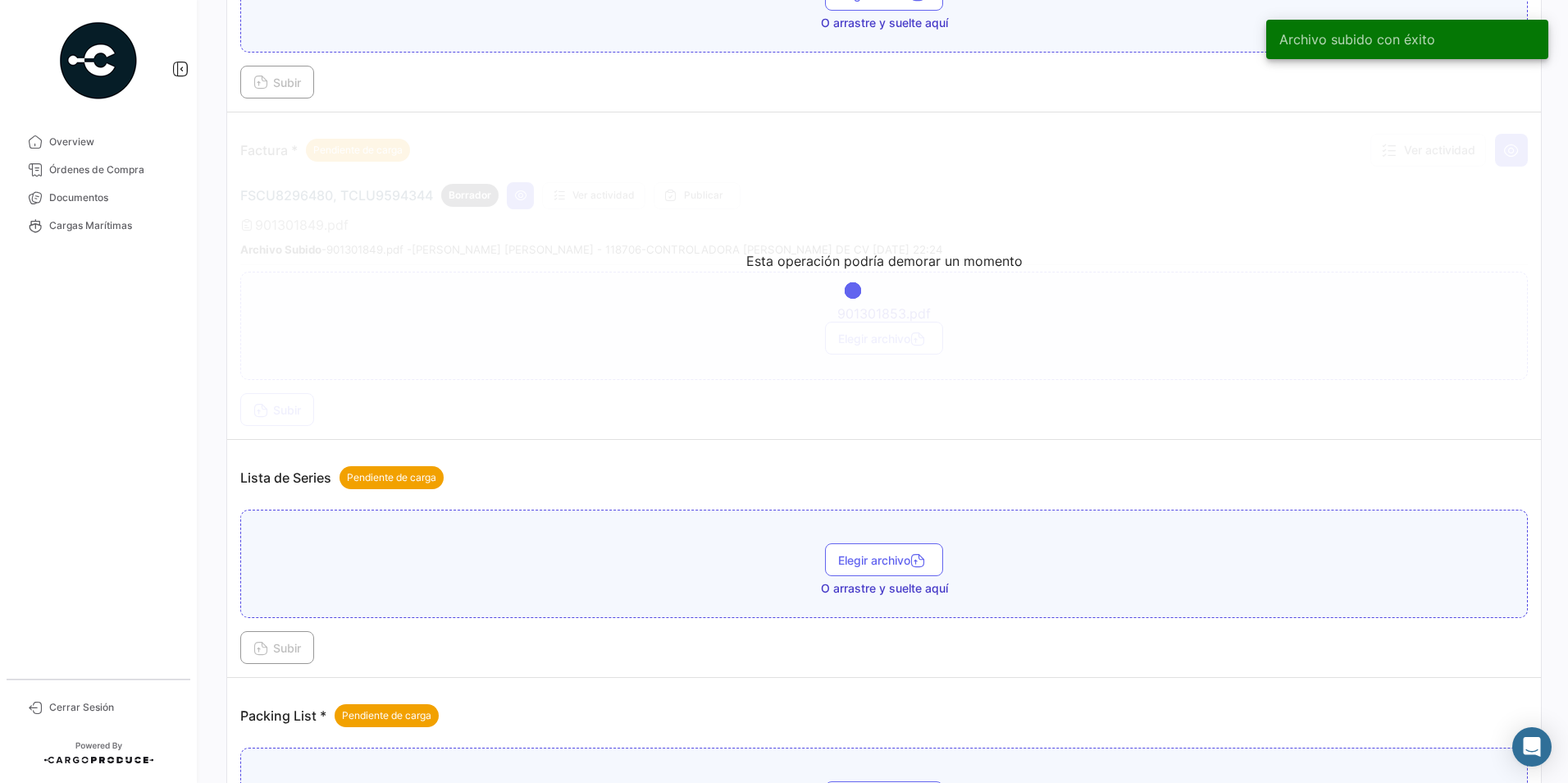
scroll to position [1149, 0]
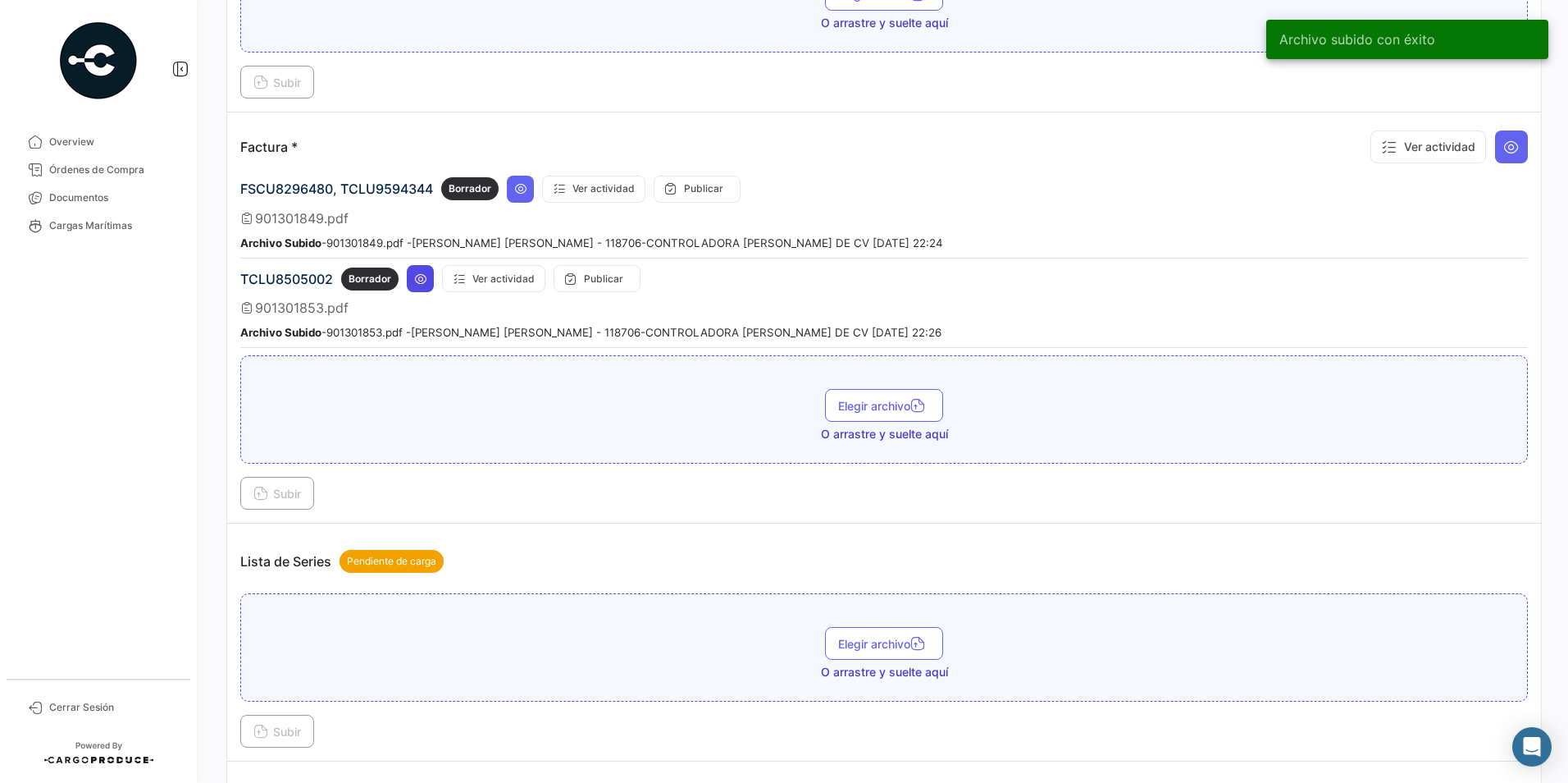
click at [412, 279] on button at bounding box center [421, 279] width 27 height 27
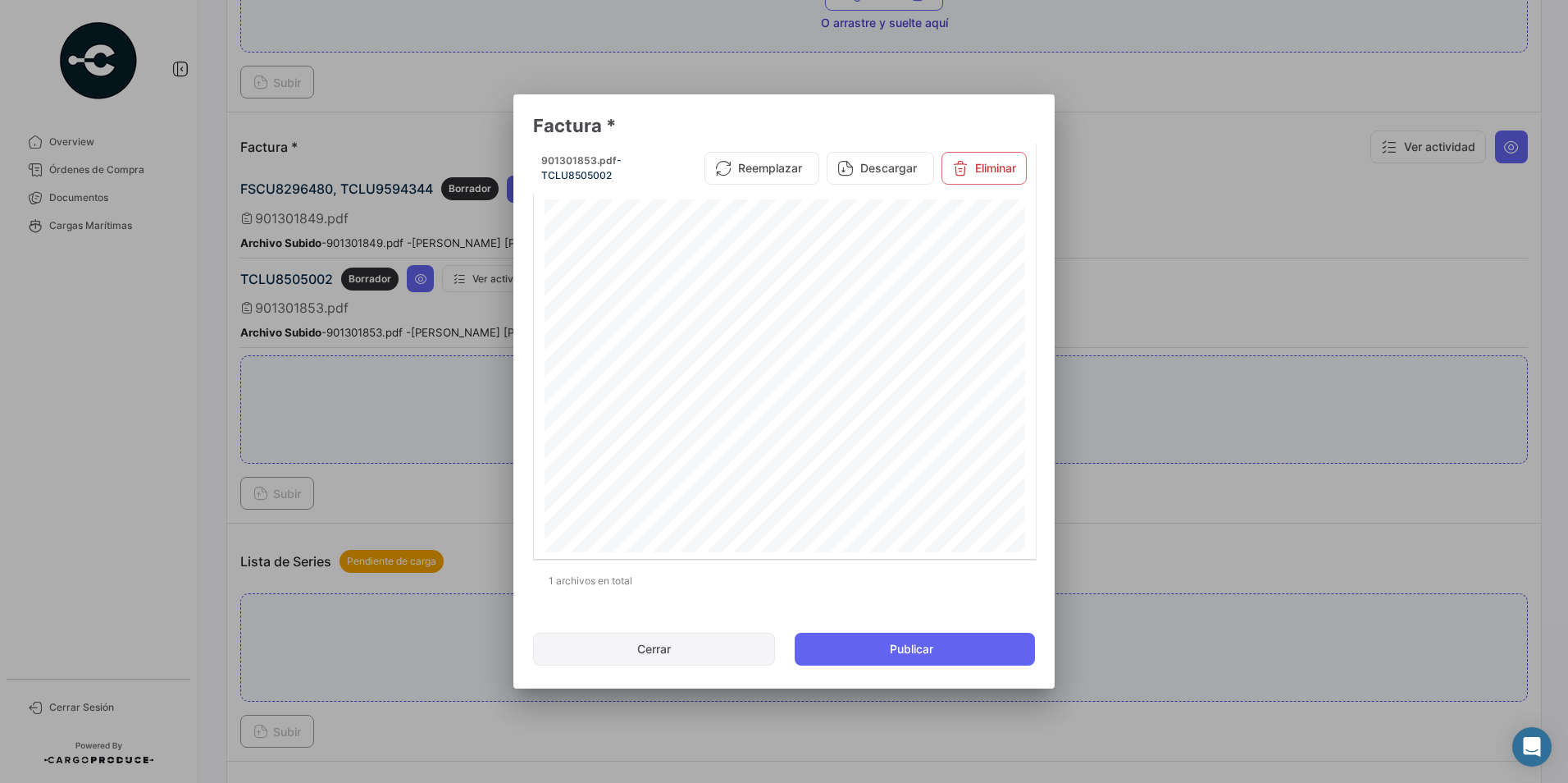
click at [687, 641] on button "Cerrar" at bounding box center [654, 649] width 242 height 33
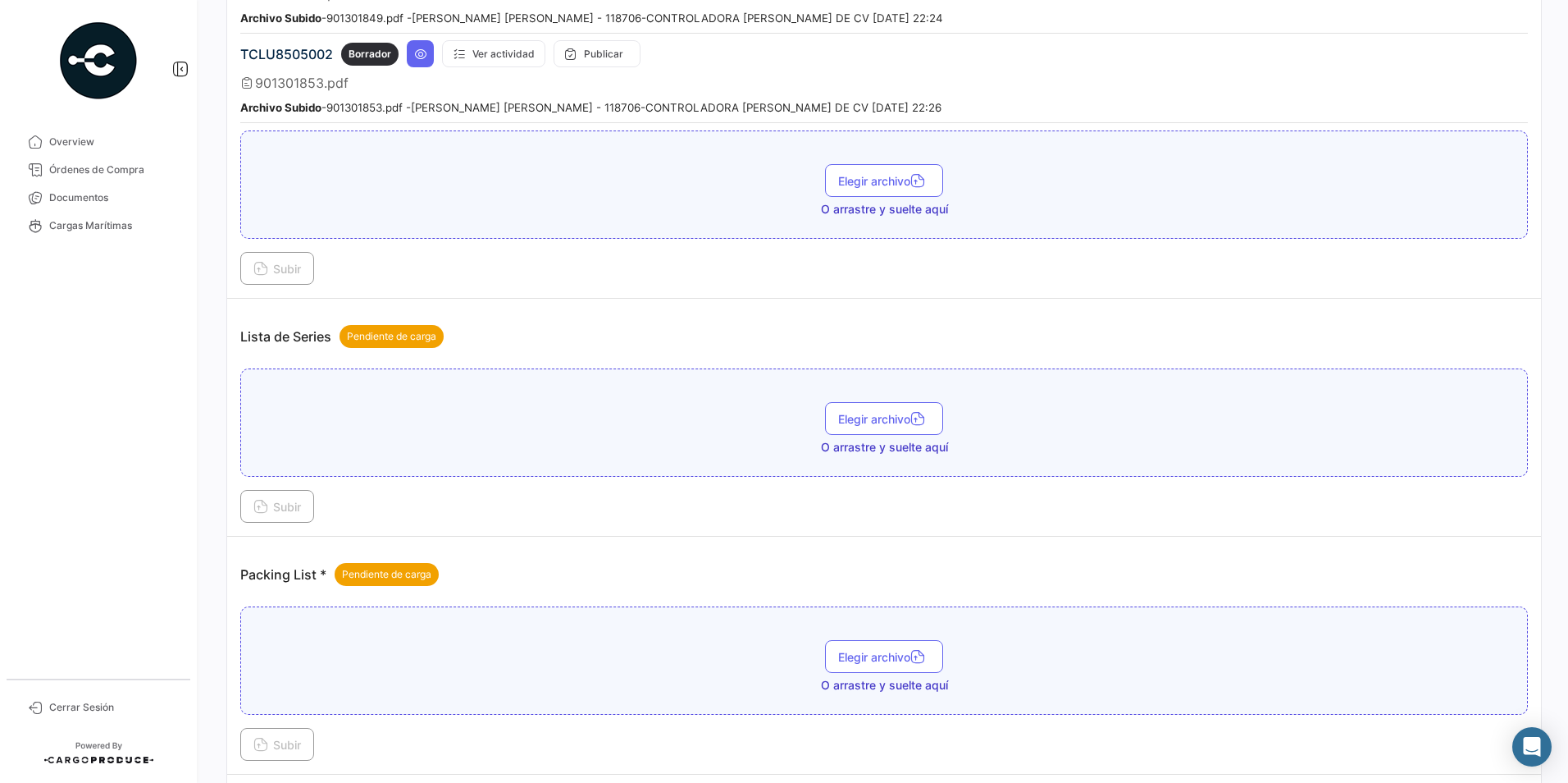
scroll to position [1401, 0]
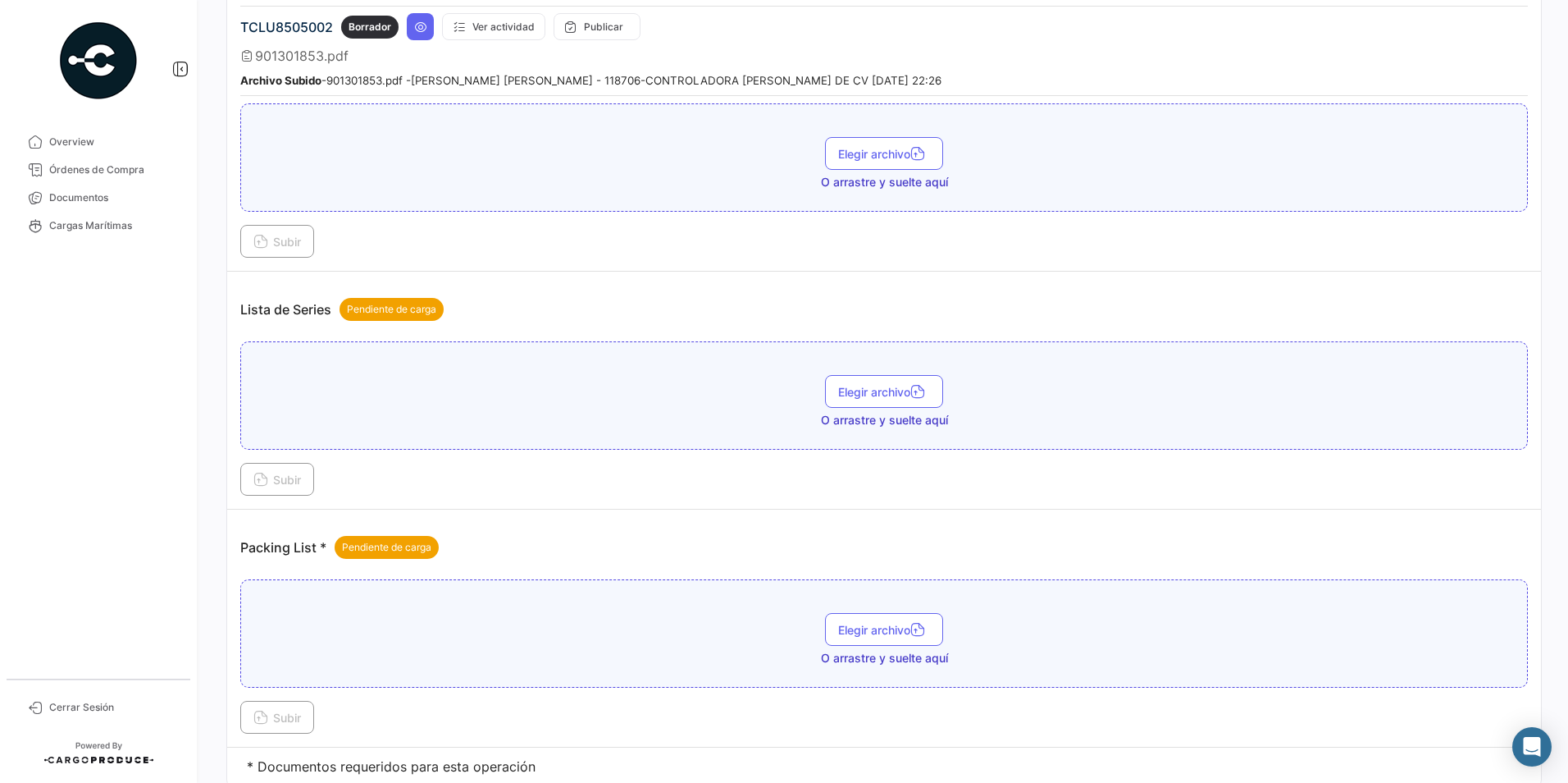
click at [885, 412] on span "O arrastre y suelte aquí" at bounding box center [885, 420] width 127 height 16
click at [868, 393] on span "Elegir archivo" at bounding box center [885, 391] width 92 height 14
click at [290, 484] on span "Subir" at bounding box center [277, 479] width 48 height 14
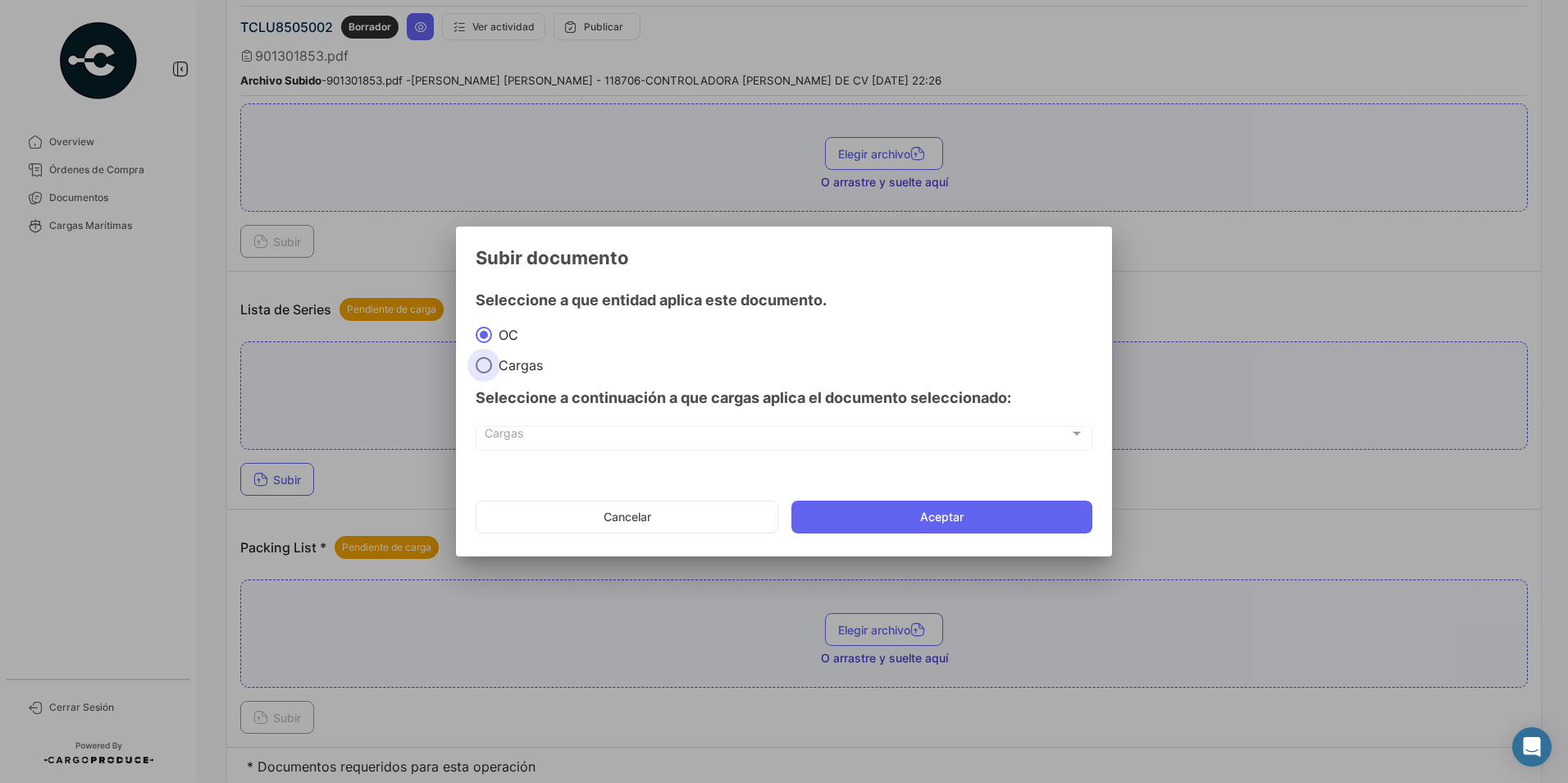
click at [480, 369] on span at bounding box center [484, 365] width 16 height 16
click at [480, 369] on input "Cargas" at bounding box center [484, 365] width 16 height 16
radio input "true"
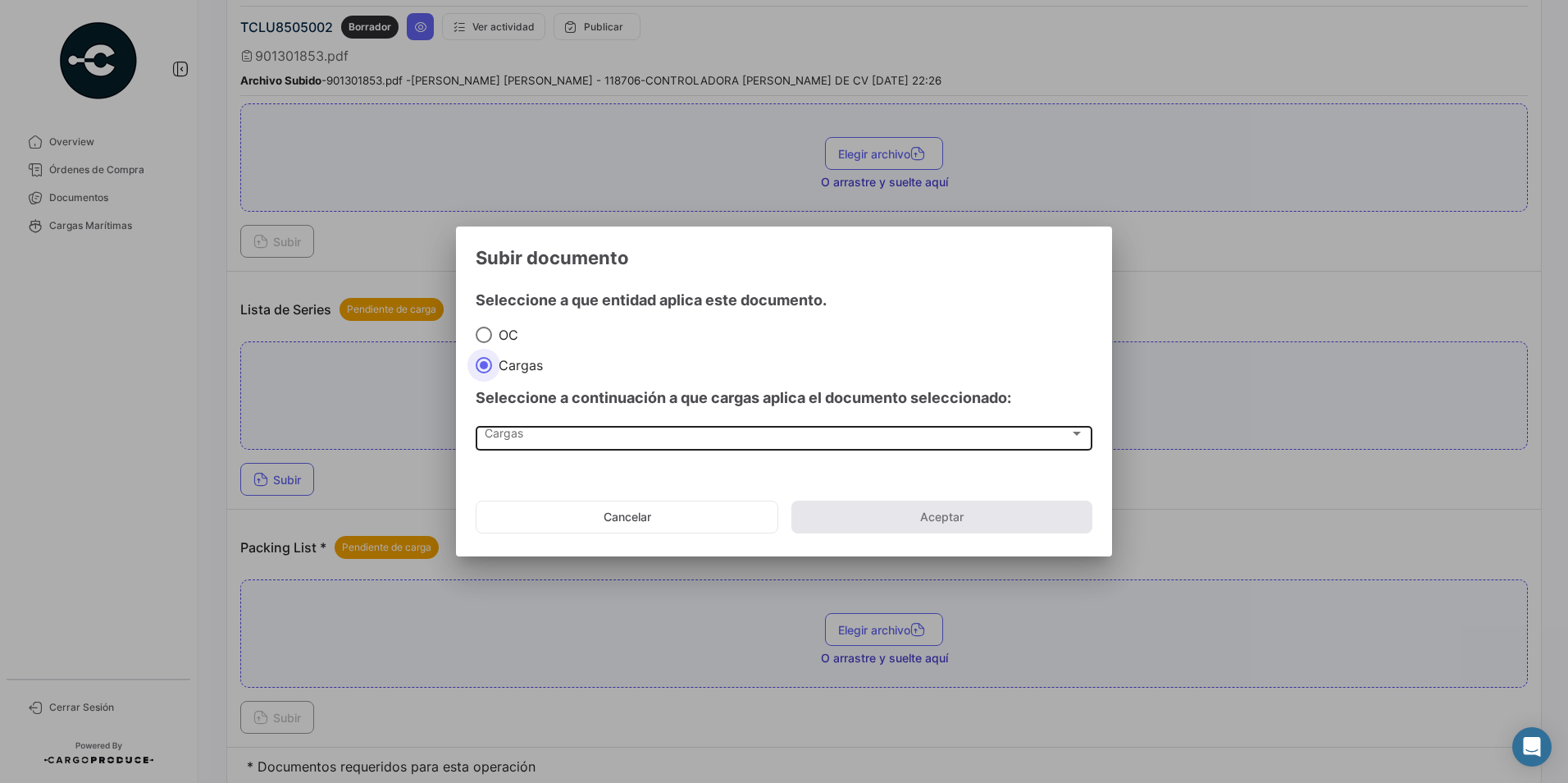
click at [534, 434] on div "Cargas" at bounding box center [777, 436] width 585 height 14
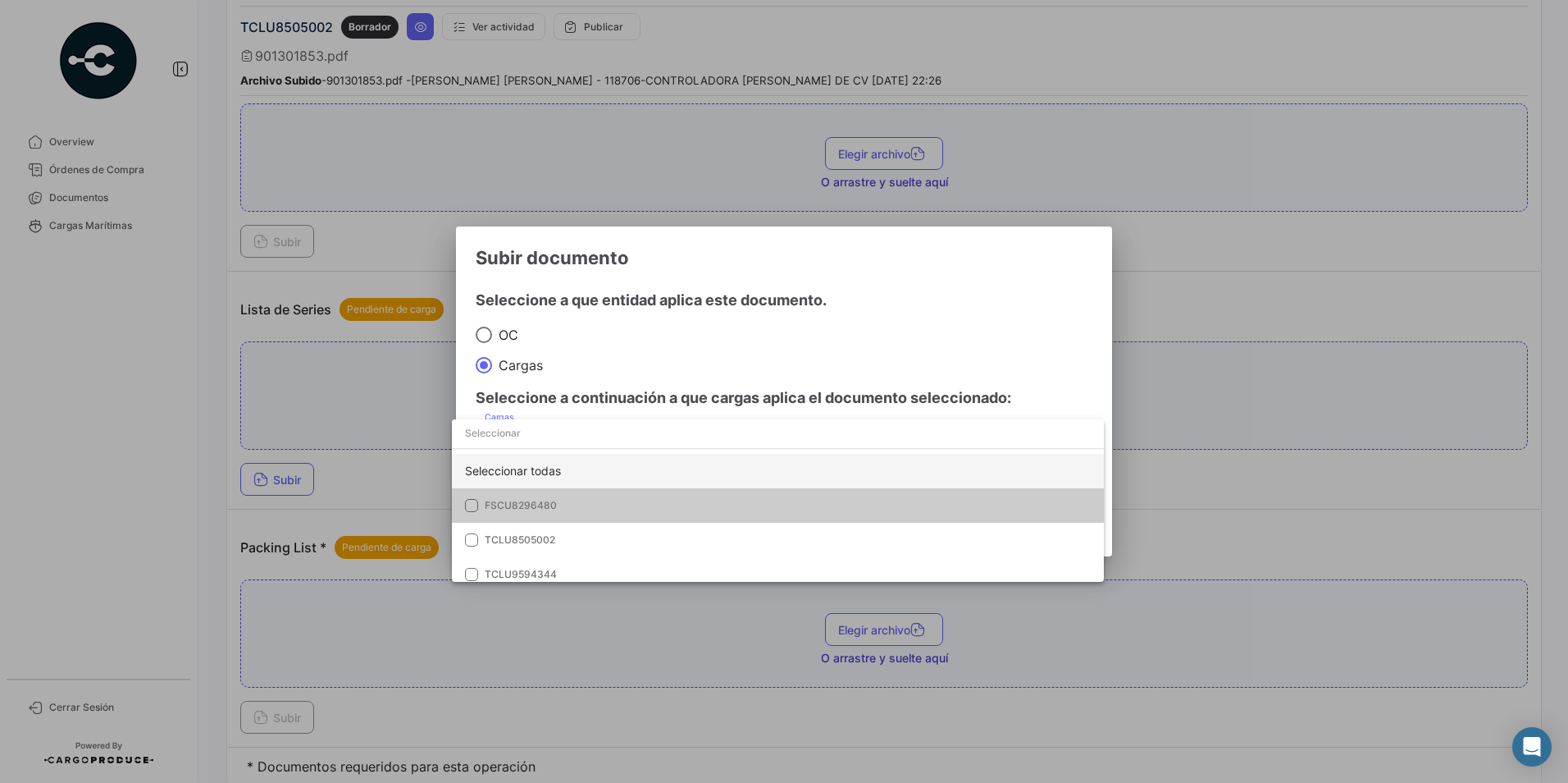
scroll to position [10, 0]
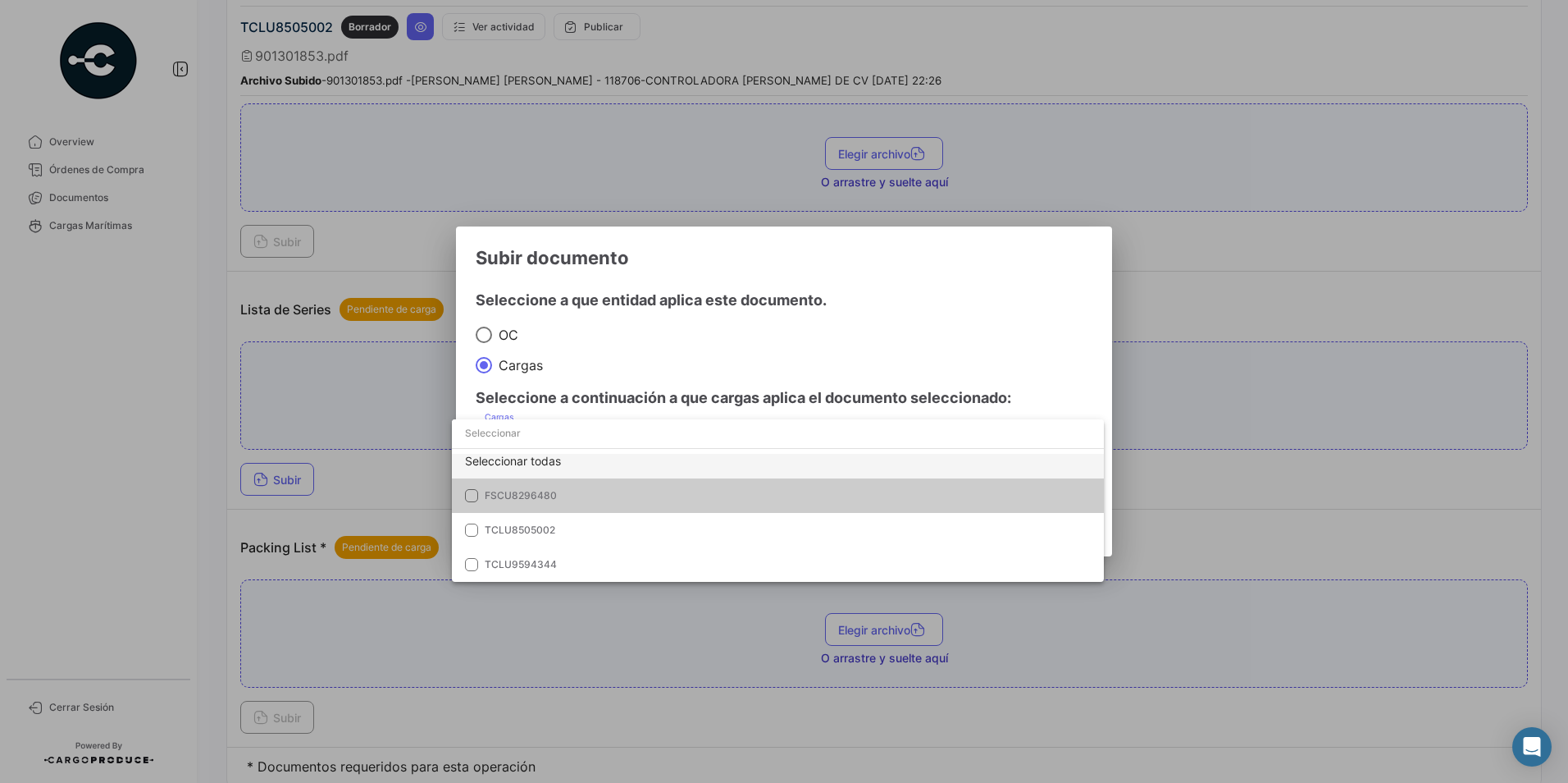
click at [478, 465] on div "Seleccionar todas" at bounding box center [778, 461] width 652 height 34
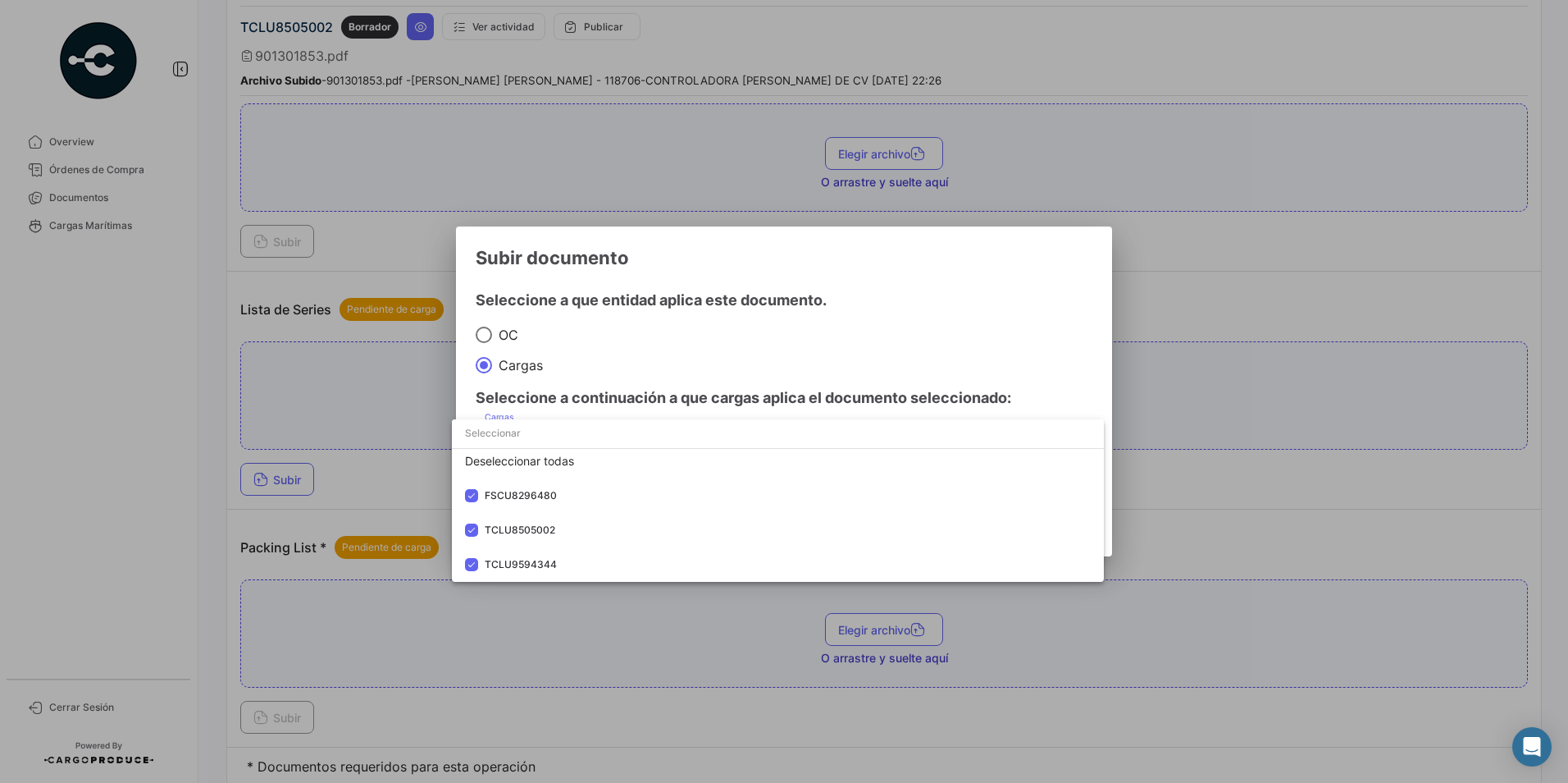
click at [775, 365] on div at bounding box center [784, 391] width 1568 height 783
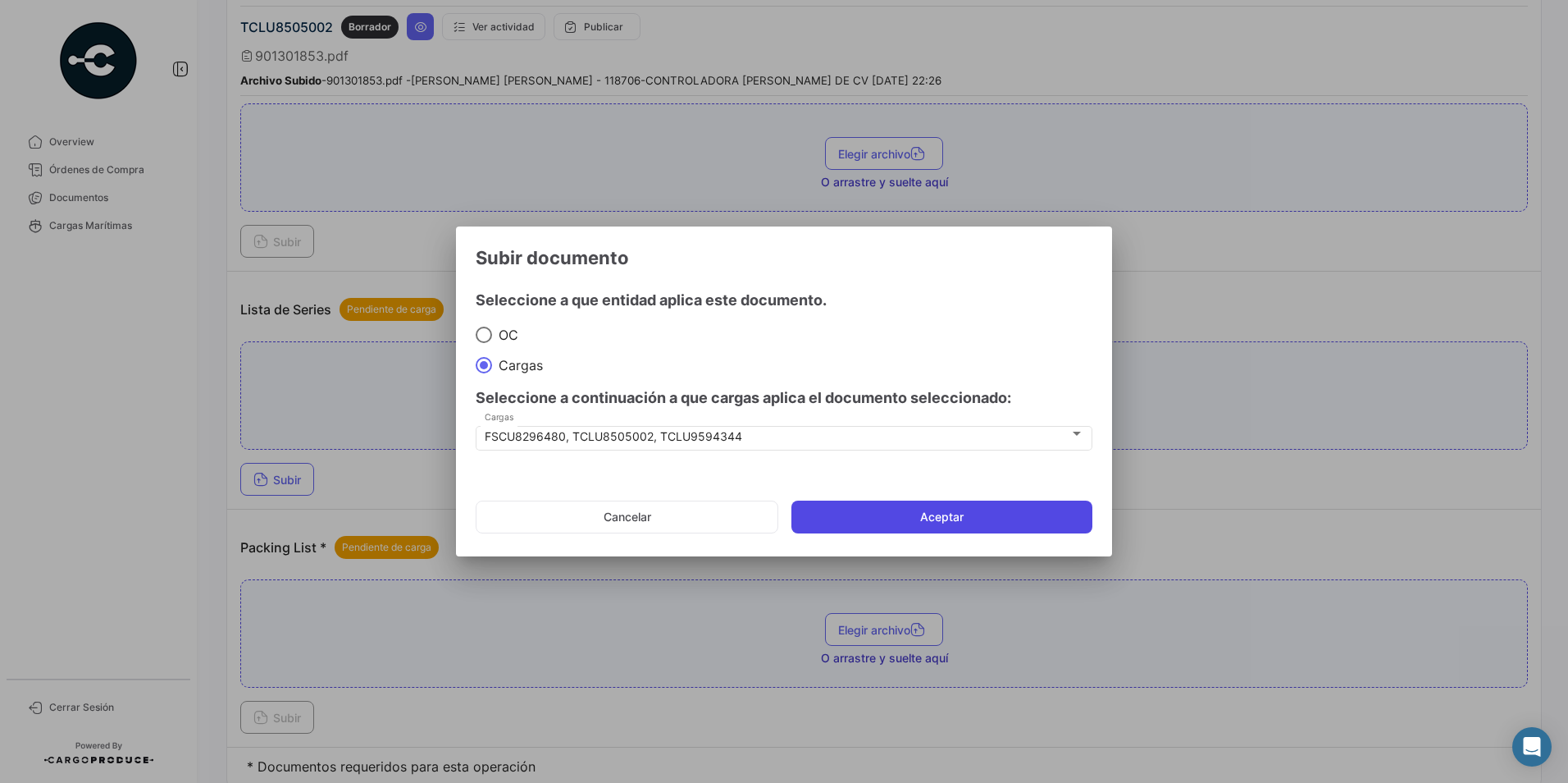
click at [899, 525] on button "Aceptar" at bounding box center [942, 517] width 301 height 33
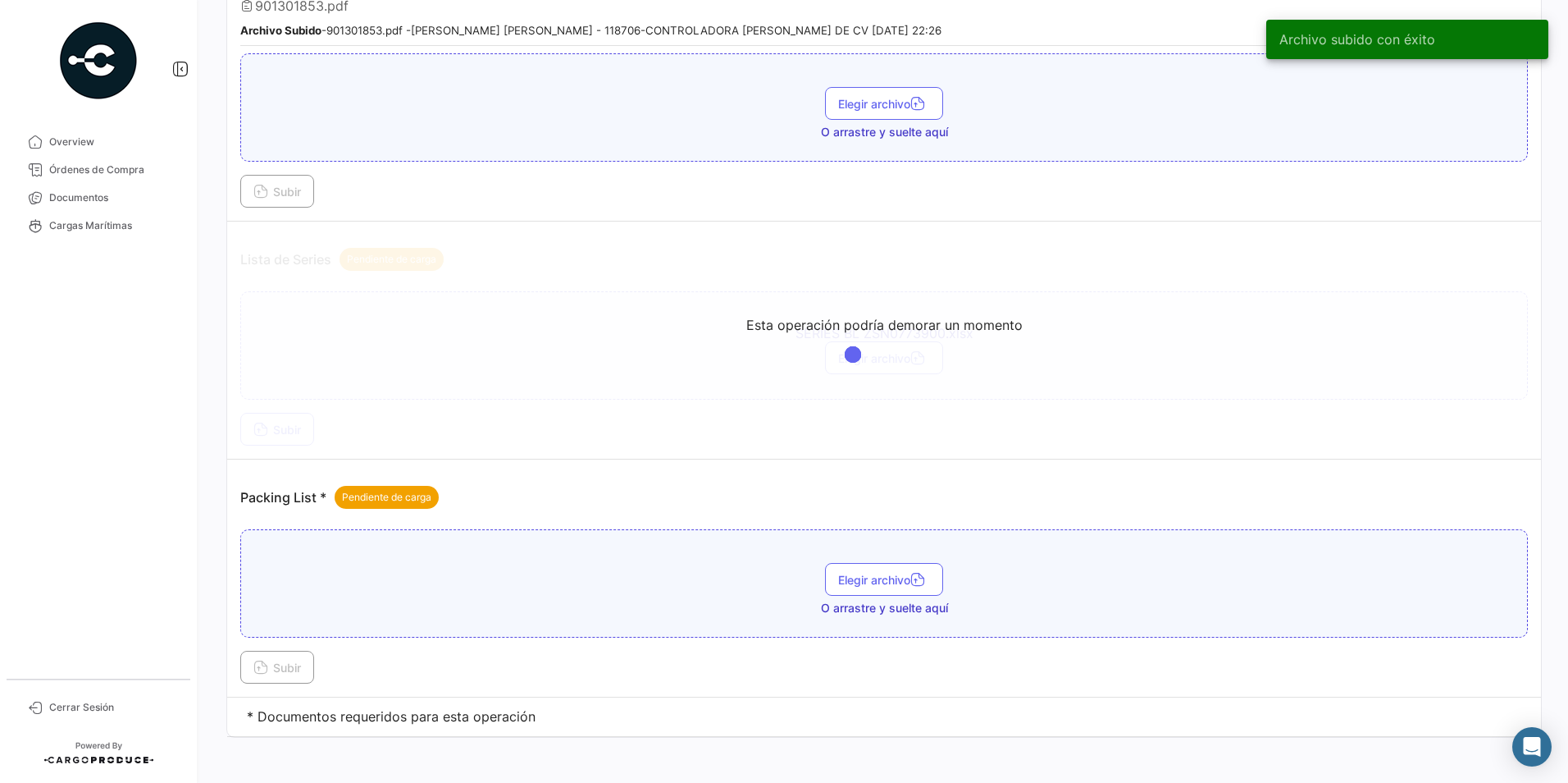
scroll to position [1459, 0]
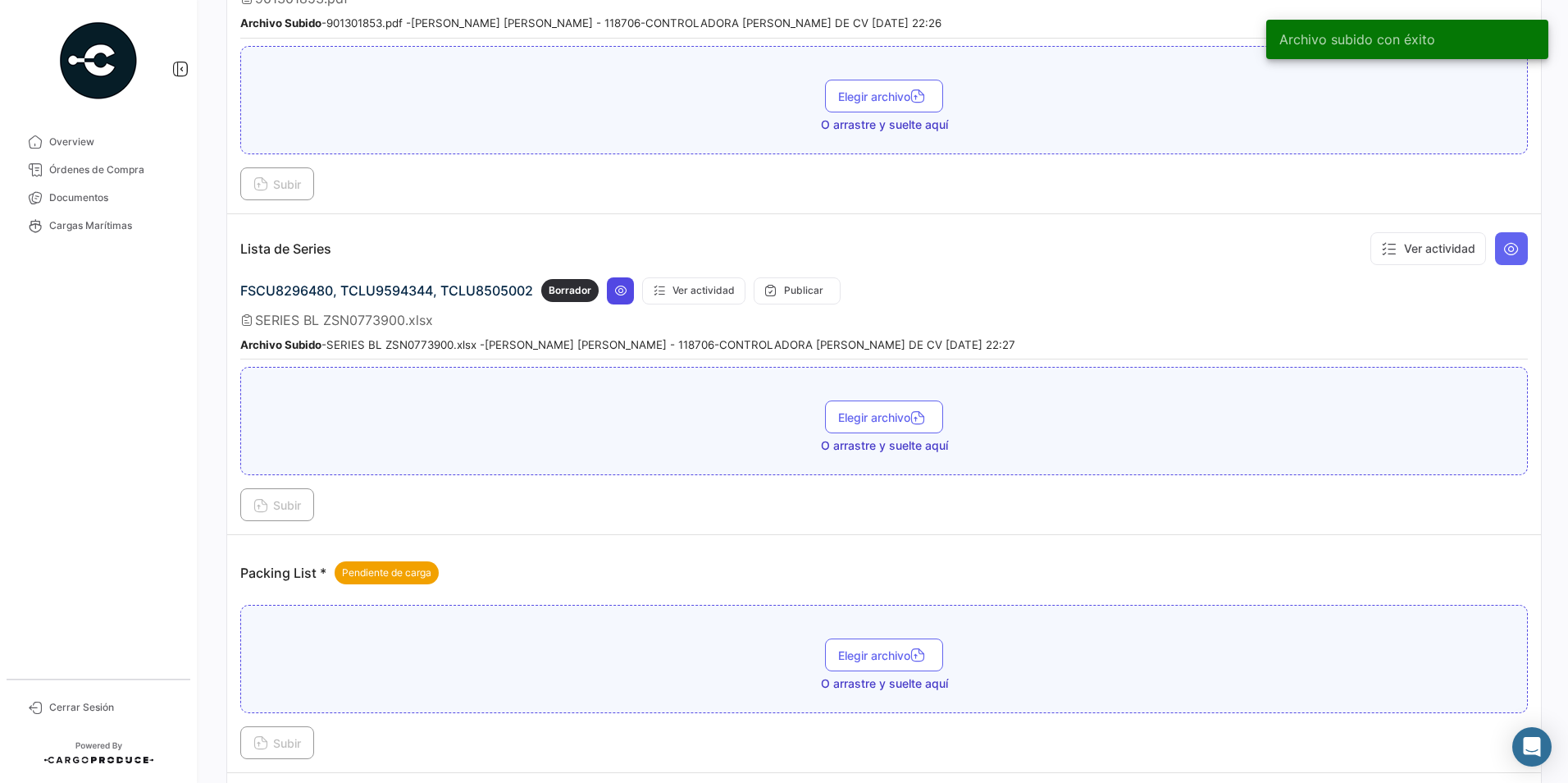
click at [616, 294] on icon at bounding box center [621, 290] width 14 height 14
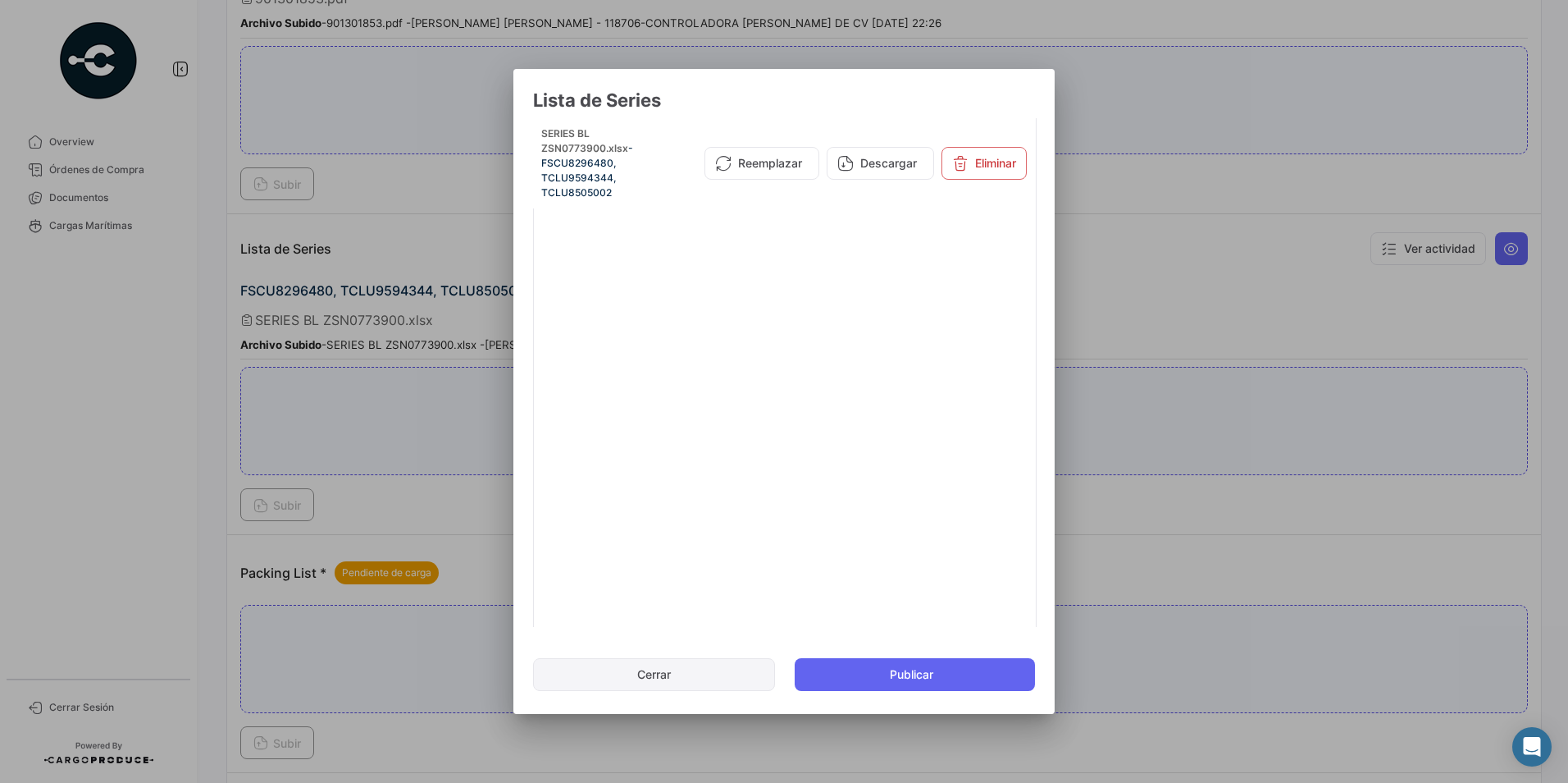
click at [697, 667] on button "Cerrar" at bounding box center [654, 675] width 242 height 33
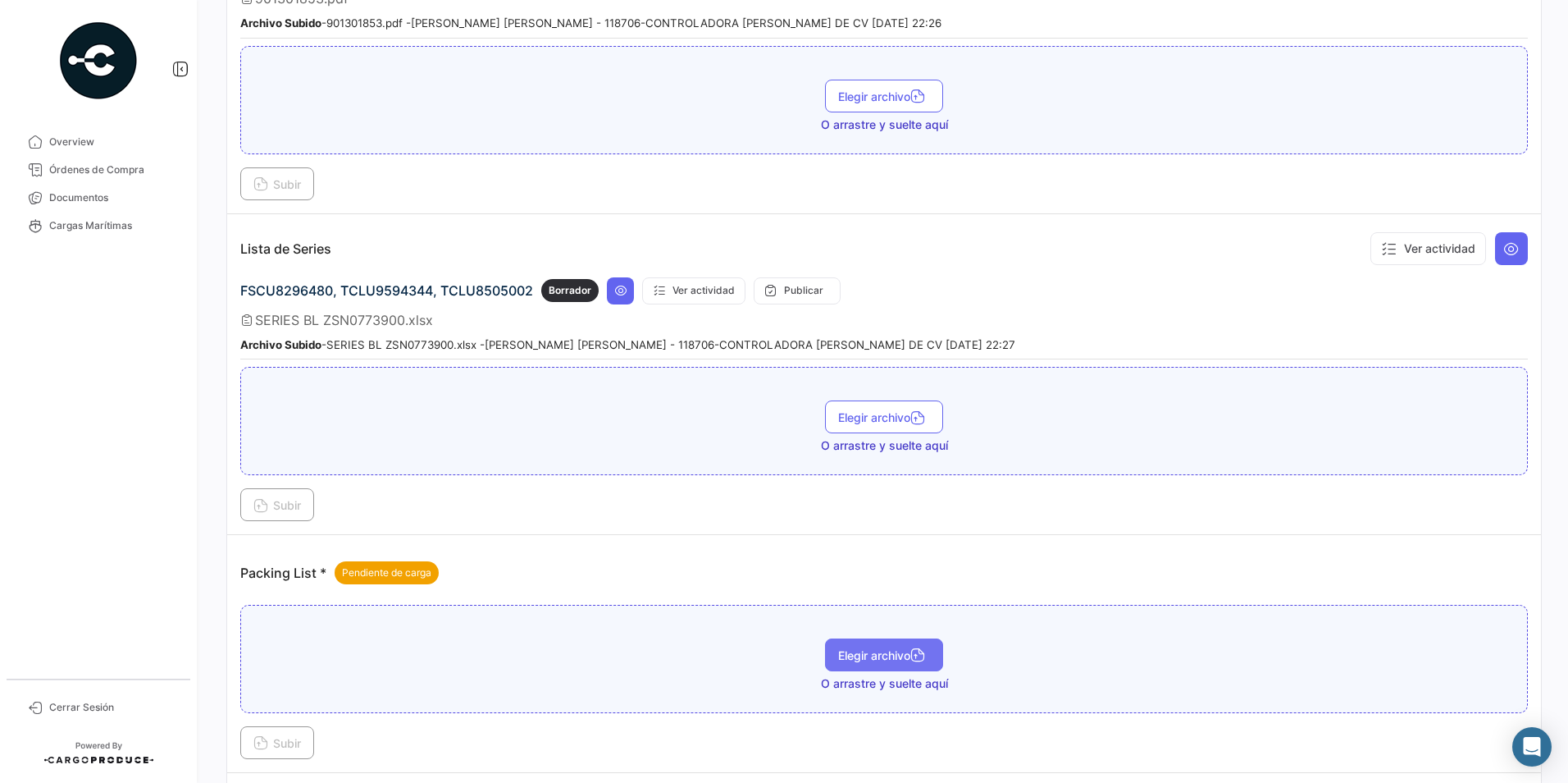
click at [849, 639] on button "Elegir archivo" at bounding box center [884, 655] width 118 height 33
click at [301, 744] on span "Subir" at bounding box center [277, 742] width 48 height 14
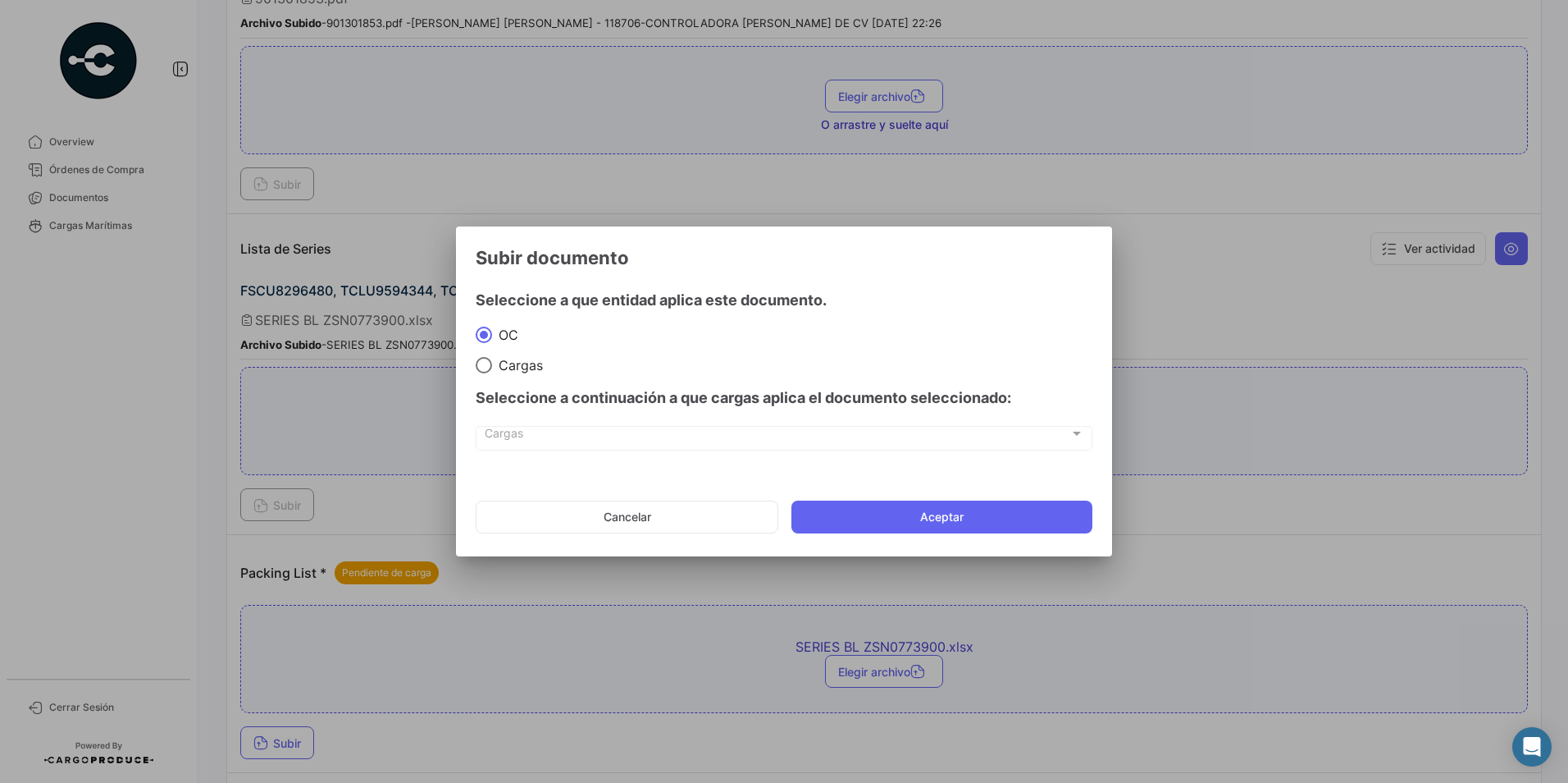
click at [489, 356] on mat-radio-button "Cargas" at bounding box center [784, 365] width 617 height 18
click at [489, 360] on span at bounding box center [484, 365] width 16 height 16
click at [489, 360] on input "Cargas" at bounding box center [484, 365] width 16 height 16
radio input "true"
click at [543, 477] on app-documents-upload-select "Subir documento Seleccione a que entidad aplica este documento. OC Cargas Selec…" at bounding box center [784, 396] width 617 height 299
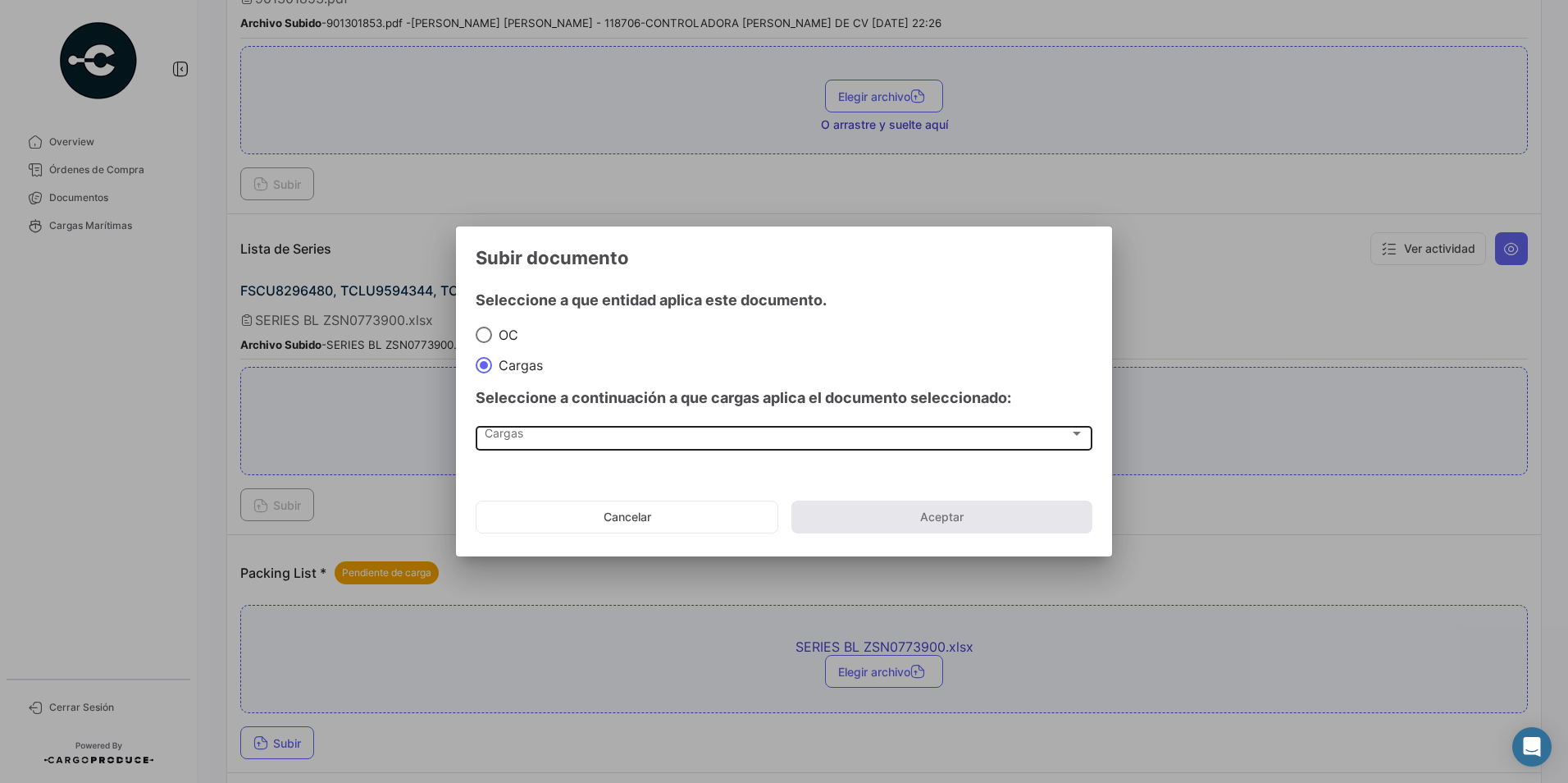
click at [510, 432] on span "Cargas" at bounding box center [777, 436] width 585 height 14
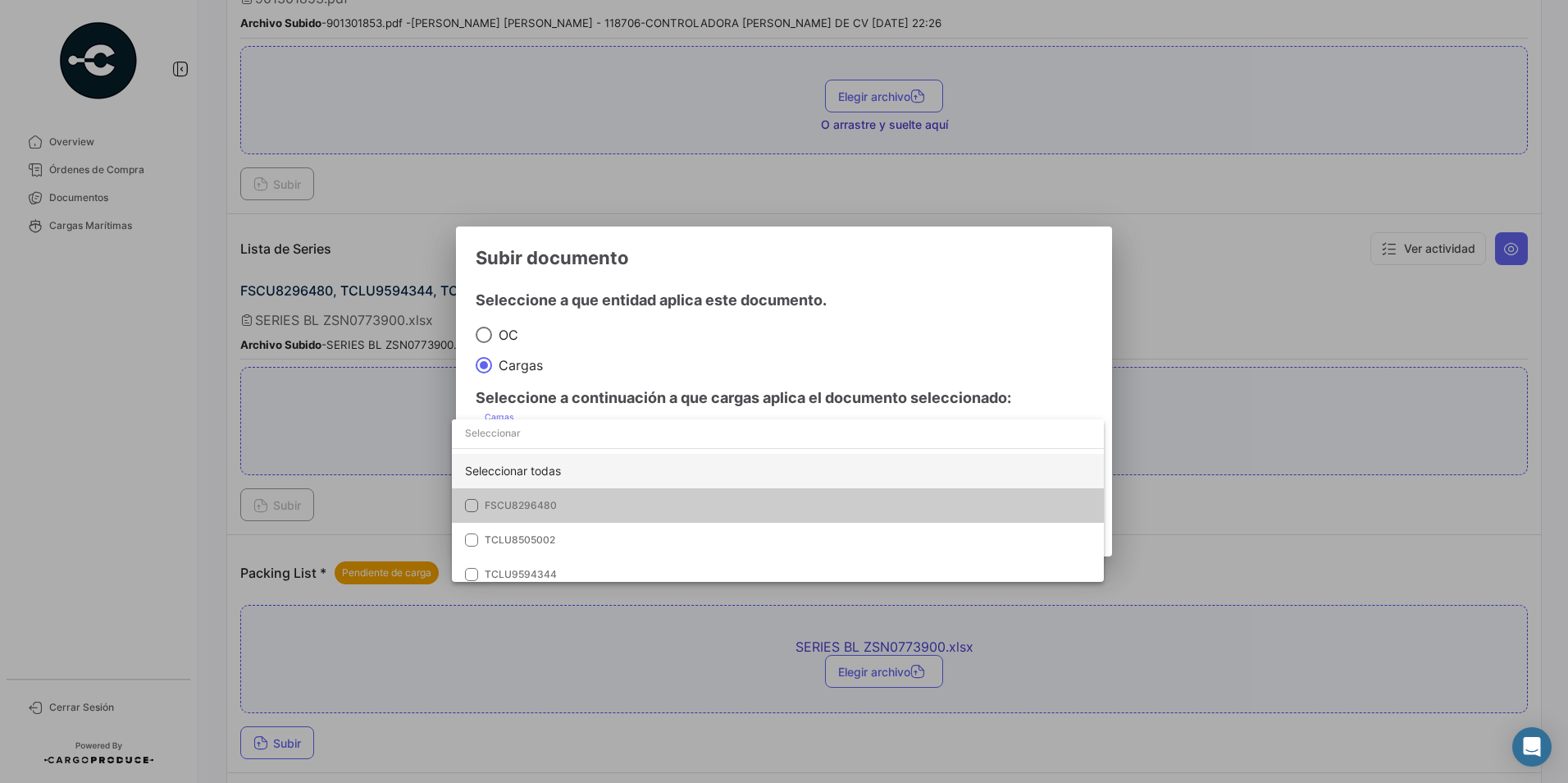
scroll to position [10, 0]
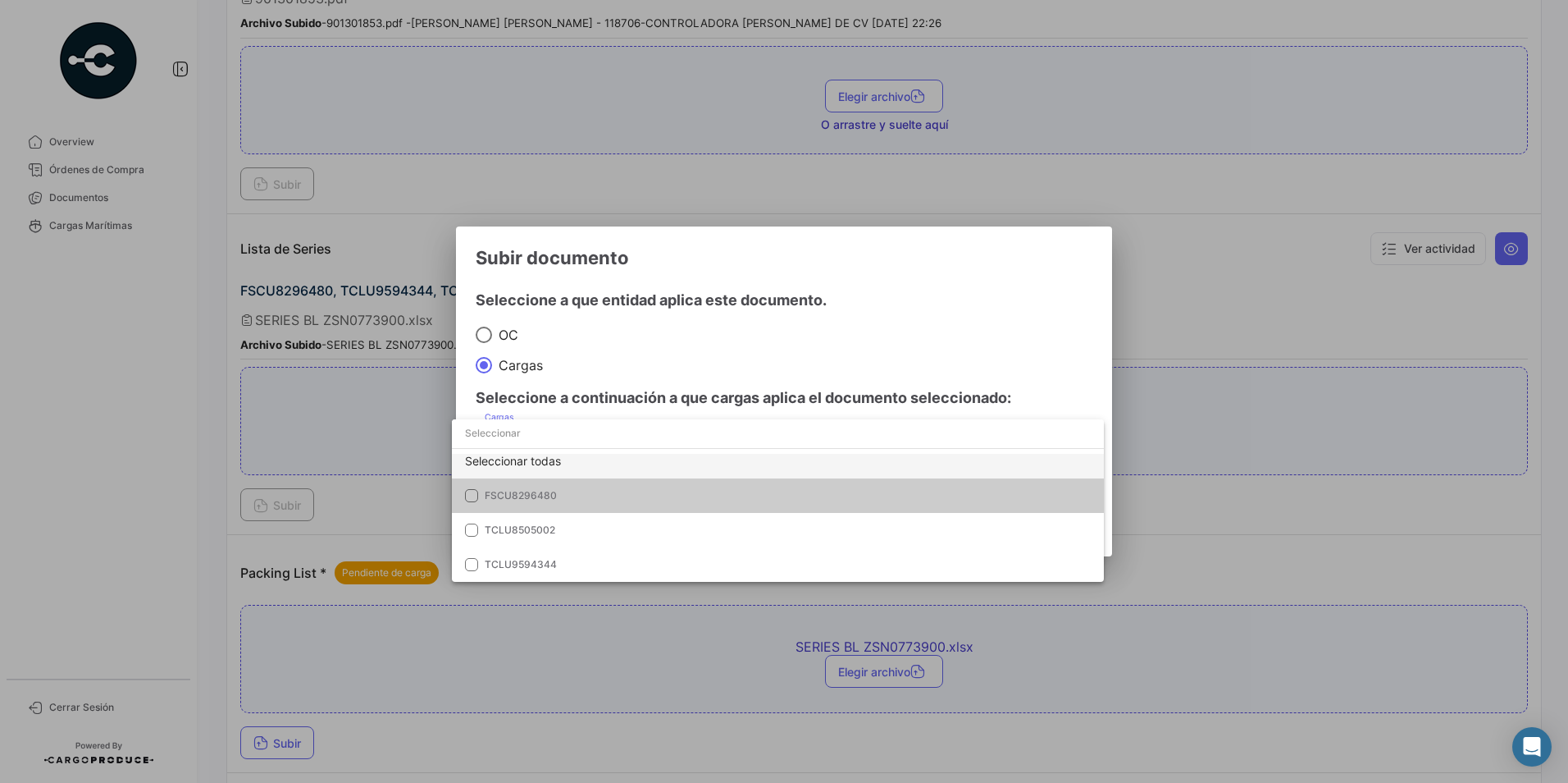
click at [588, 460] on div "Seleccionar todas" at bounding box center [778, 461] width 652 height 34
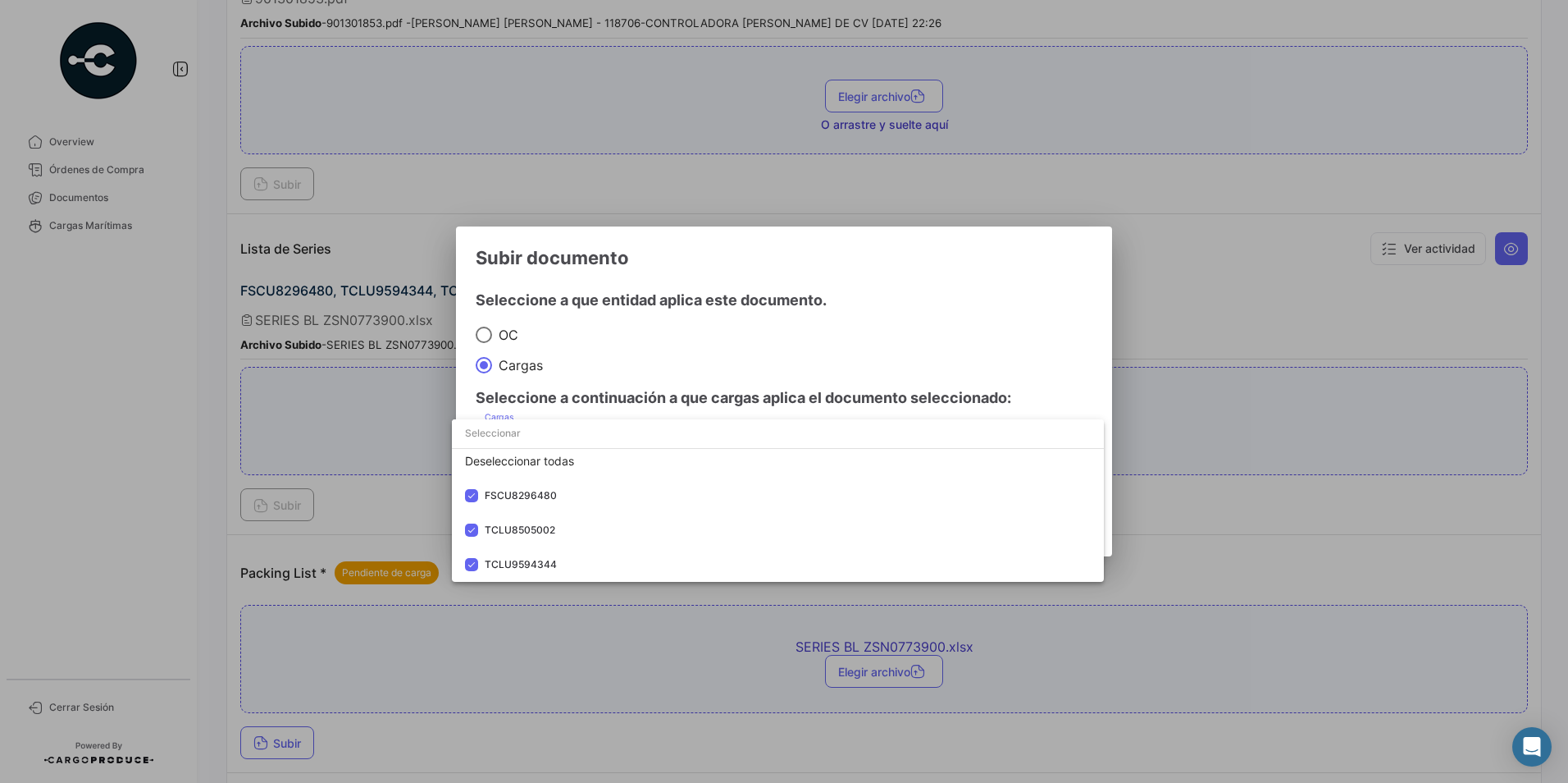
click at [636, 274] on div at bounding box center [784, 391] width 1568 height 783
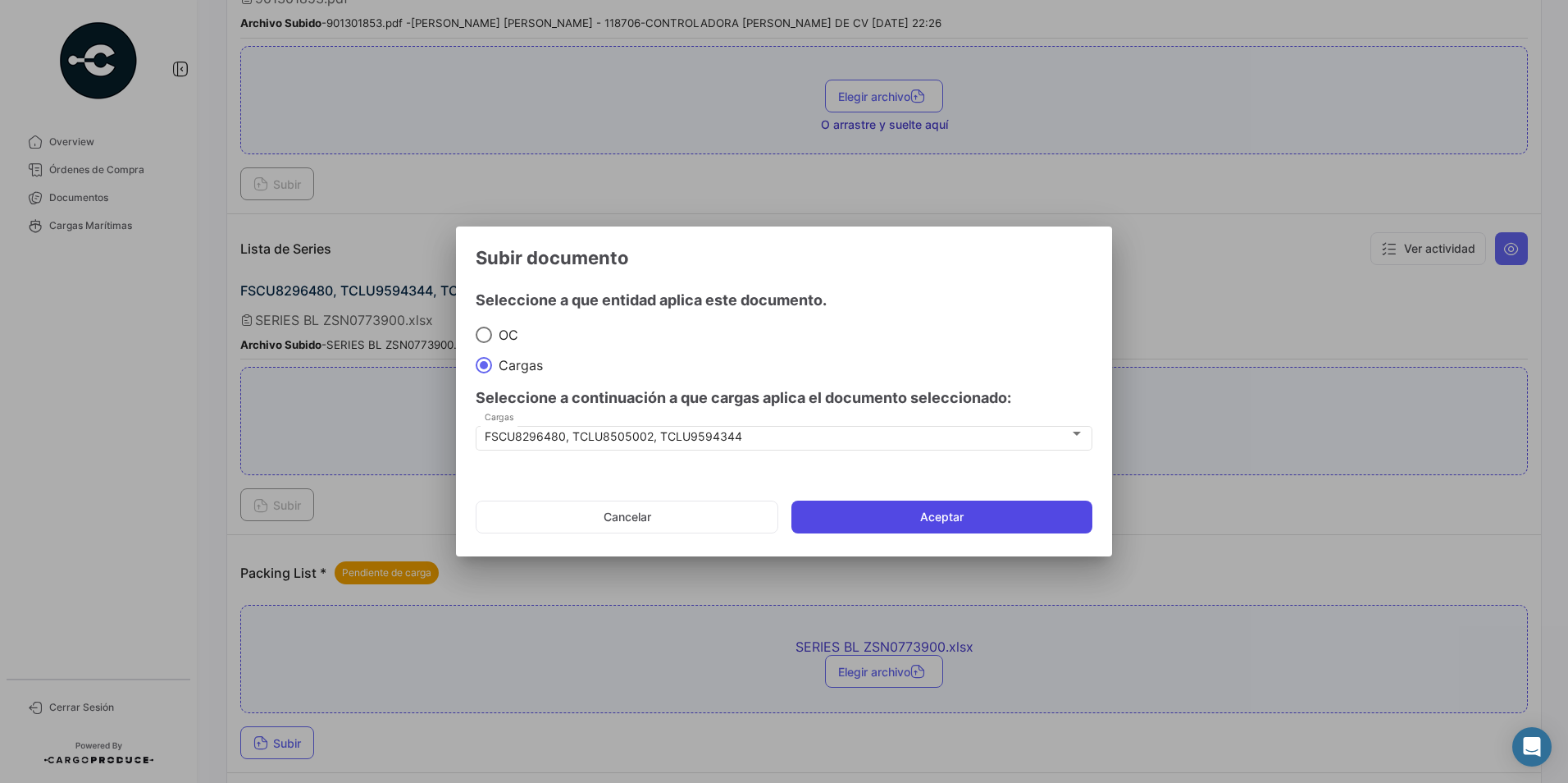
click at [852, 516] on button "Aceptar" at bounding box center [942, 517] width 301 height 33
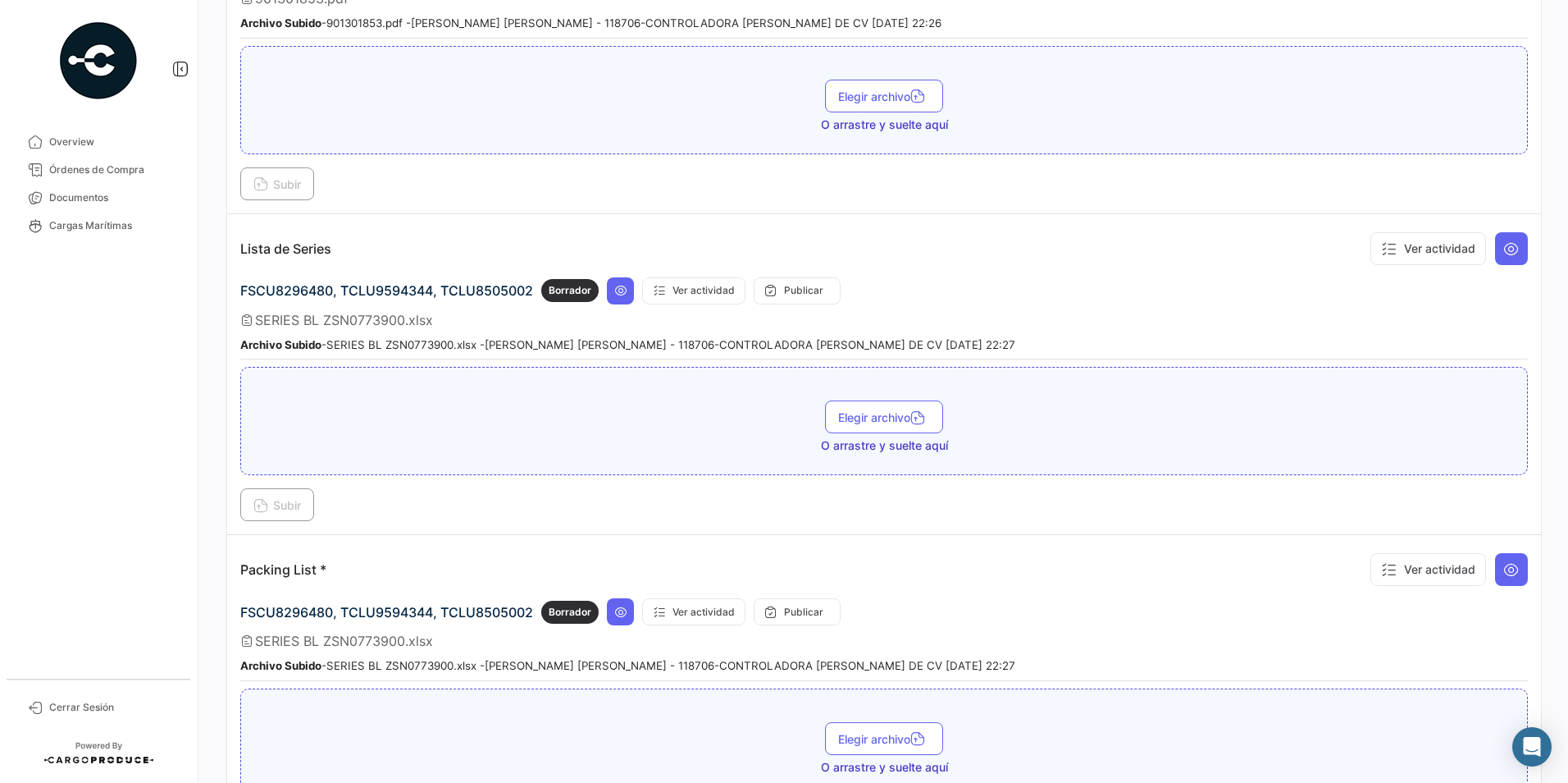
scroll to position [1625, 0]
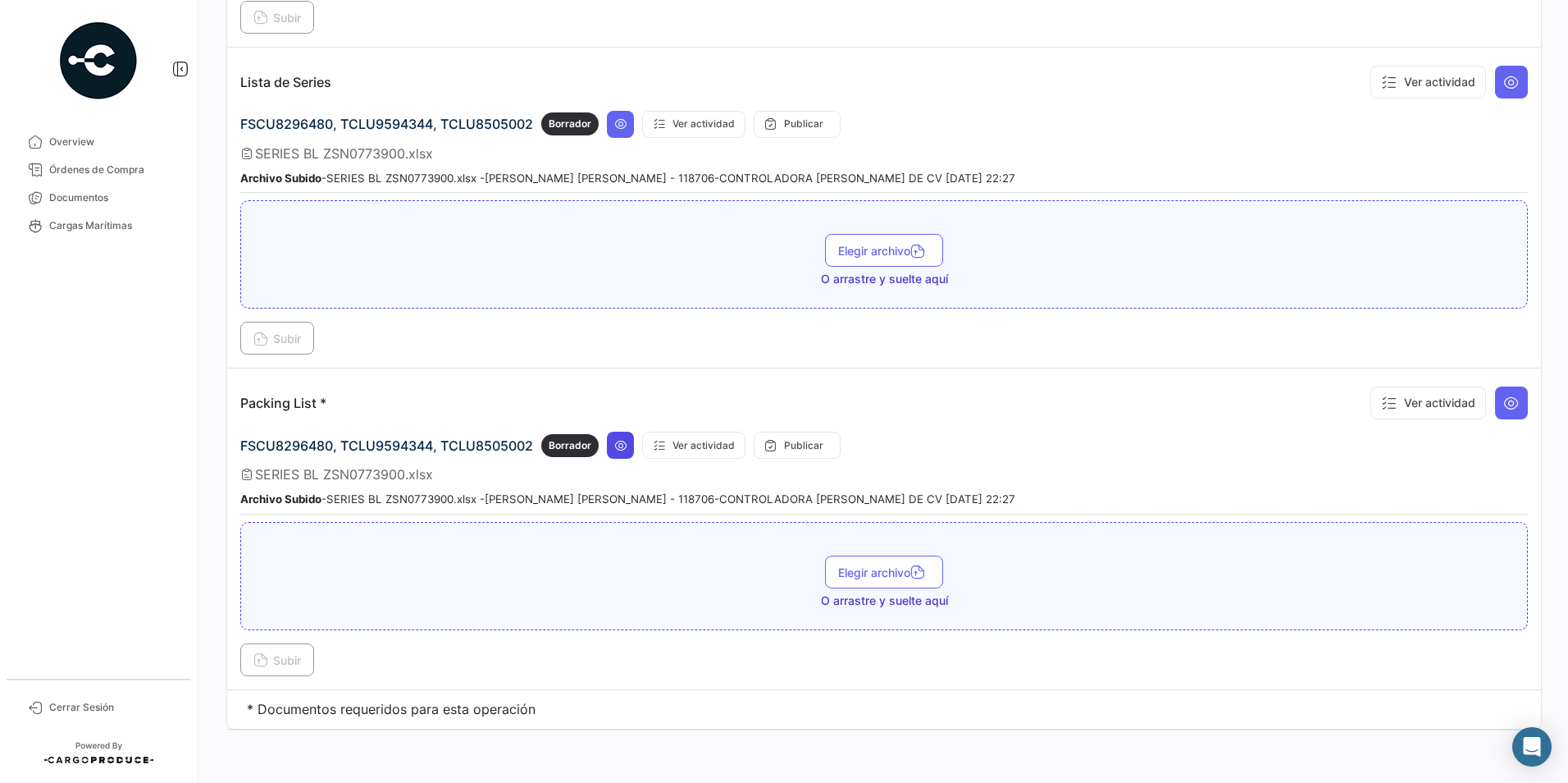
click at [624, 446] on icon at bounding box center [621, 445] width 14 height 14
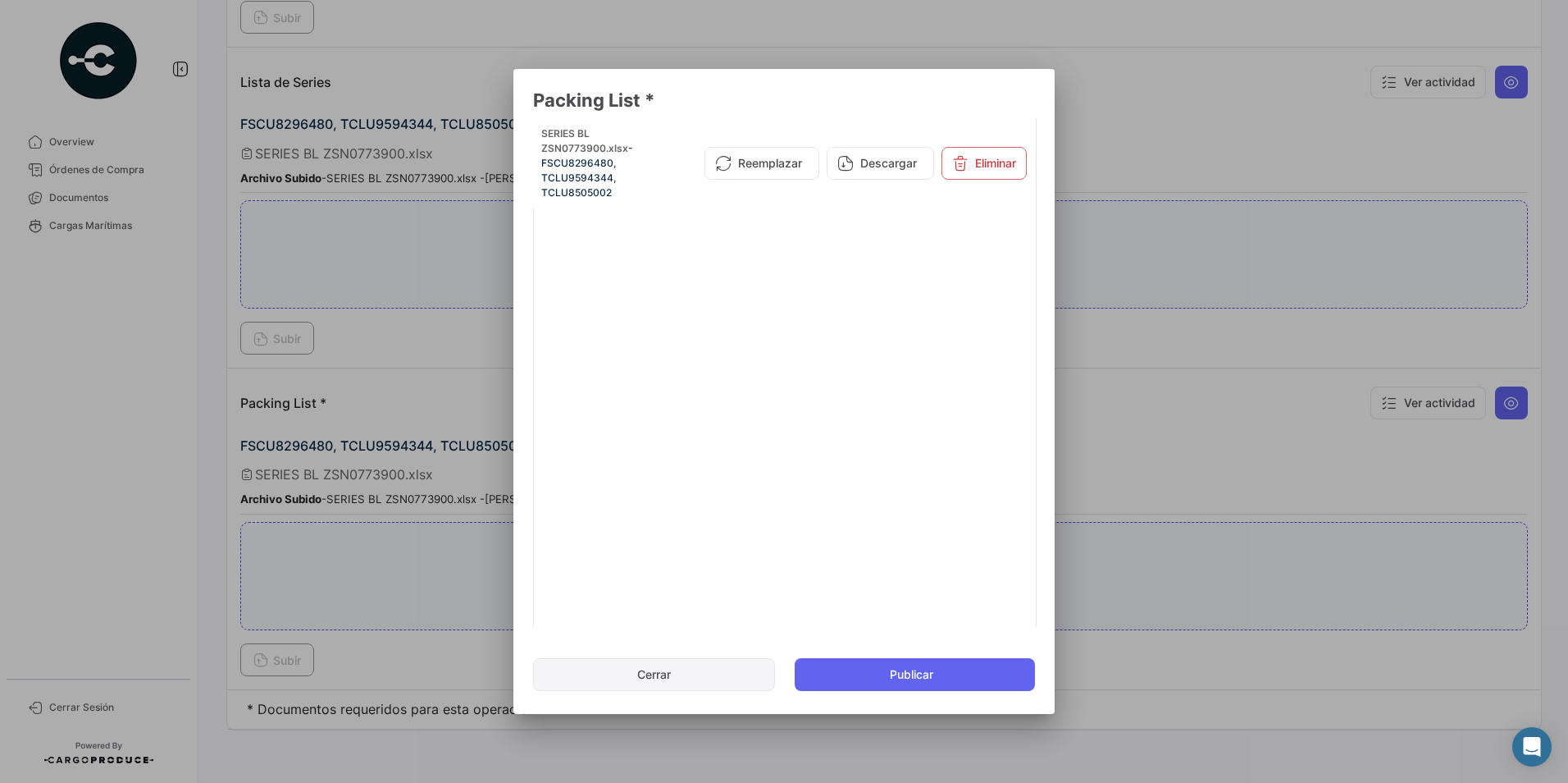
click at [677, 661] on button "Cerrar" at bounding box center [654, 675] width 242 height 33
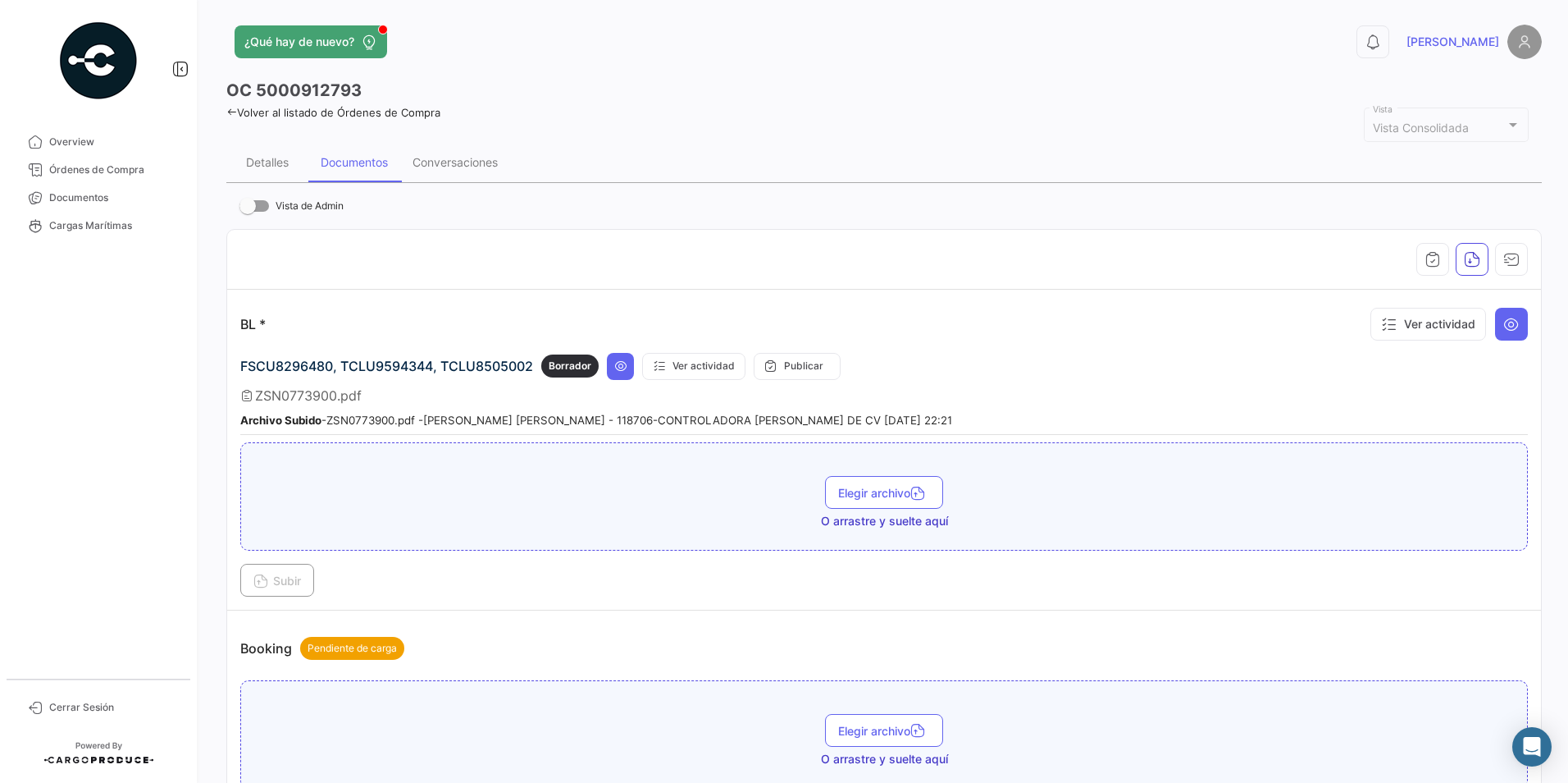
scroll to position [0, 0]
click at [157, 178] on link "Órdenes de Compra" at bounding box center [98, 170] width 171 height 28
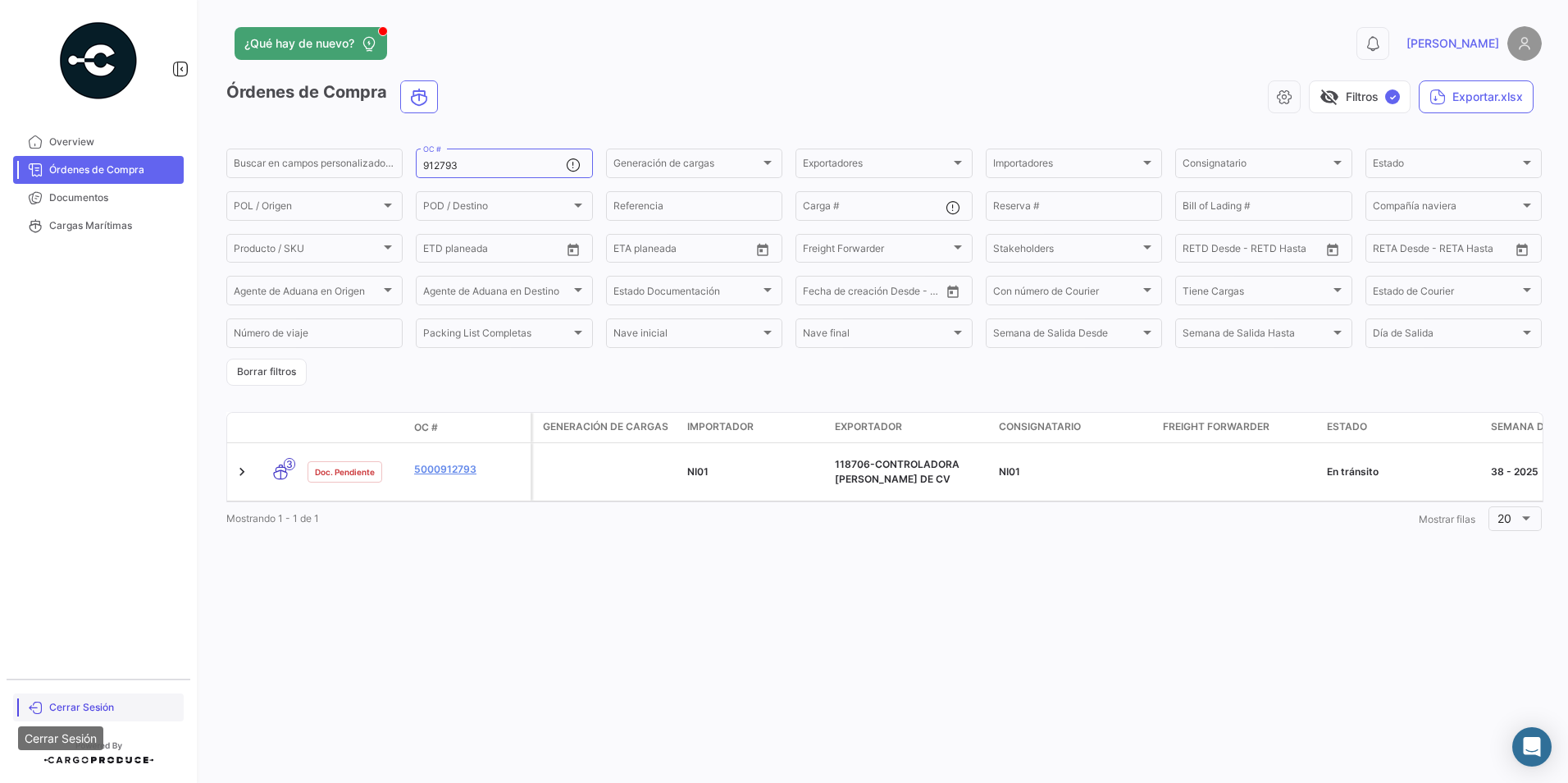
click at [59, 705] on span "Cerrar Sesión" at bounding box center [114, 707] width 128 height 14
